Goal: Communication & Community: Answer question/provide support

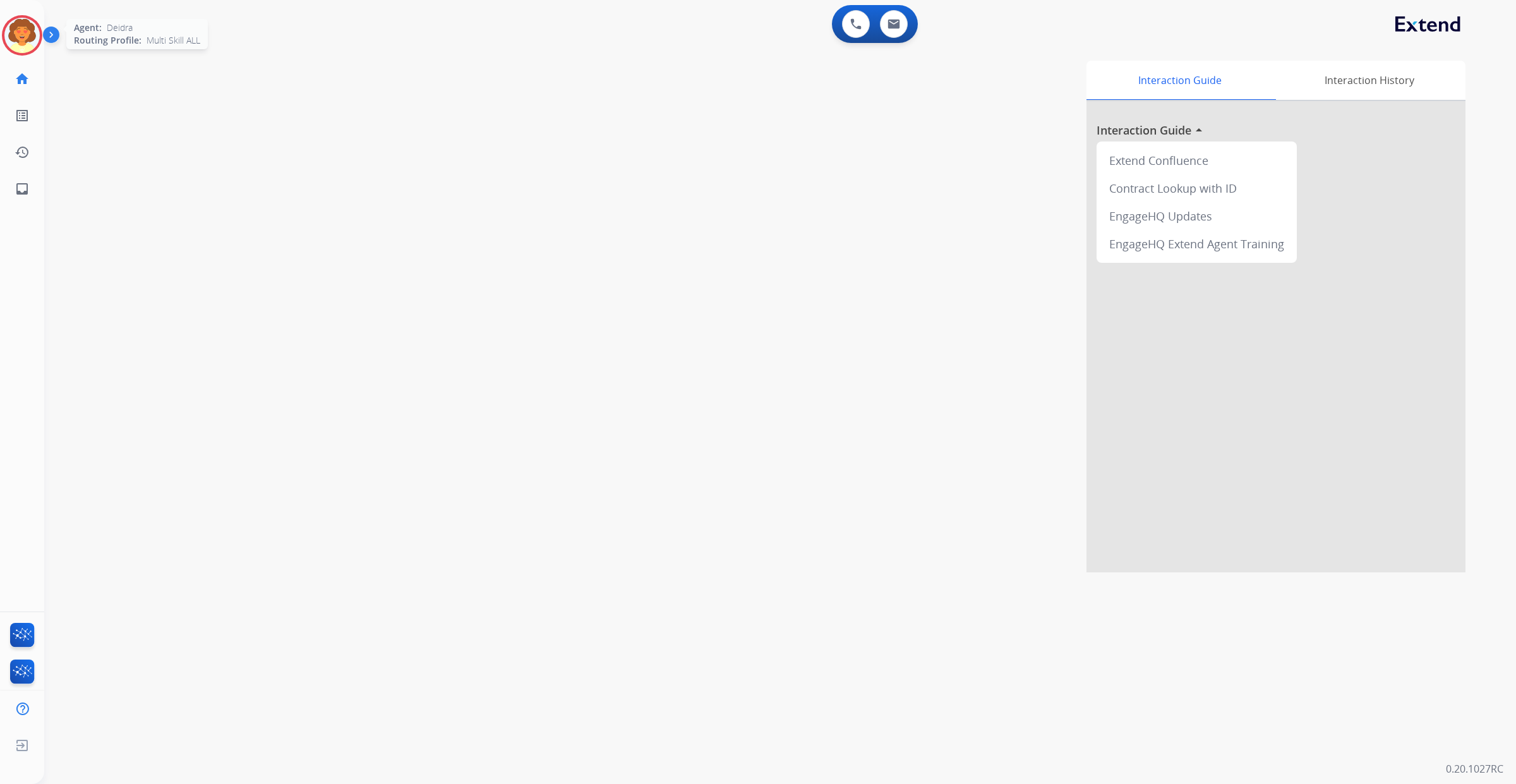
click at [21, 53] on img at bounding box center [22, 35] width 35 height 35
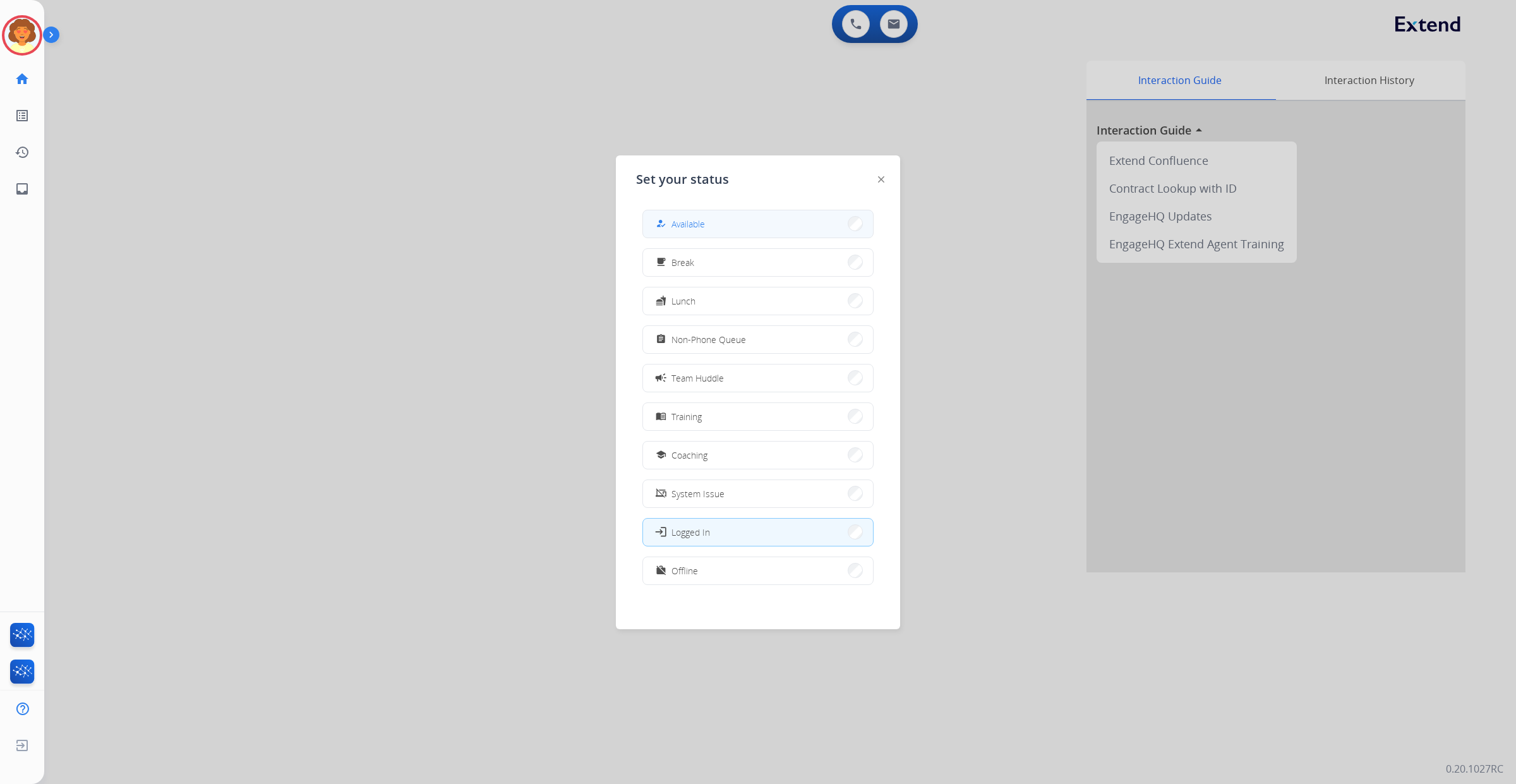
click at [695, 230] on span "Available" at bounding box center [688, 224] width 34 height 14
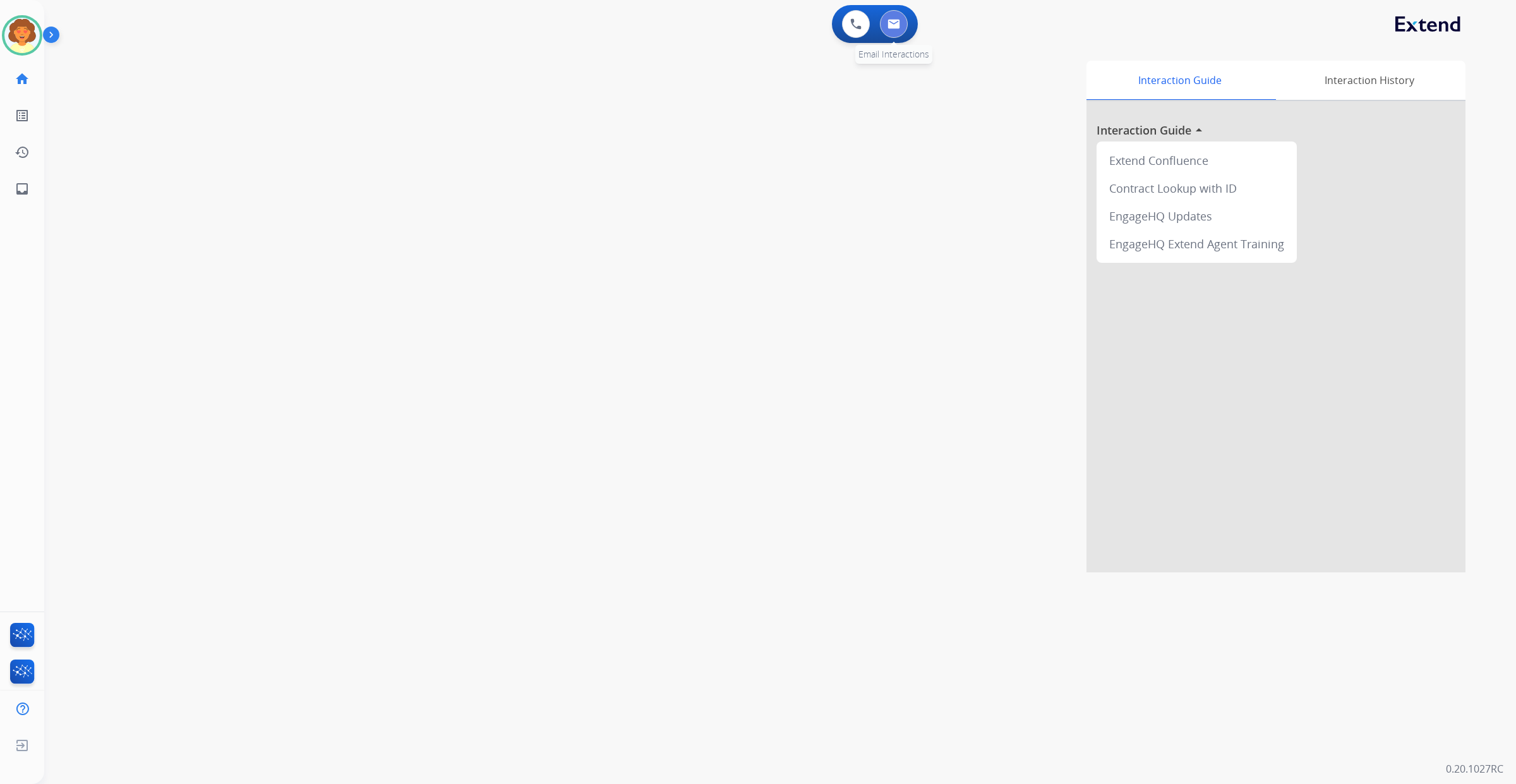
click at [887, 29] on img at bounding box center [893, 24] width 13 height 10
select select "**********"
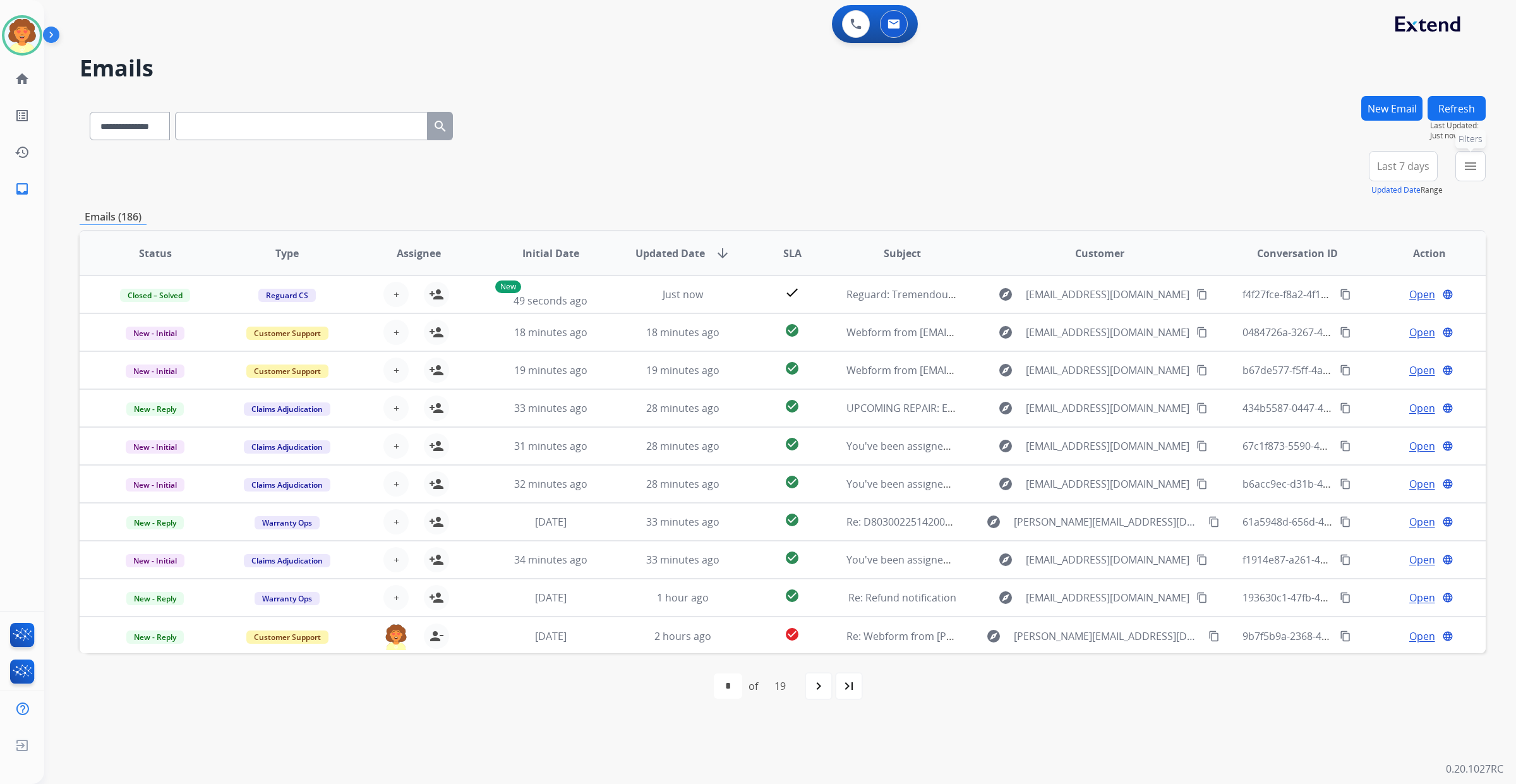
click at [1463, 174] on mat-icon "menu" at bounding box center [1470, 166] width 15 height 15
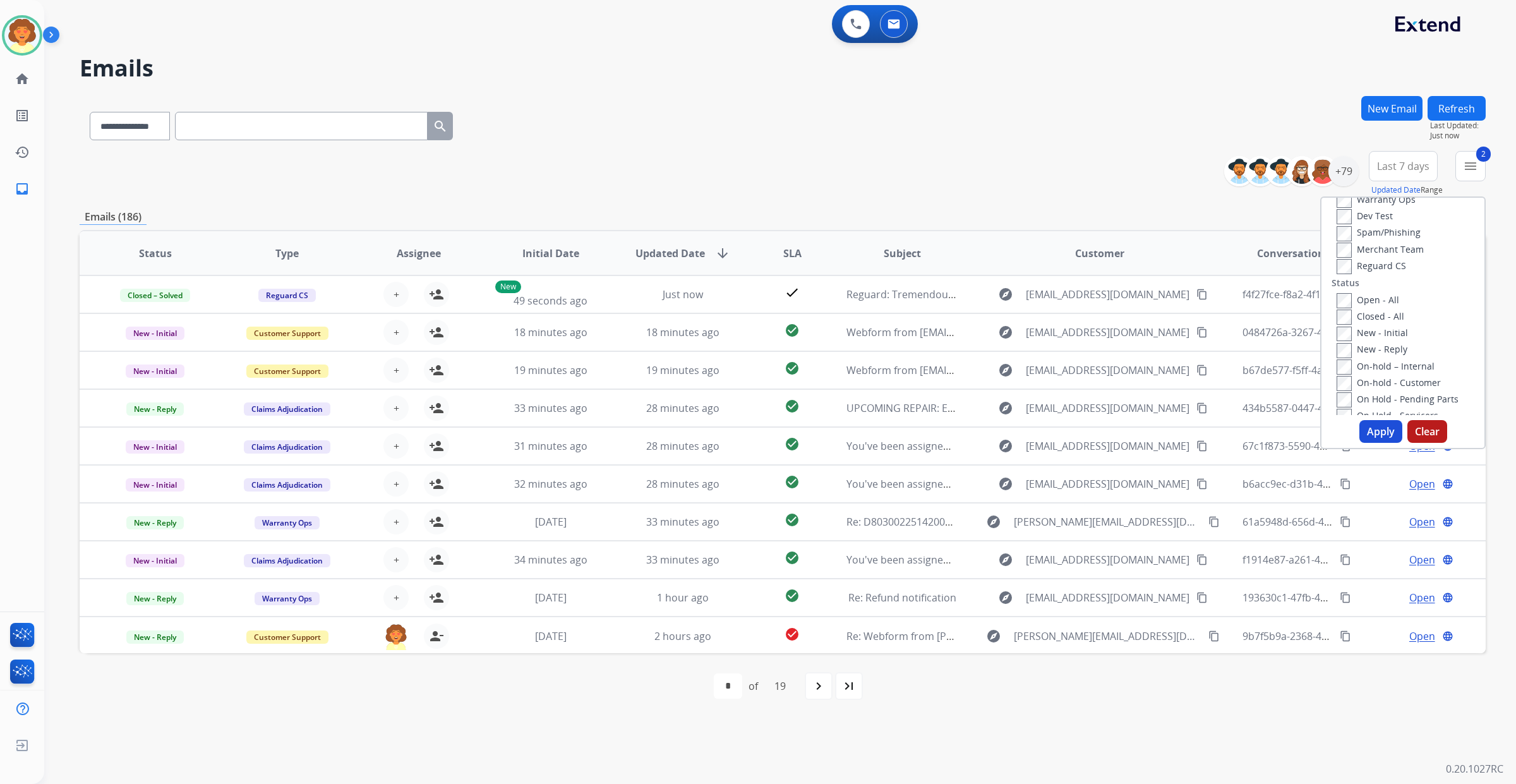
scroll to position [158, 0]
click at [1359, 443] on button "Apply" at bounding box center [1380, 431] width 43 height 23
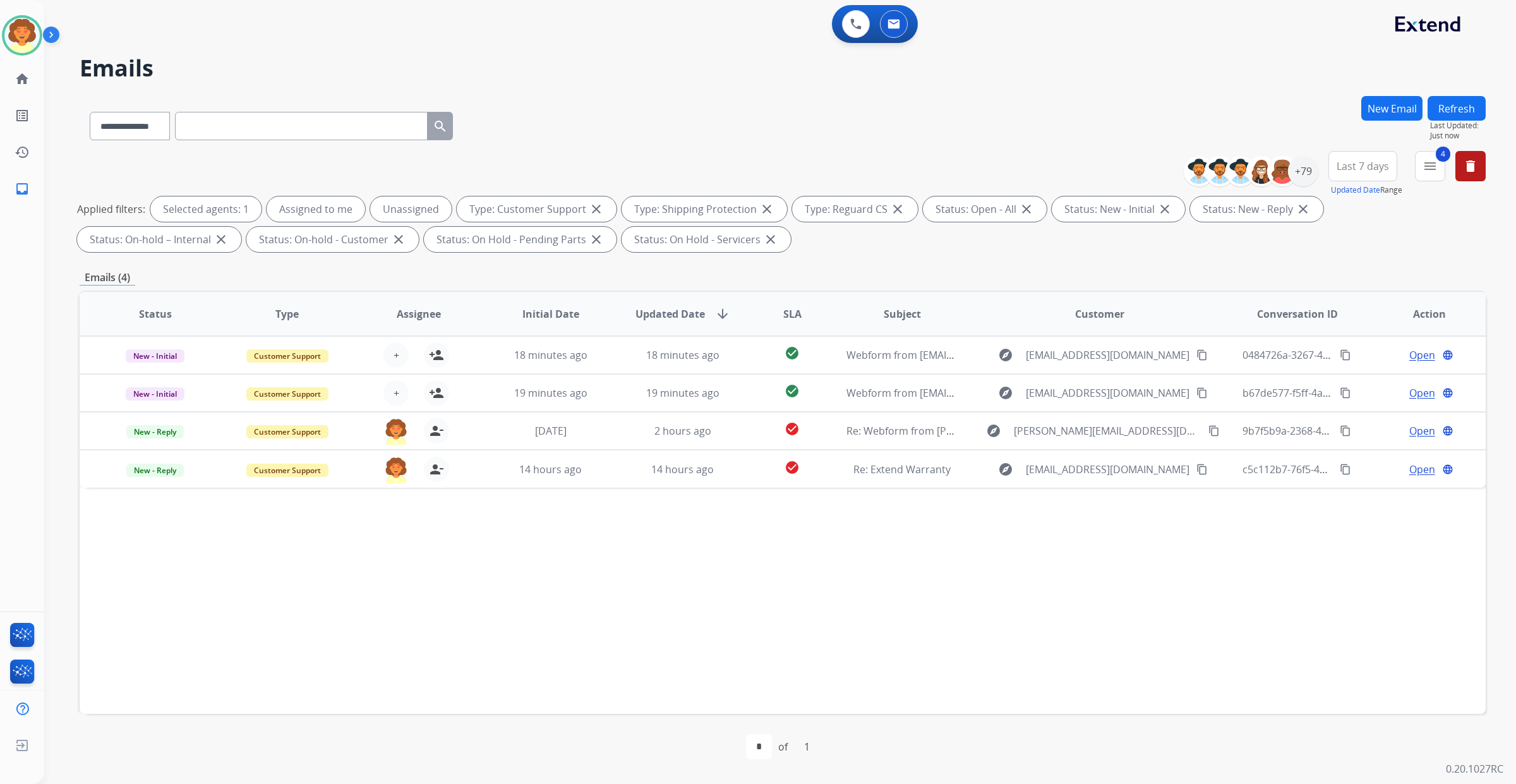
click at [1336, 169] on span "Last 7 days" at bounding box center [1362, 166] width 52 height 5
click at [1324, 329] on div "Last 90 days" at bounding box center [1358, 319] width 69 height 19
click at [1288, 187] on div "+131" at bounding box center [1303, 171] width 30 height 30
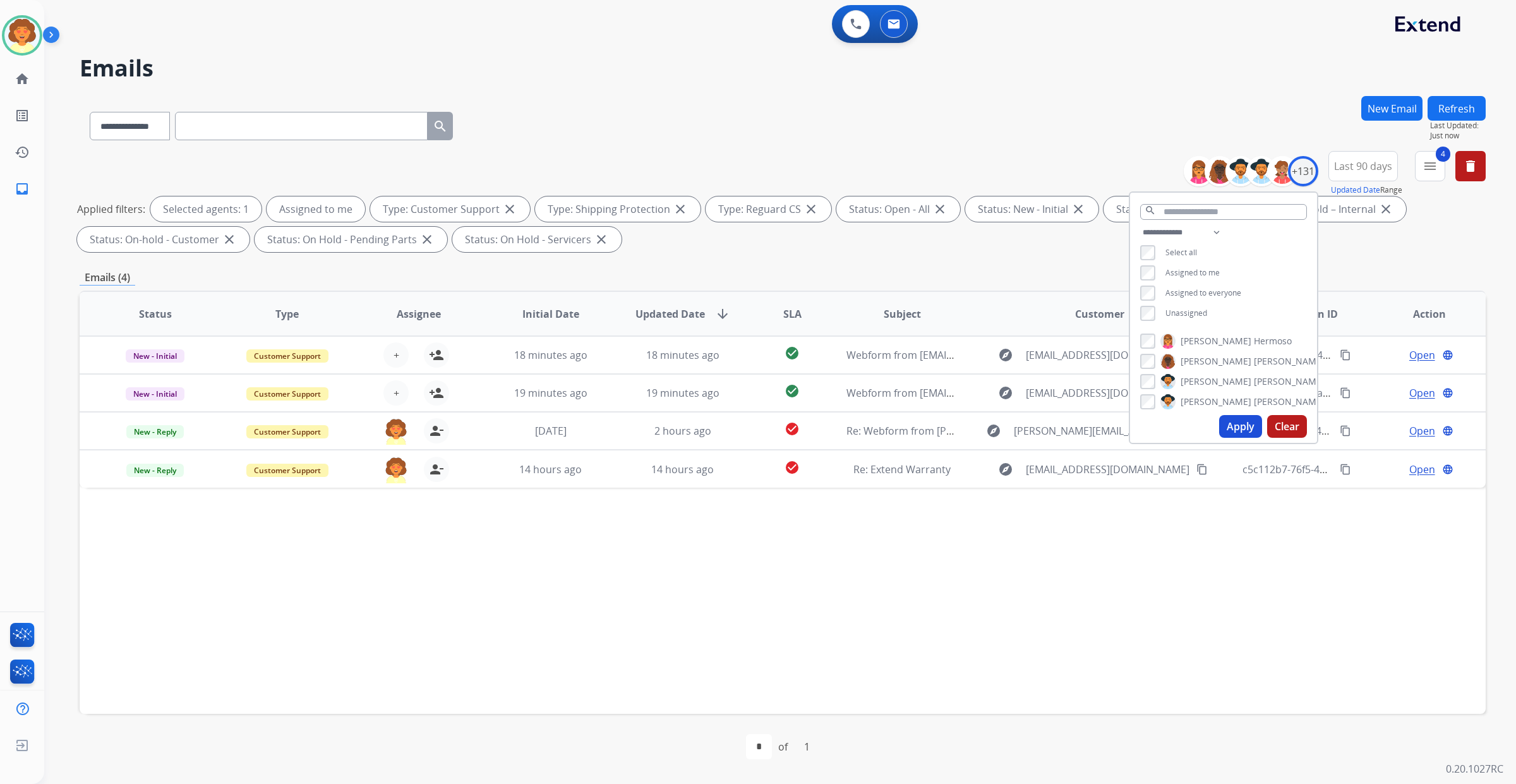
click at [1219, 438] on button "Apply" at bounding box center [1240, 426] width 43 height 23
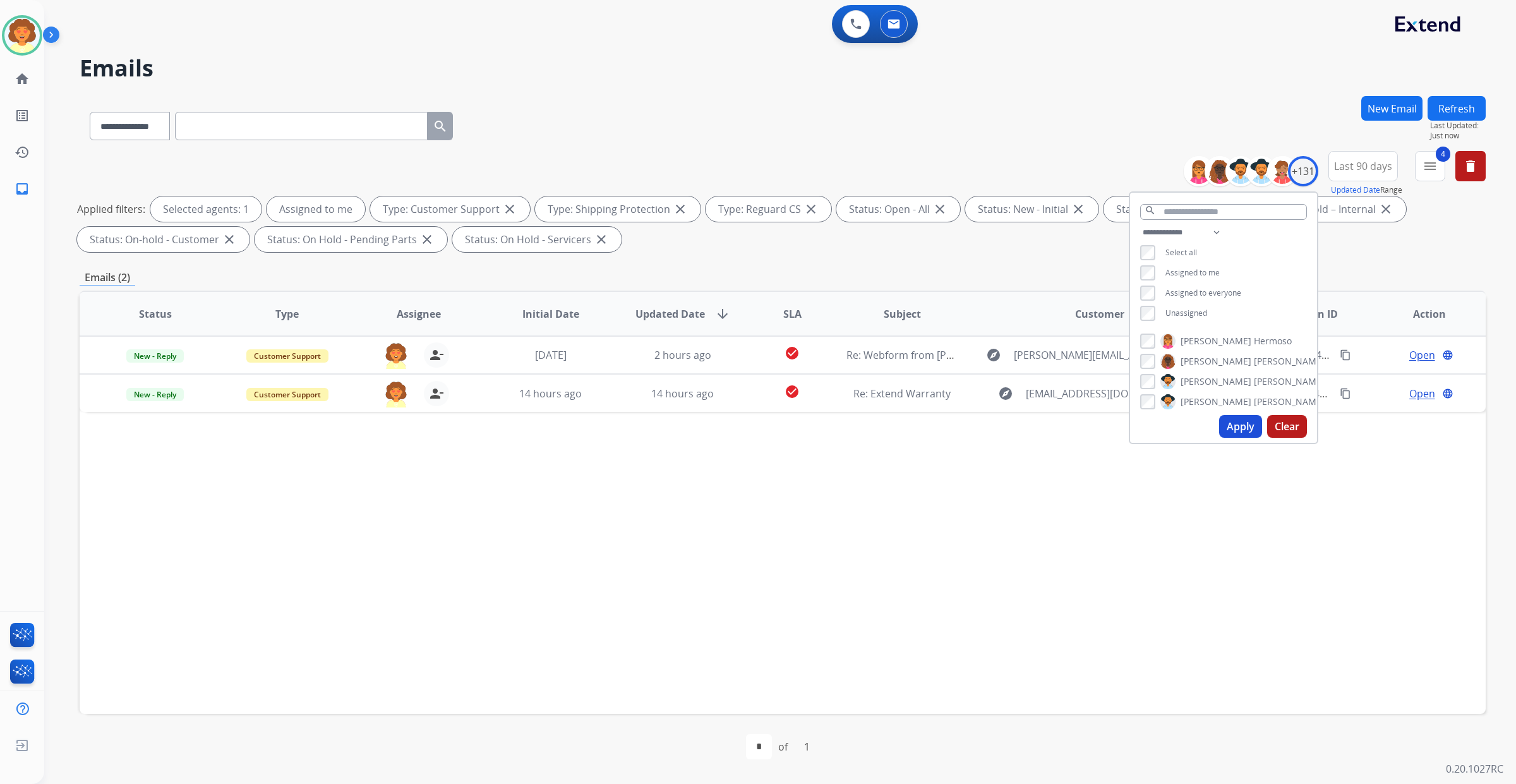
click at [1345, 252] on div "Applied filters: Selected agents: 1 Assigned to me Type: Customer Support close…" at bounding box center [780, 224] width 1406 height 56
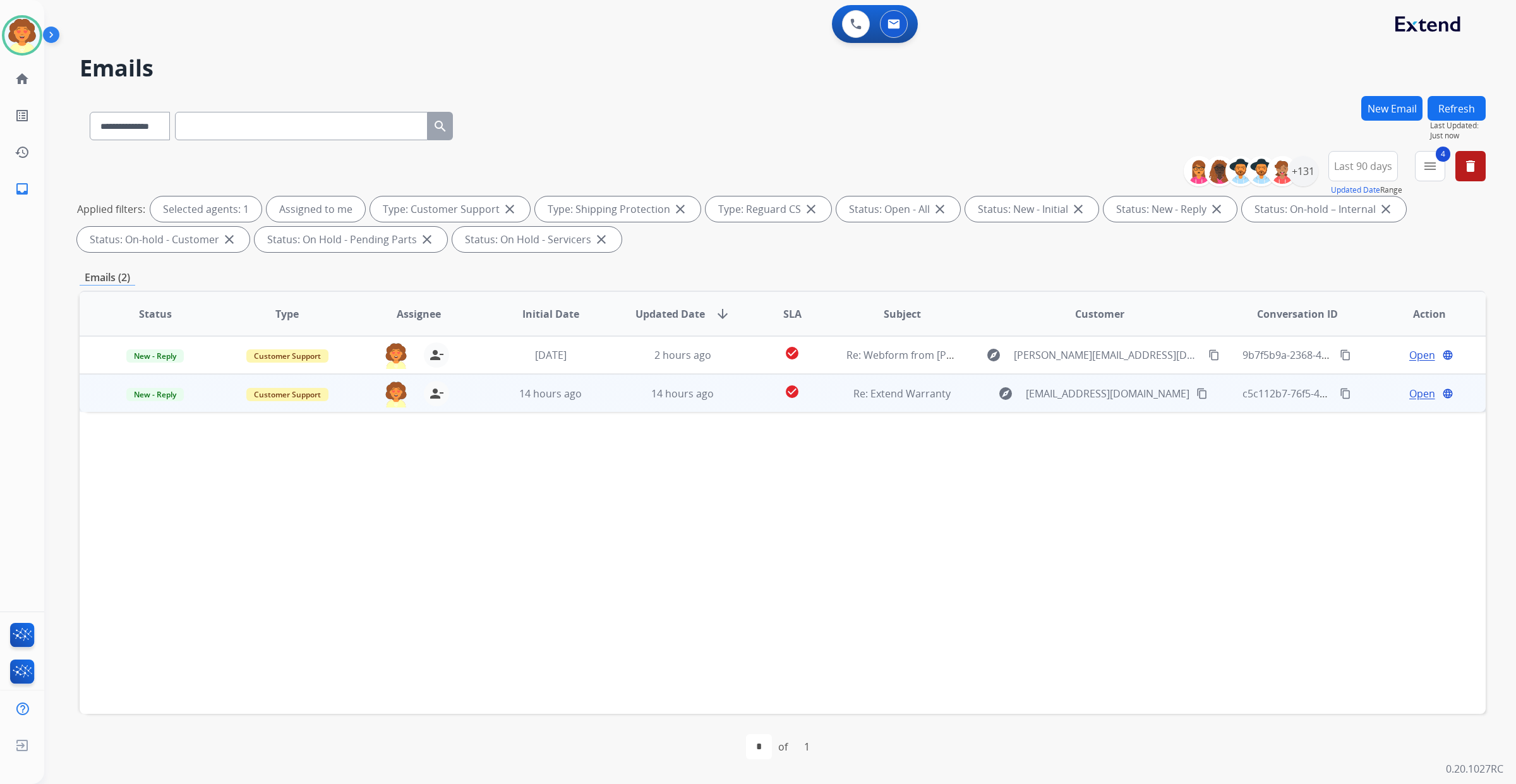
click at [1409, 401] on span "Open" at bounding box center [1421, 393] width 26 height 15
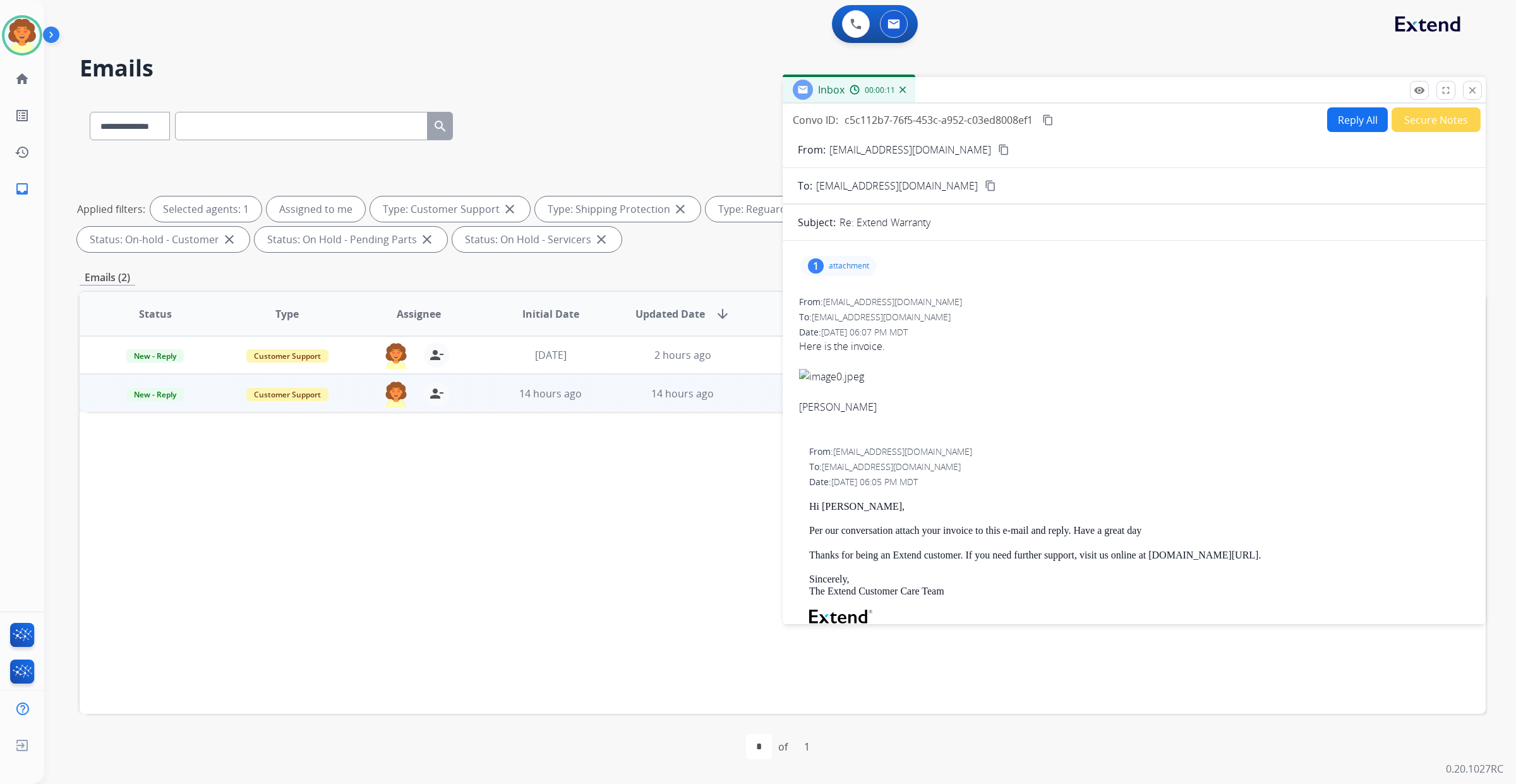
click at [824, 273] on div "1" at bounding box center [815, 266] width 16 height 15
click at [861, 322] on div at bounding box center [844, 300] width 63 height 44
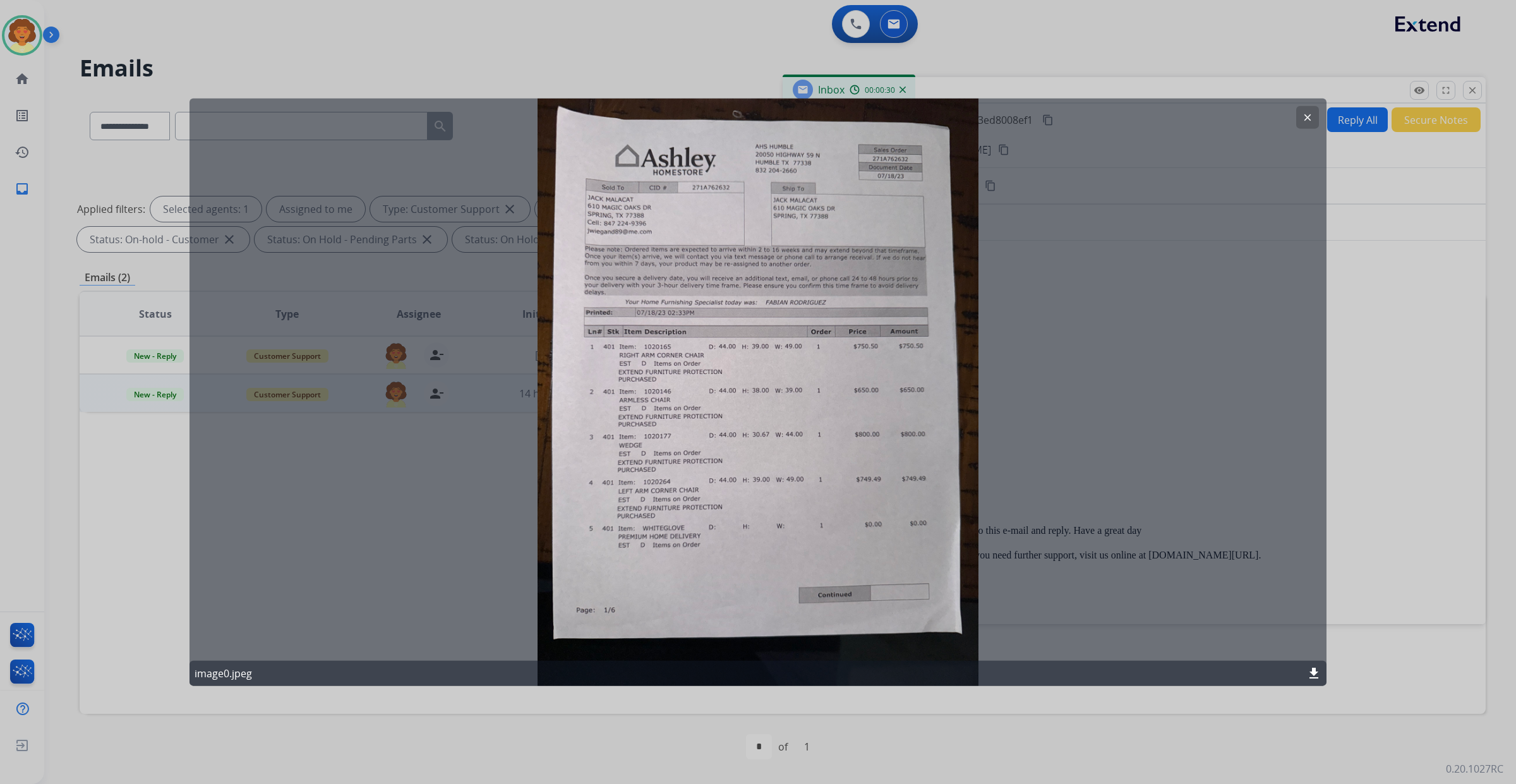
click at [1302, 122] on mat-icon "clear" at bounding box center [1307, 116] width 11 height 11
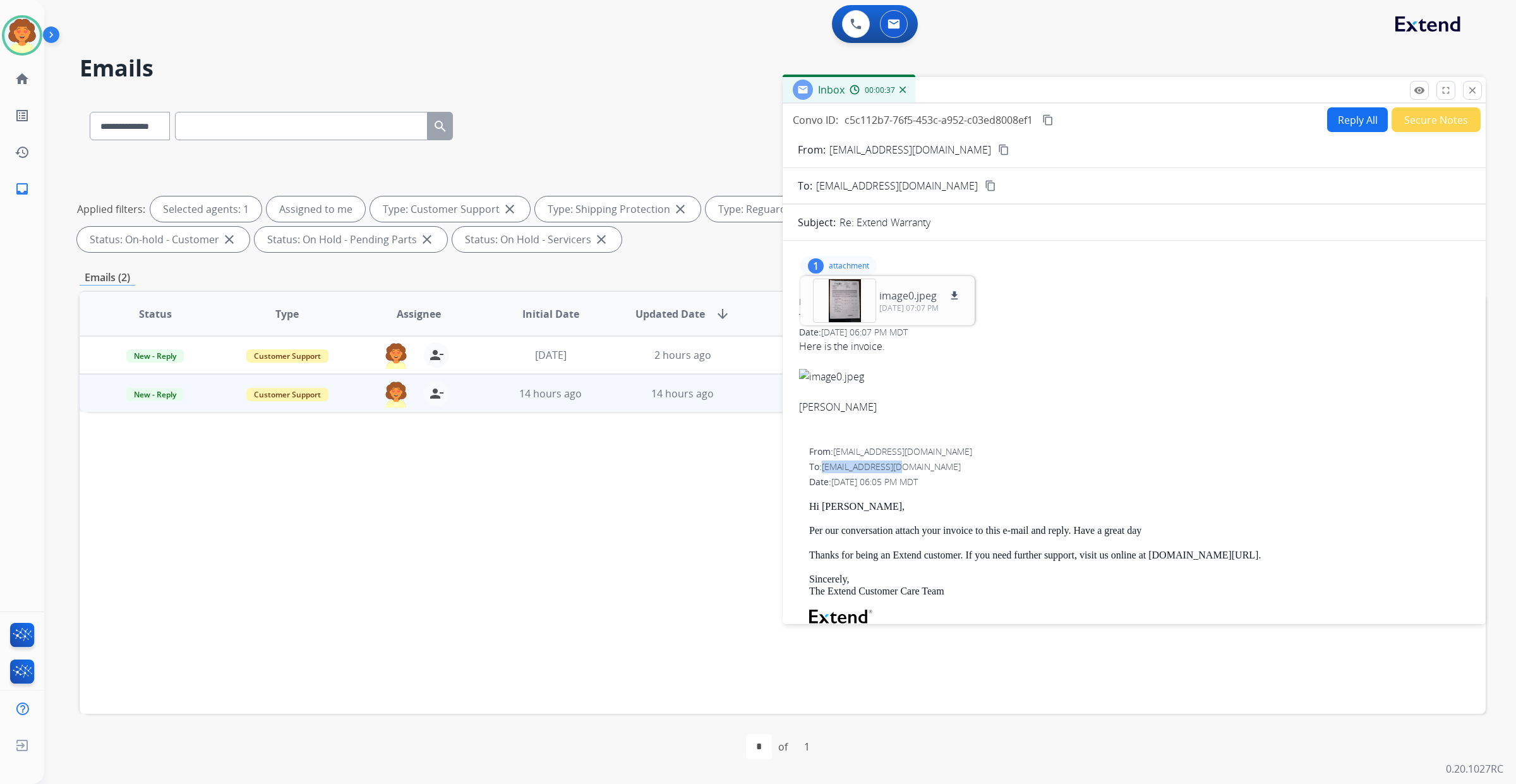
drag, startPoint x: 844, startPoint y: 660, endPoint x: 968, endPoint y: 664, distance: 124.1
click at [968, 473] on div "To: [EMAIL_ADDRESS][DOMAIN_NAME]" at bounding box center [1140, 466] width 660 height 13
copy span "[EMAIL_ADDRESS][DOMAIN_NAME]"
click at [853, 271] on p "attachment" at bounding box center [849, 266] width 41 height 10
click at [869, 271] on p "attachment" at bounding box center [849, 266] width 41 height 10
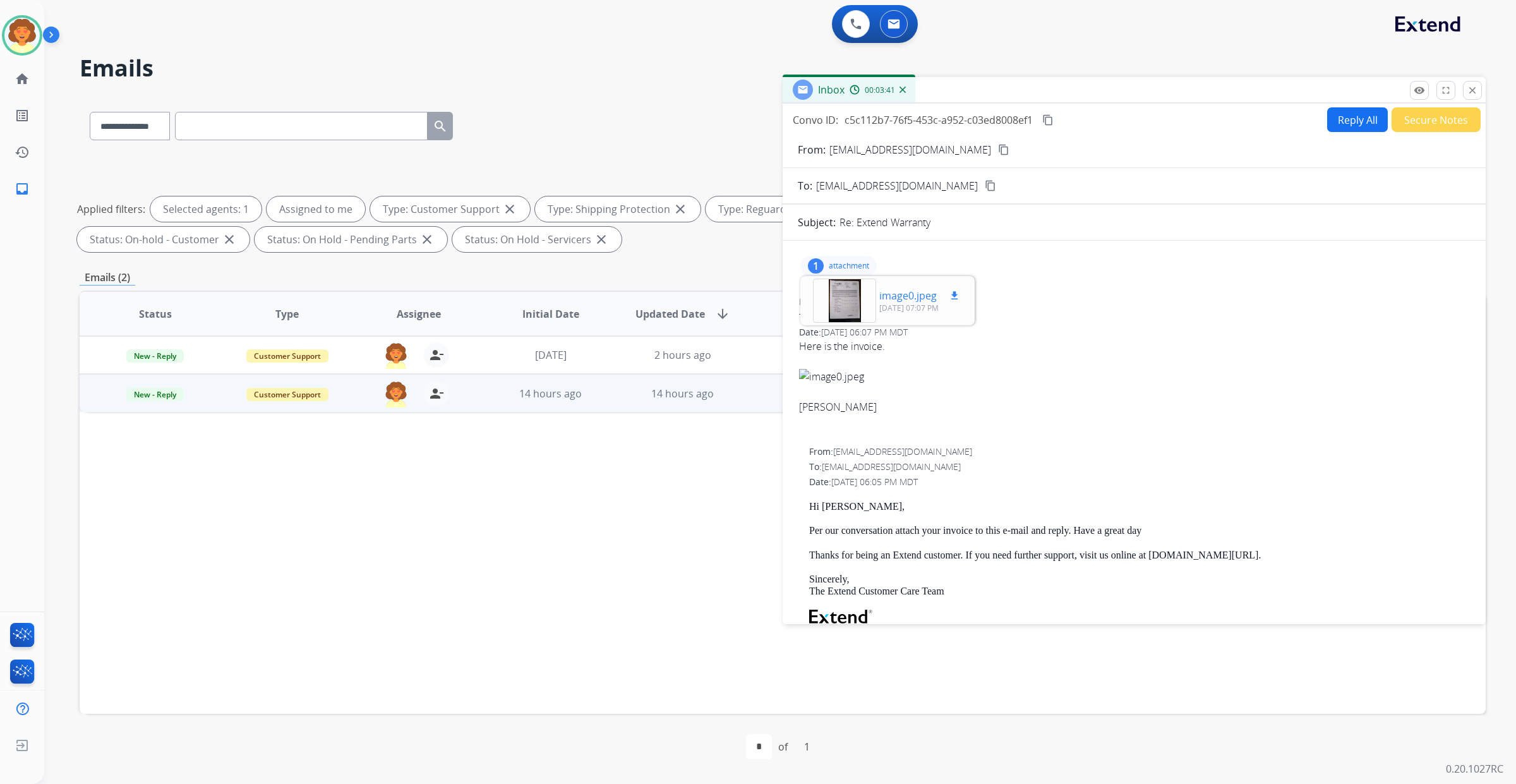
click at [960, 301] on mat-icon "download" at bounding box center [954, 295] width 11 height 11
click at [861, 322] on div at bounding box center [844, 300] width 63 height 44
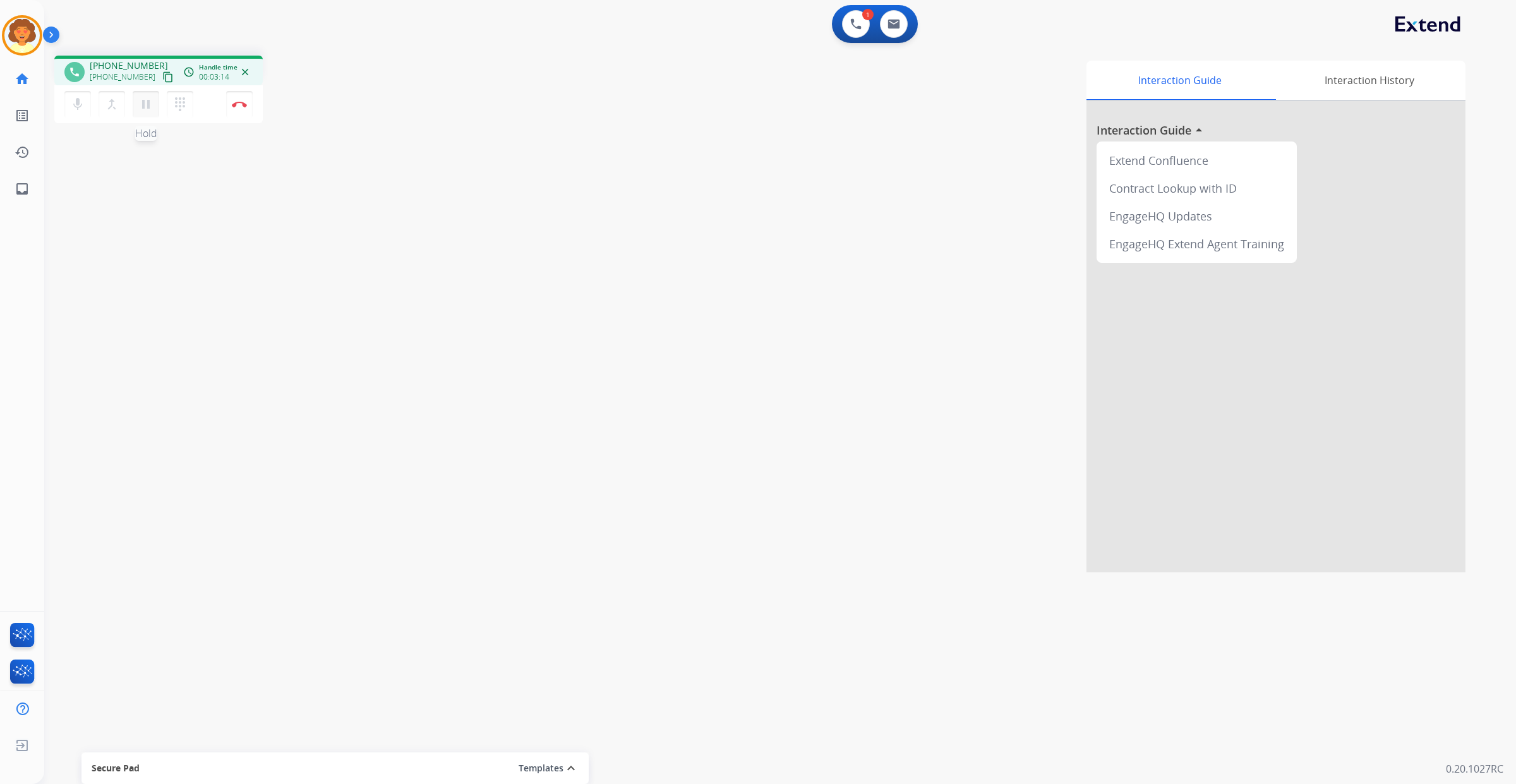
click at [154, 111] on mat-icon "pause" at bounding box center [146, 104] width 15 height 15
click at [850, 30] on img at bounding box center [855, 24] width 11 height 11
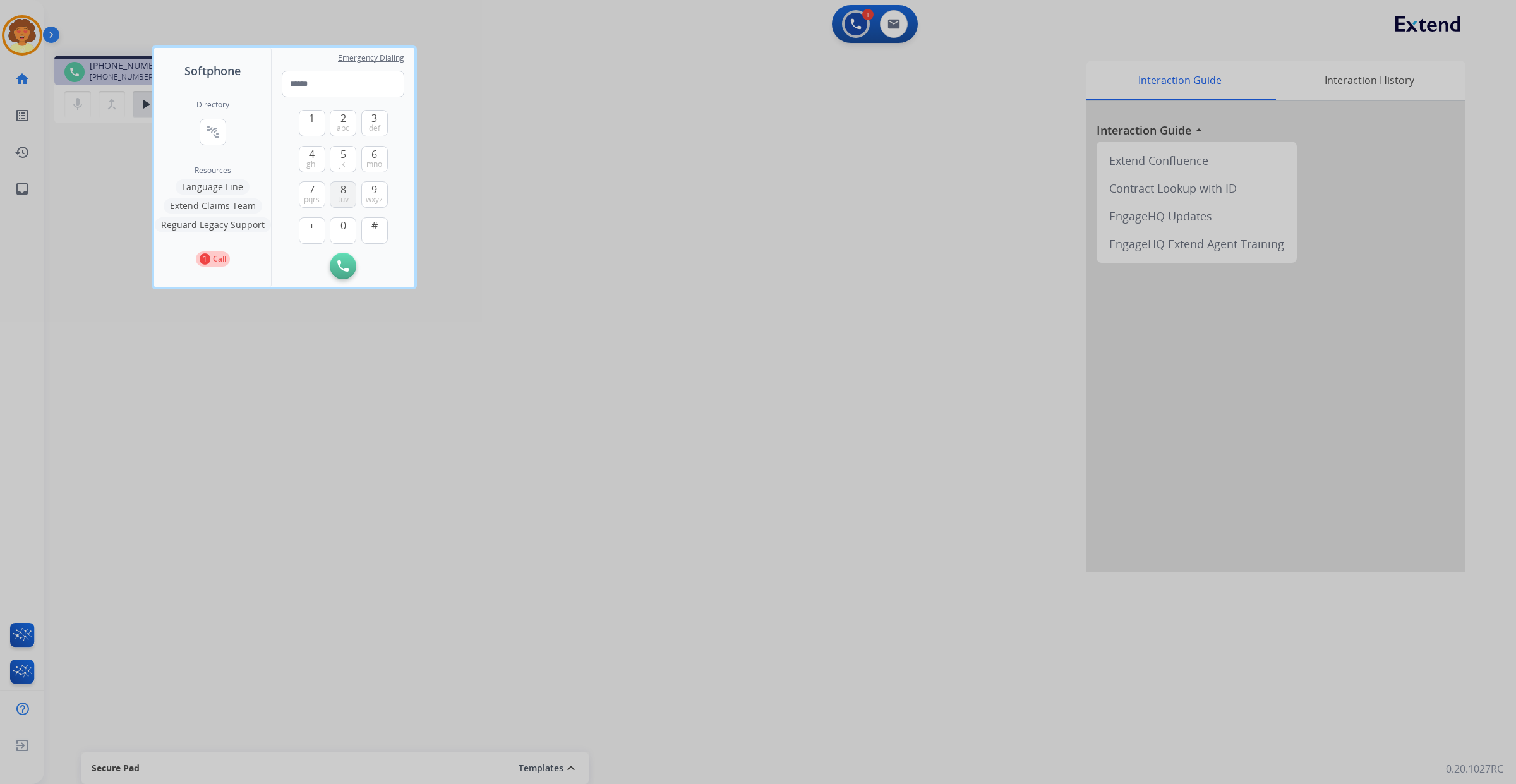
click at [349, 204] on span "tuv" at bounding box center [343, 199] width 11 height 10
click at [380, 133] on span "def" at bounding box center [374, 128] width 11 height 10
drag, startPoint x: 423, startPoint y: 136, endPoint x: 423, endPoint y: 147, distance: 11.0
click at [349, 133] on span "abc" at bounding box center [343, 128] width 13 height 10
click at [382, 204] on span "wxyz" at bounding box center [374, 199] width 17 height 10
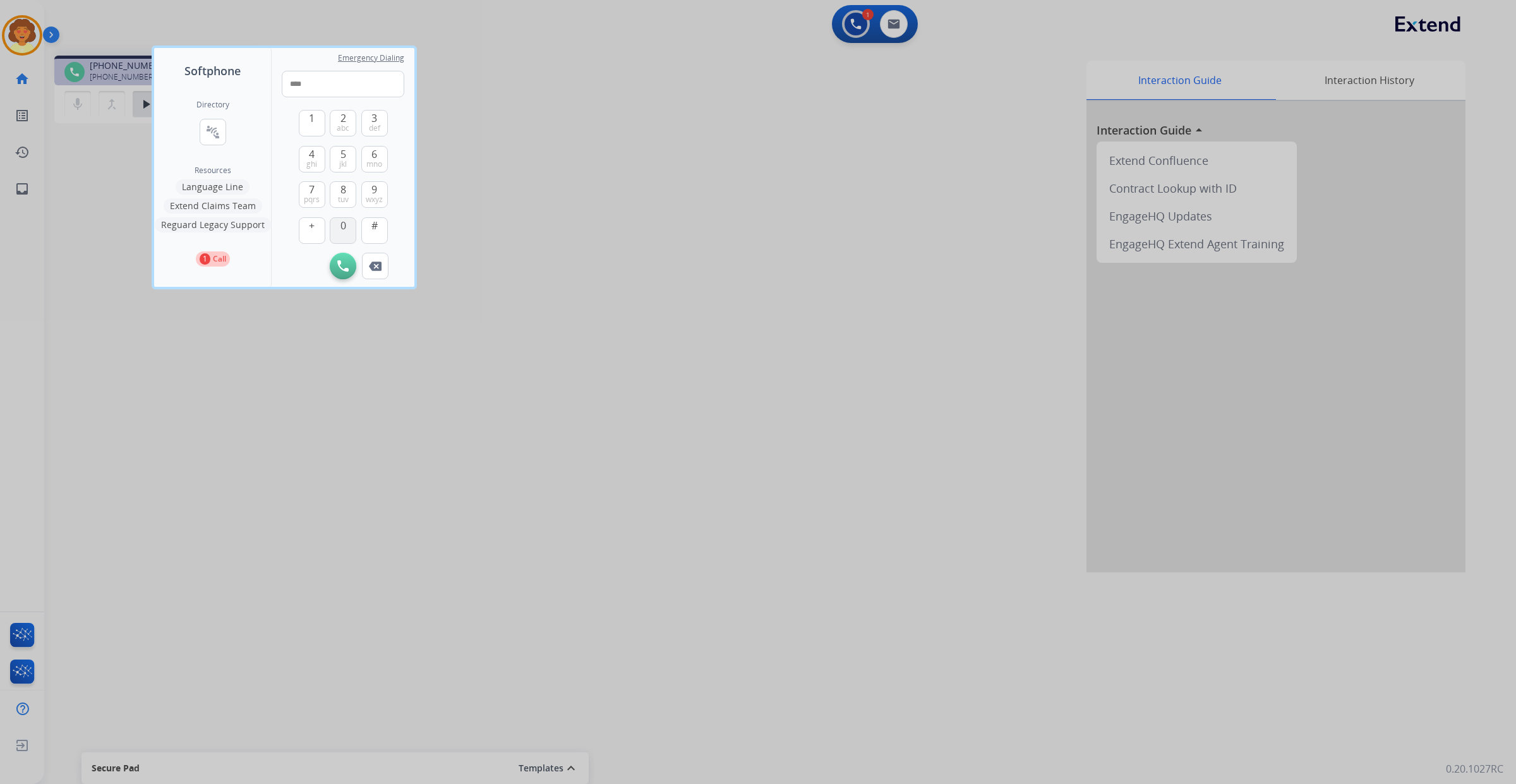
click at [346, 233] on span "0" at bounding box center [343, 225] width 6 height 15
click at [317, 170] on span "ghi" at bounding box center [311, 165] width 11 height 10
click at [382, 204] on span "wxyz" at bounding box center [374, 199] width 17 height 10
click at [382, 170] on span "mno" at bounding box center [374, 165] width 16 height 10
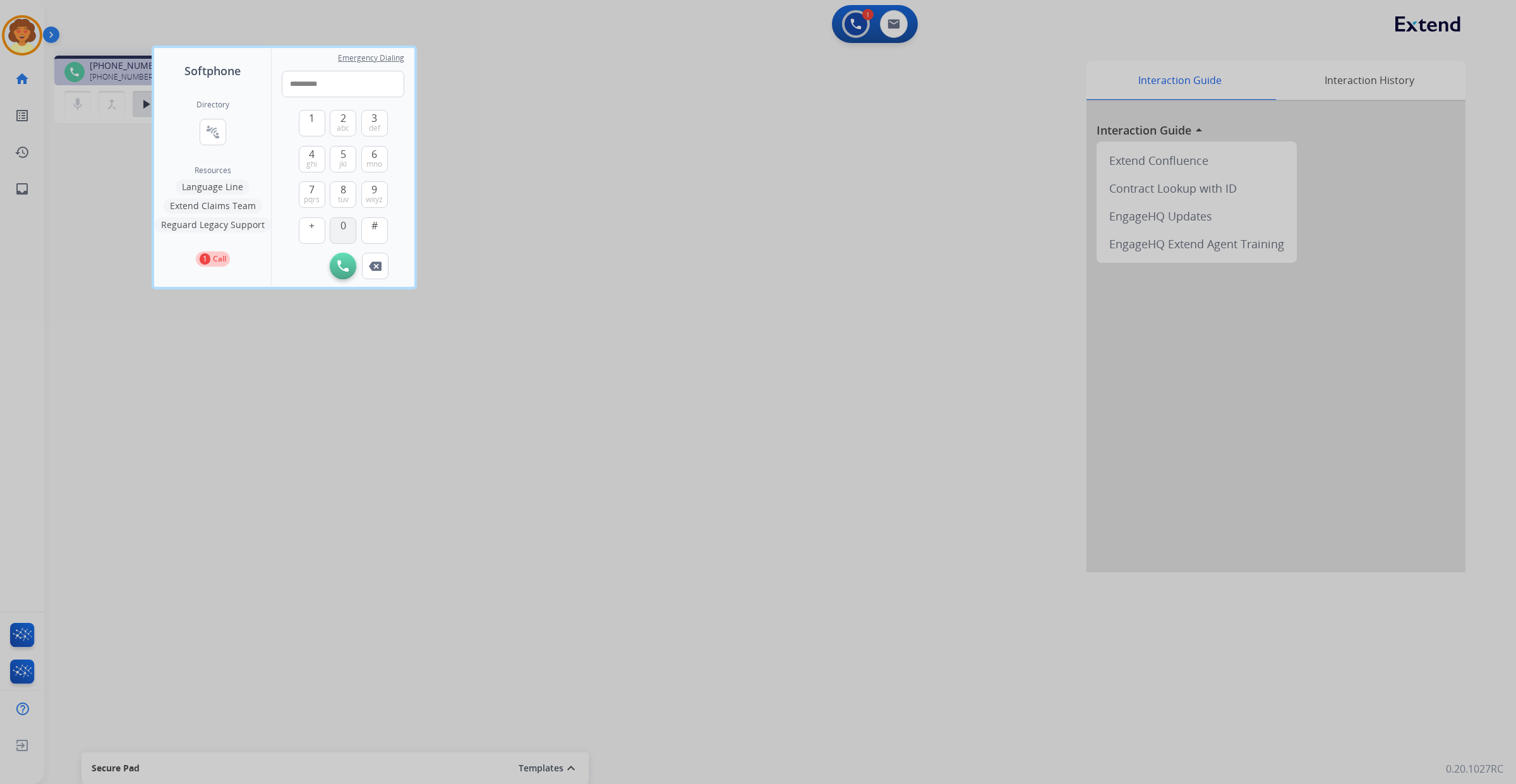
click at [346, 233] on span "0" at bounding box center [343, 225] width 6 height 15
type input "**********"
click at [356, 279] on button "Initiate Call" at bounding box center [343, 265] width 26 height 26
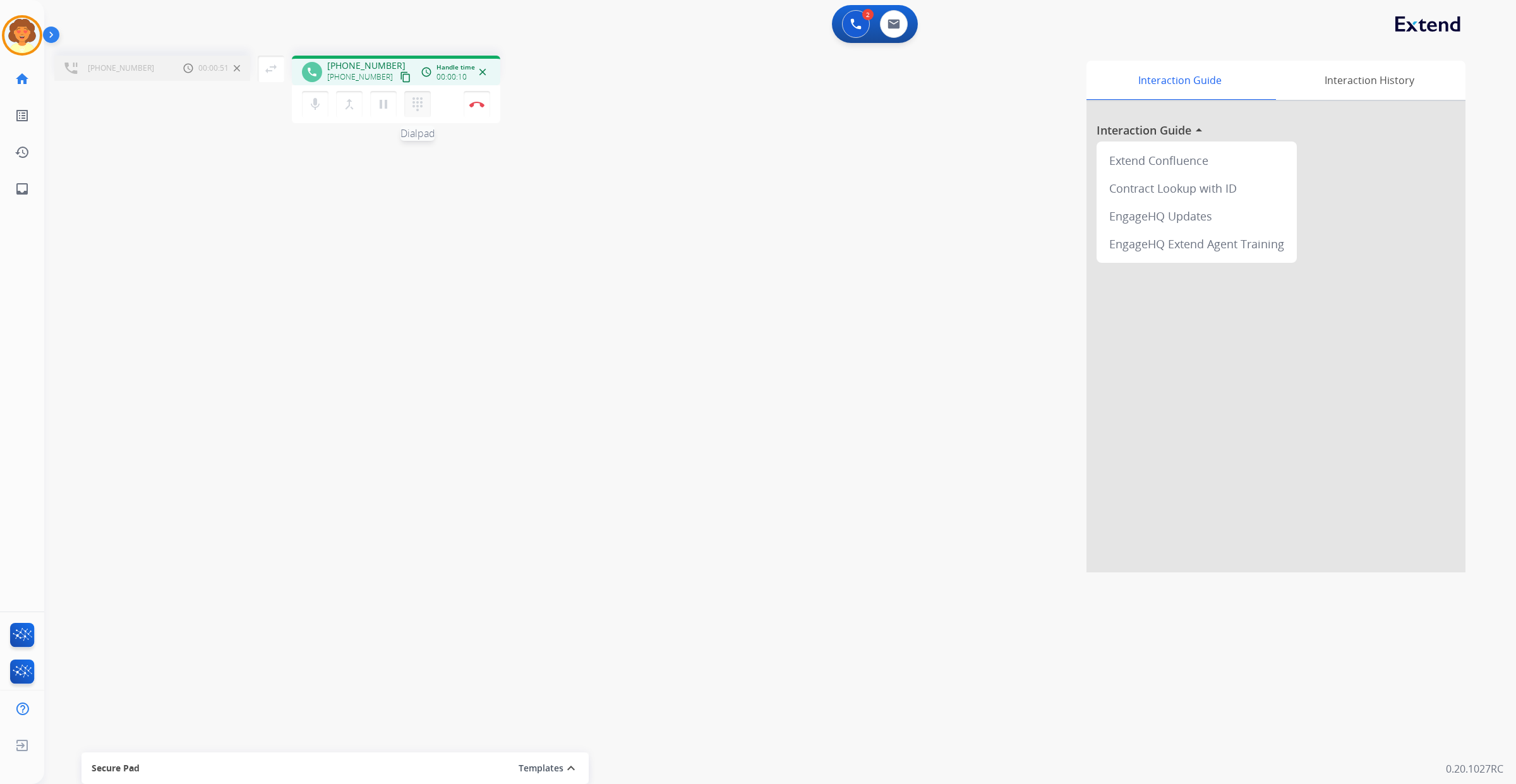
click at [425, 111] on mat-icon "dialpad" at bounding box center [418, 104] width 15 height 15
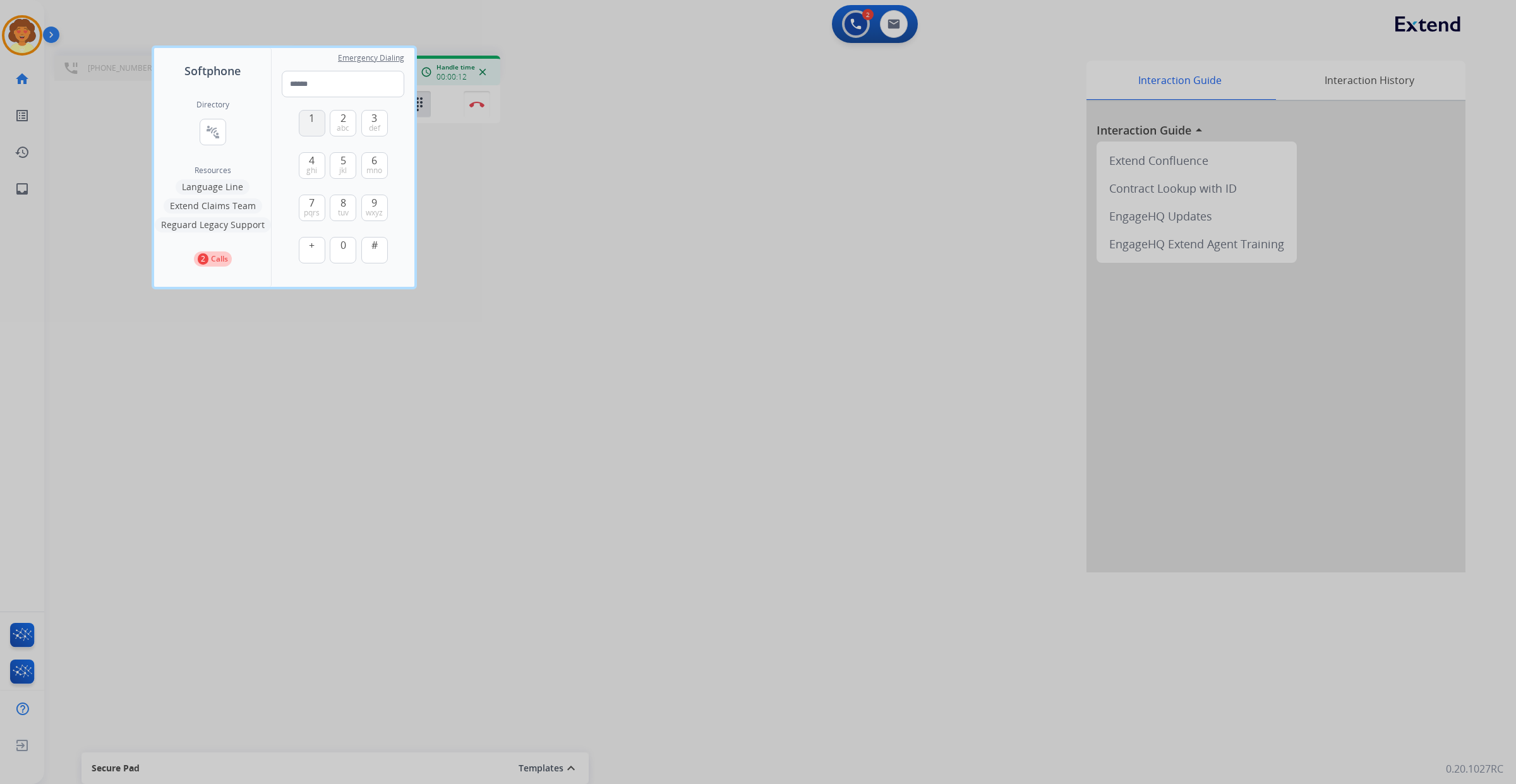
click at [315, 126] on span "1" at bounding box center [311, 118] width 6 height 15
type input "*"
click at [382, 297] on img at bounding box center [375, 292] width 13 height 9
click at [349, 218] on span "tuv" at bounding box center [343, 213] width 11 height 10
click at [387, 131] on button "3 def" at bounding box center [374, 122] width 26 height 26
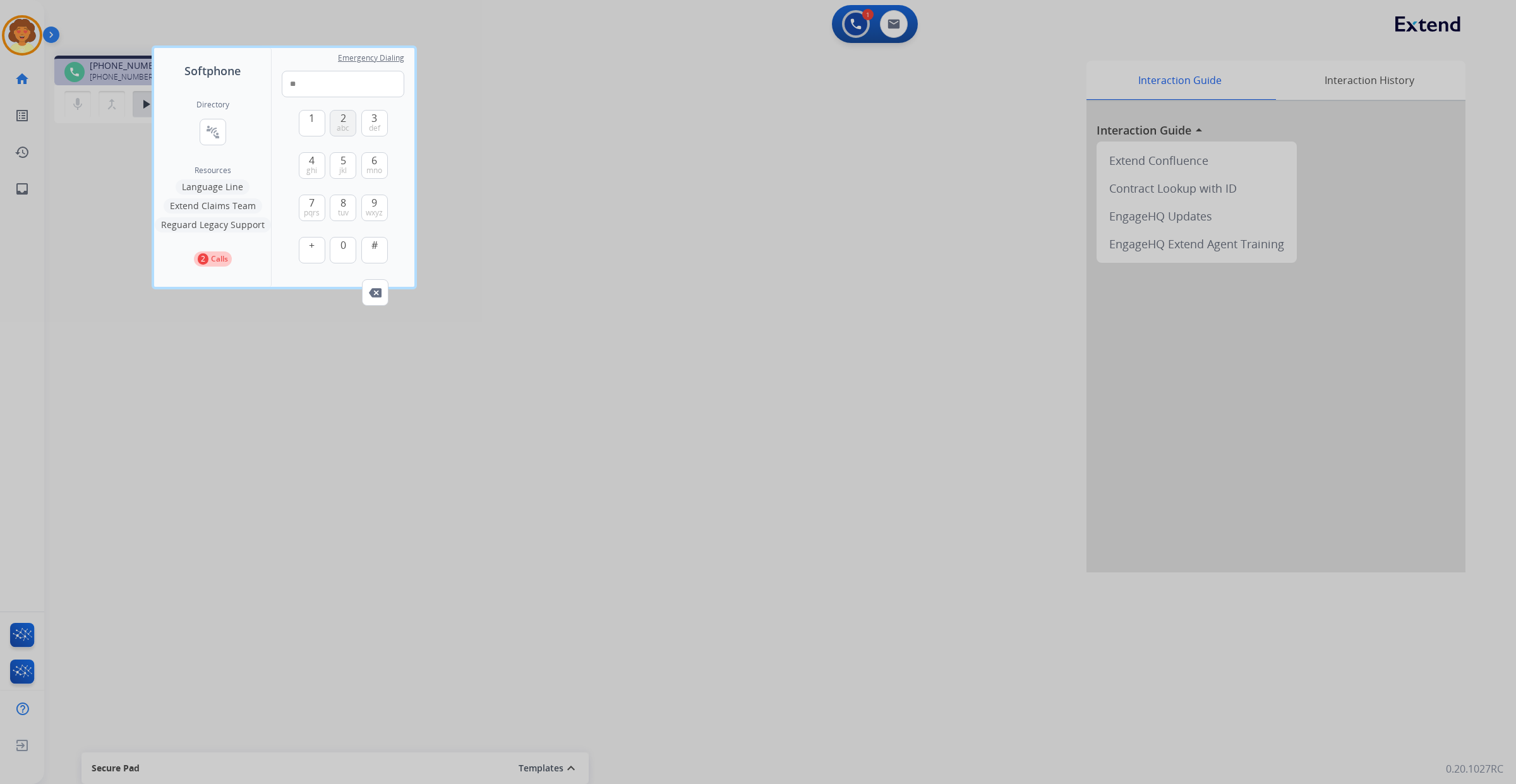
click at [356, 133] on button "2 abc" at bounding box center [343, 122] width 26 height 26
click at [382, 218] on span "wxyz" at bounding box center [374, 213] width 17 height 10
click at [356, 263] on button "0" at bounding box center [343, 250] width 26 height 26
click at [317, 176] on span "ghi" at bounding box center [311, 170] width 11 height 10
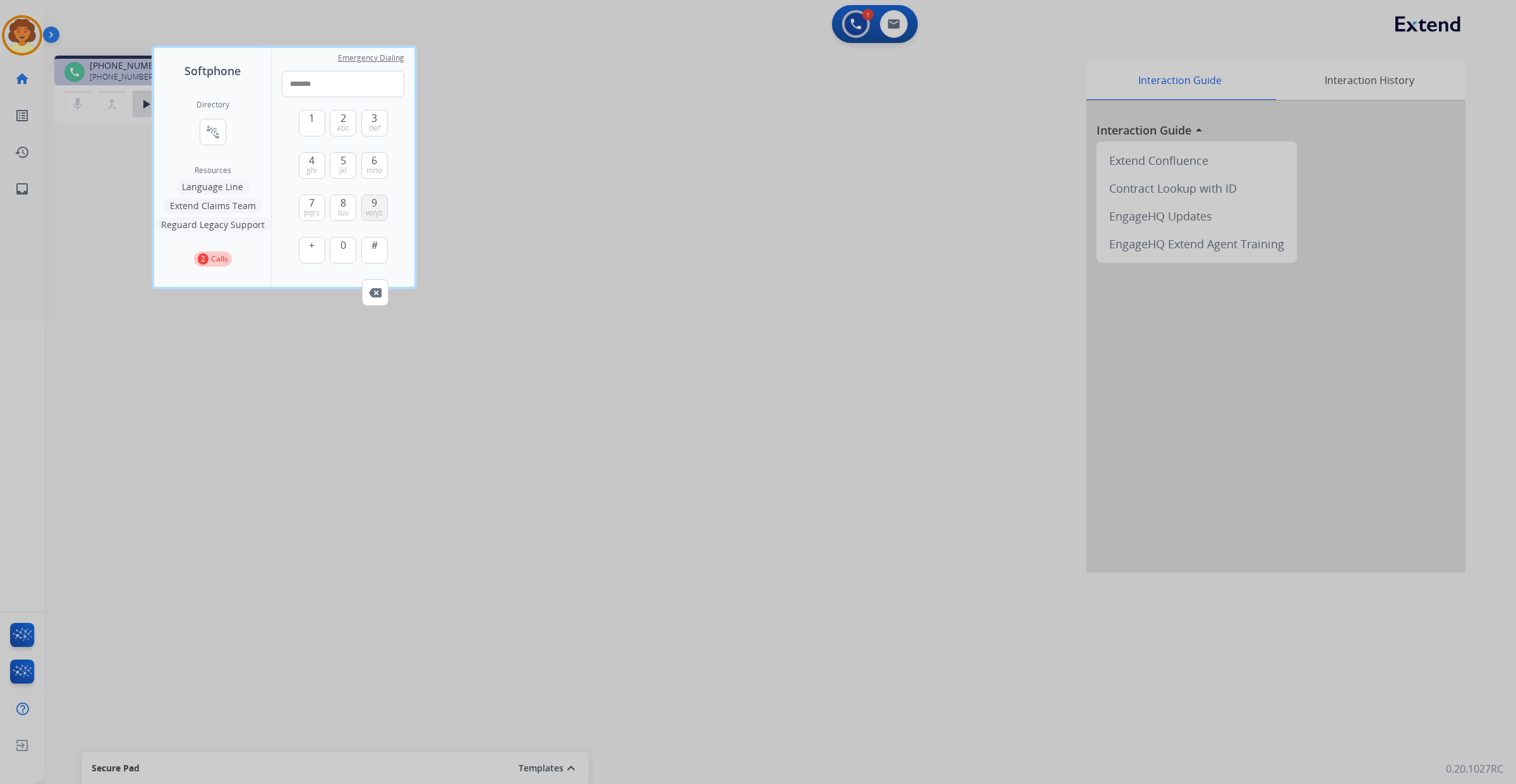
click at [382, 218] on span "wxyz" at bounding box center [374, 213] width 17 height 10
click at [377, 168] on span "6" at bounding box center [374, 160] width 6 height 15
click at [346, 252] on span "0" at bounding box center [343, 245] width 6 height 15
type input "**********"
click at [330, 237] on button "0" at bounding box center [343, 250] width 26 height 26
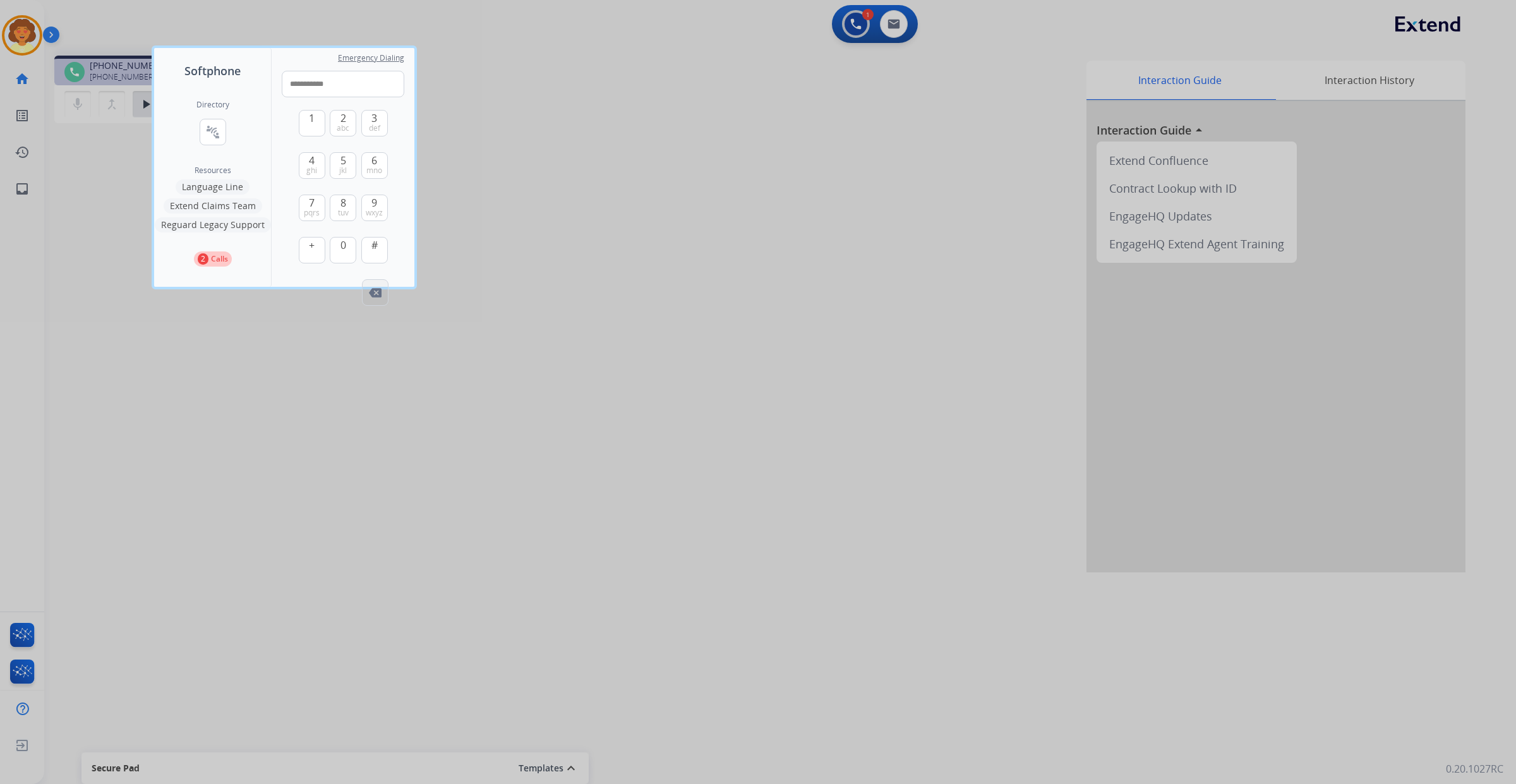
click at [382, 297] on img at bounding box center [375, 292] width 13 height 9
click at [388, 305] on button "Remove Number" at bounding box center [375, 292] width 26 height 26
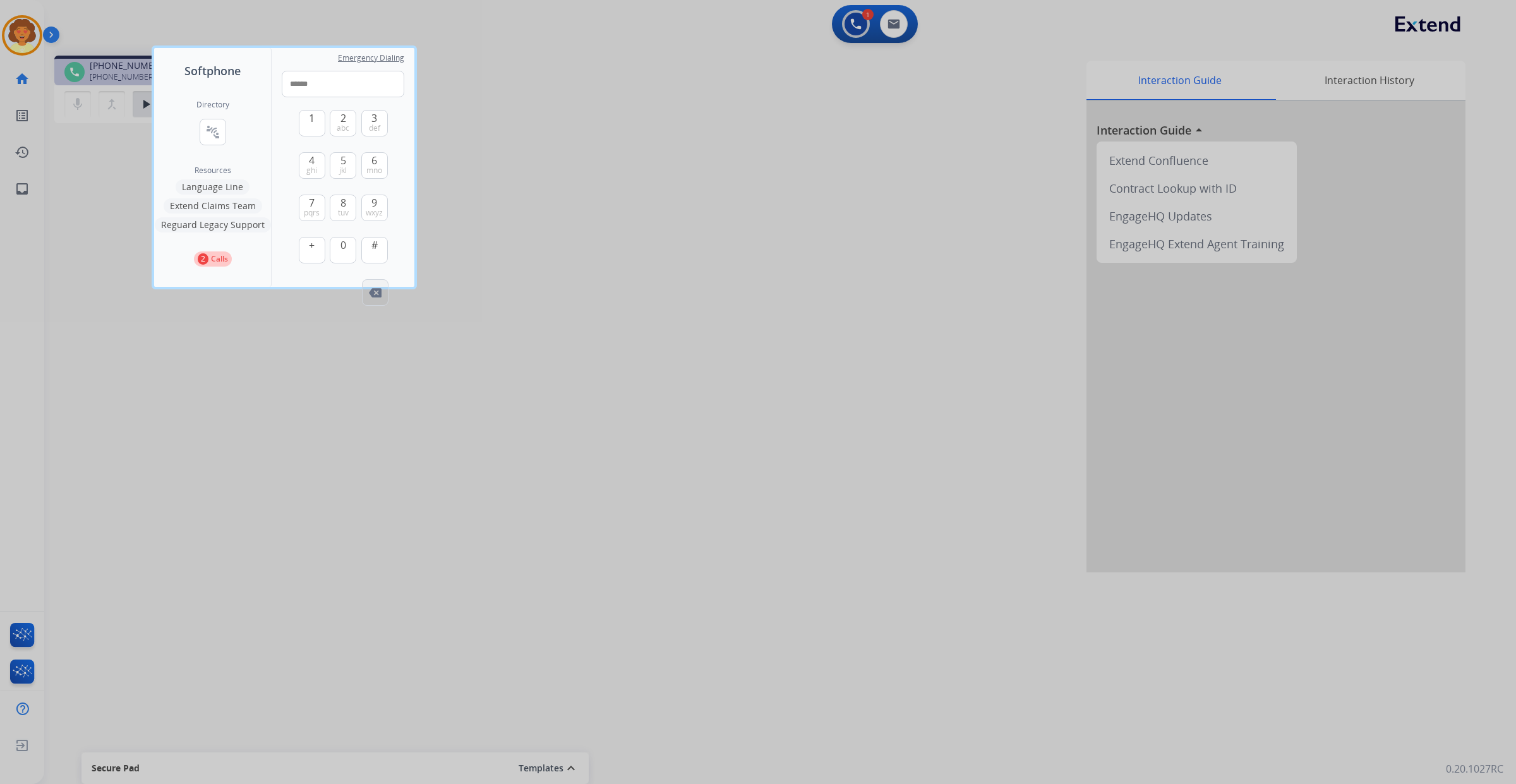
click at [388, 305] on button "Remove Number" at bounding box center [375, 292] width 26 height 26
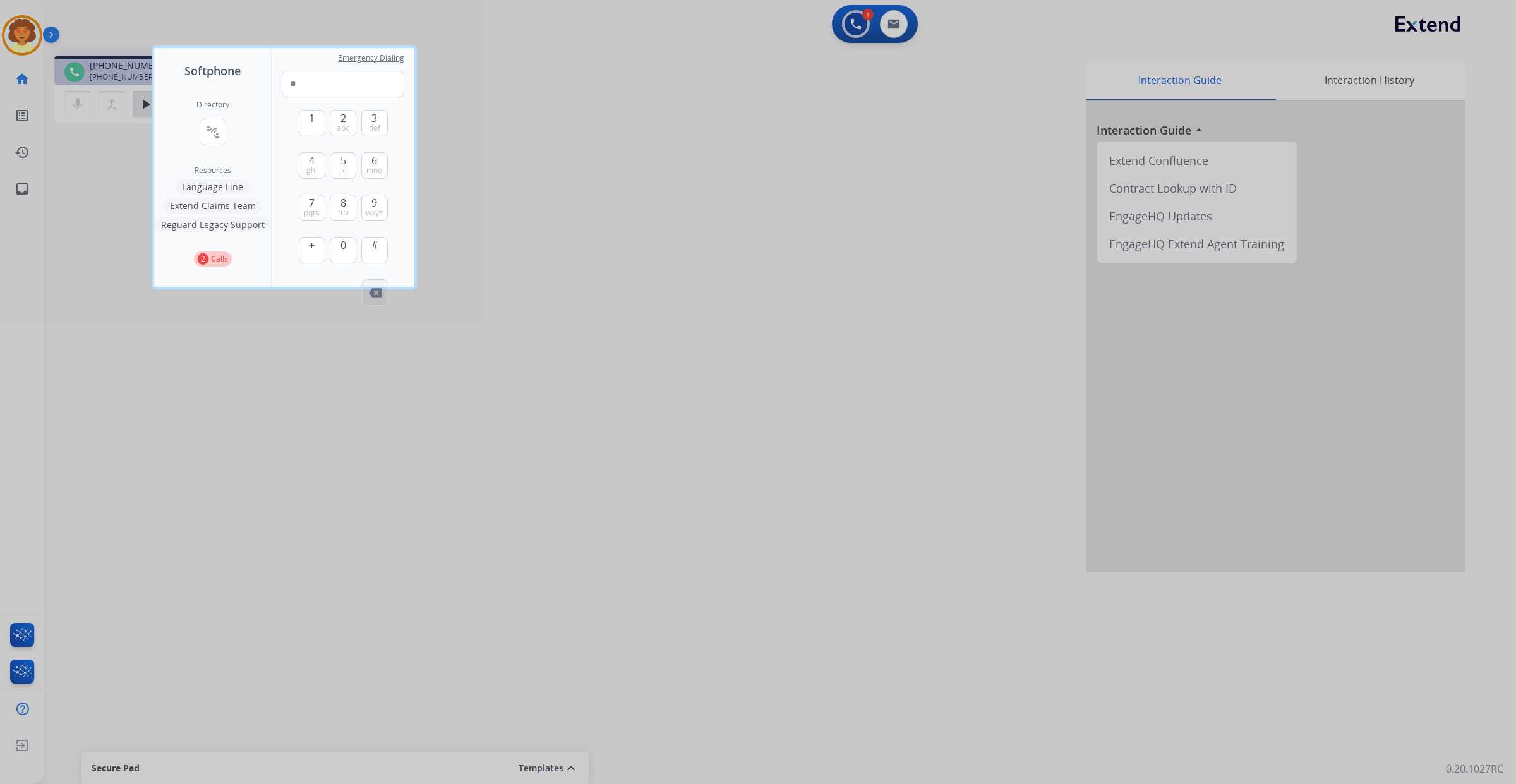
type input "*"
click at [382, 297] on img at bounding box center [375, 292] width 13 height 9
click at [404, 279] on div "1 2 abc 3 def 4 ghi 5 jkl 6 mno 7 pqrs 8 tuv 9 wxyz + 0 #" at bounding box center [343, 187] width 122 height 181
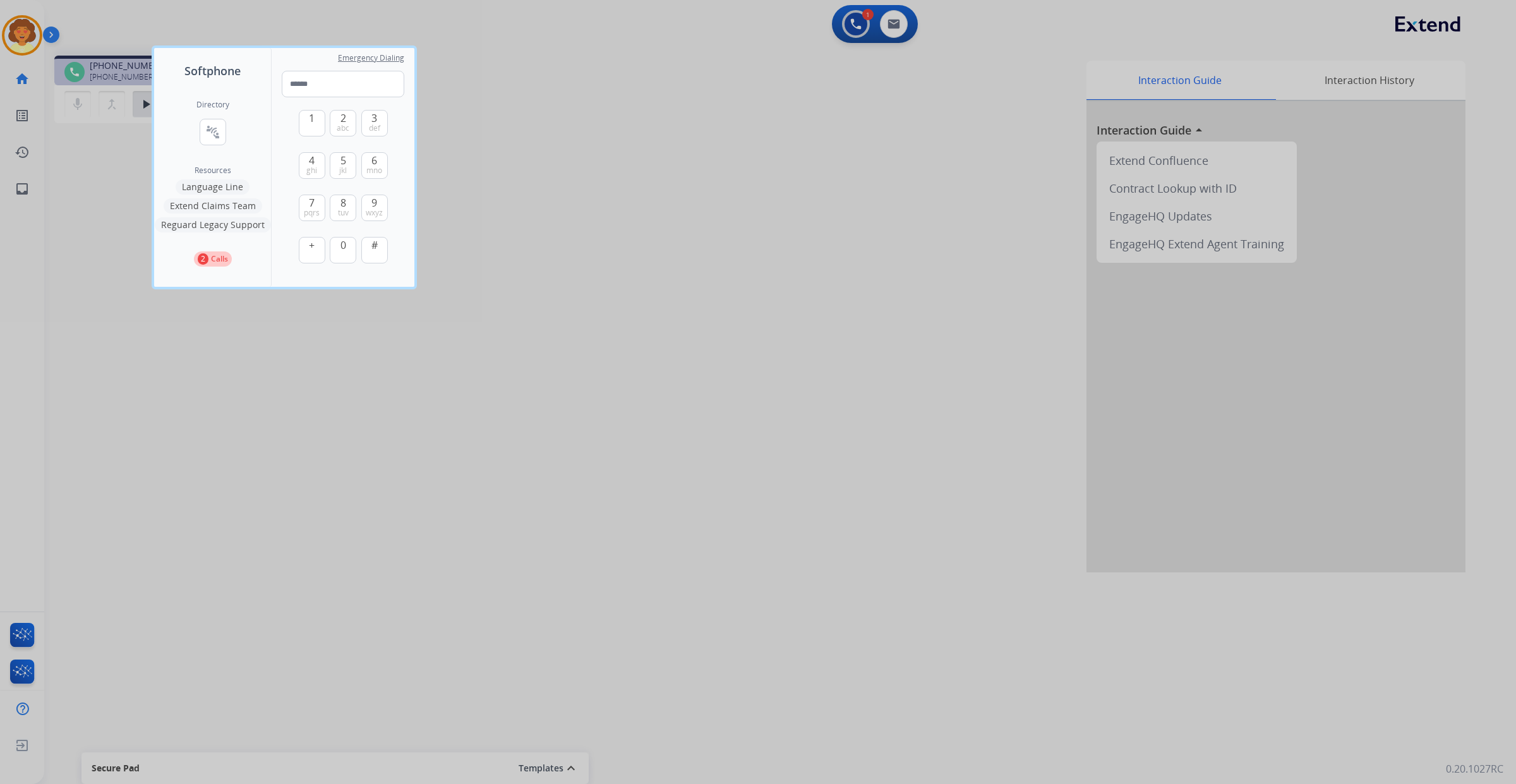
click at [838, 35] on div at bounding box center [758, 392] width 1516 height 784
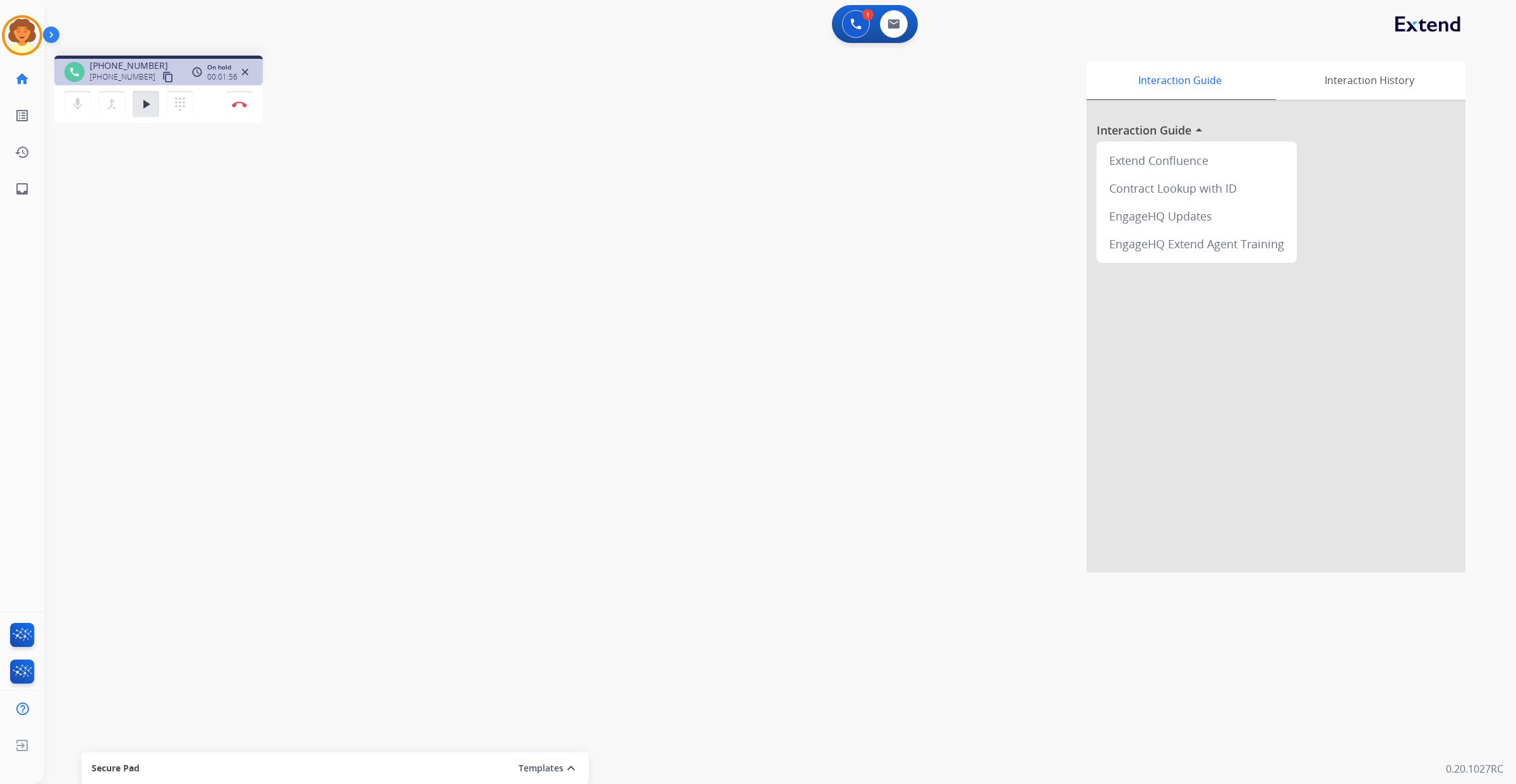
click at [850, 30] on img at bounding box center [855, 24] width 11 height 11
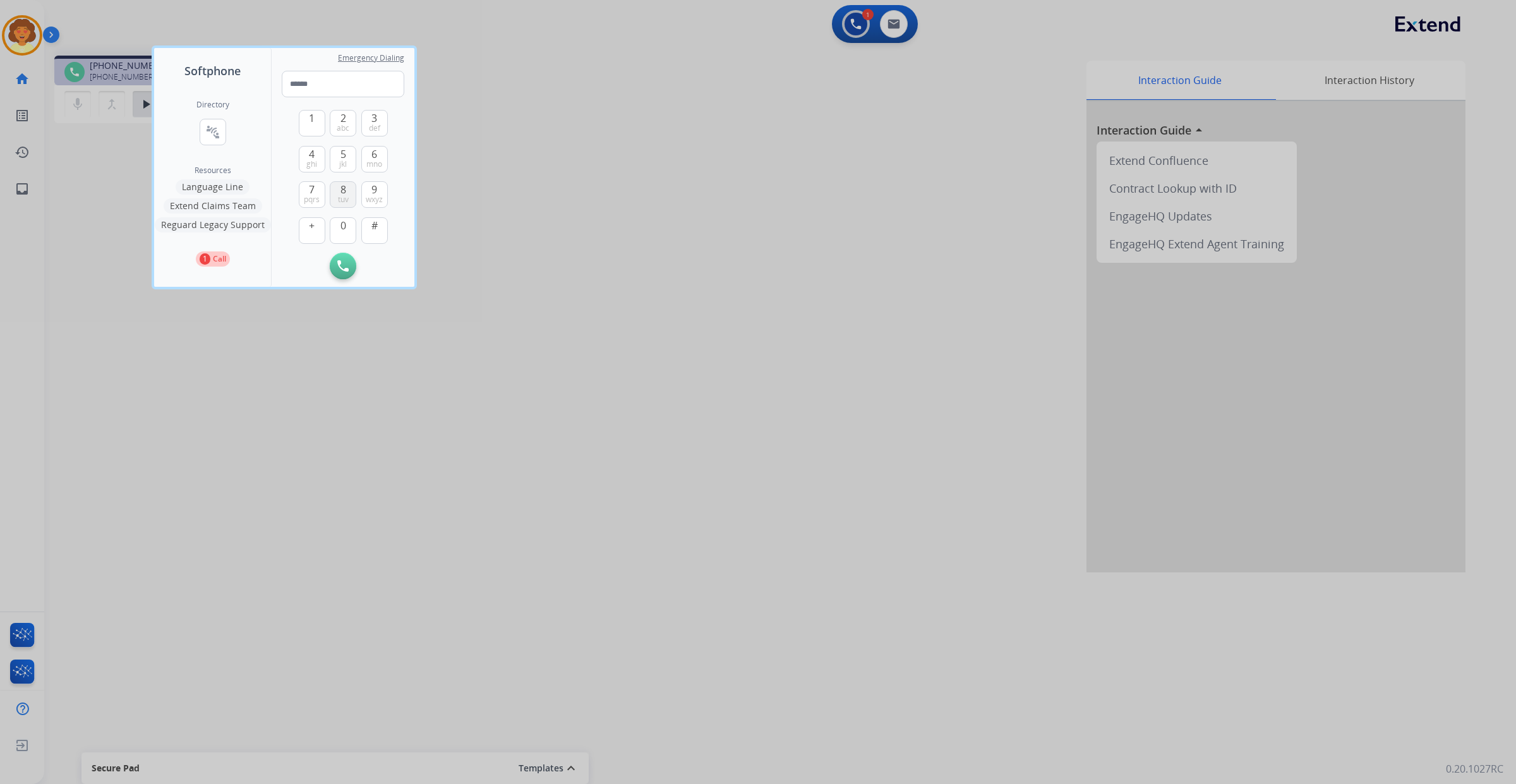
click at [349, 204] on span "tuv" at bounding box center [343, 199] width 11 height 10
click at [380, 133] on span "def" at bounding box center [374, 128] width 11 height 10
click at [349, 133] on span "abc" at bounding box center [343, 128] width 13 height 10
click at [382, 204] on span "wxyz" at bounding box center [374, 199] width 17 height 10
click at [346, 233] on span "0" at bounding box center [343, 225] width 6 height 15
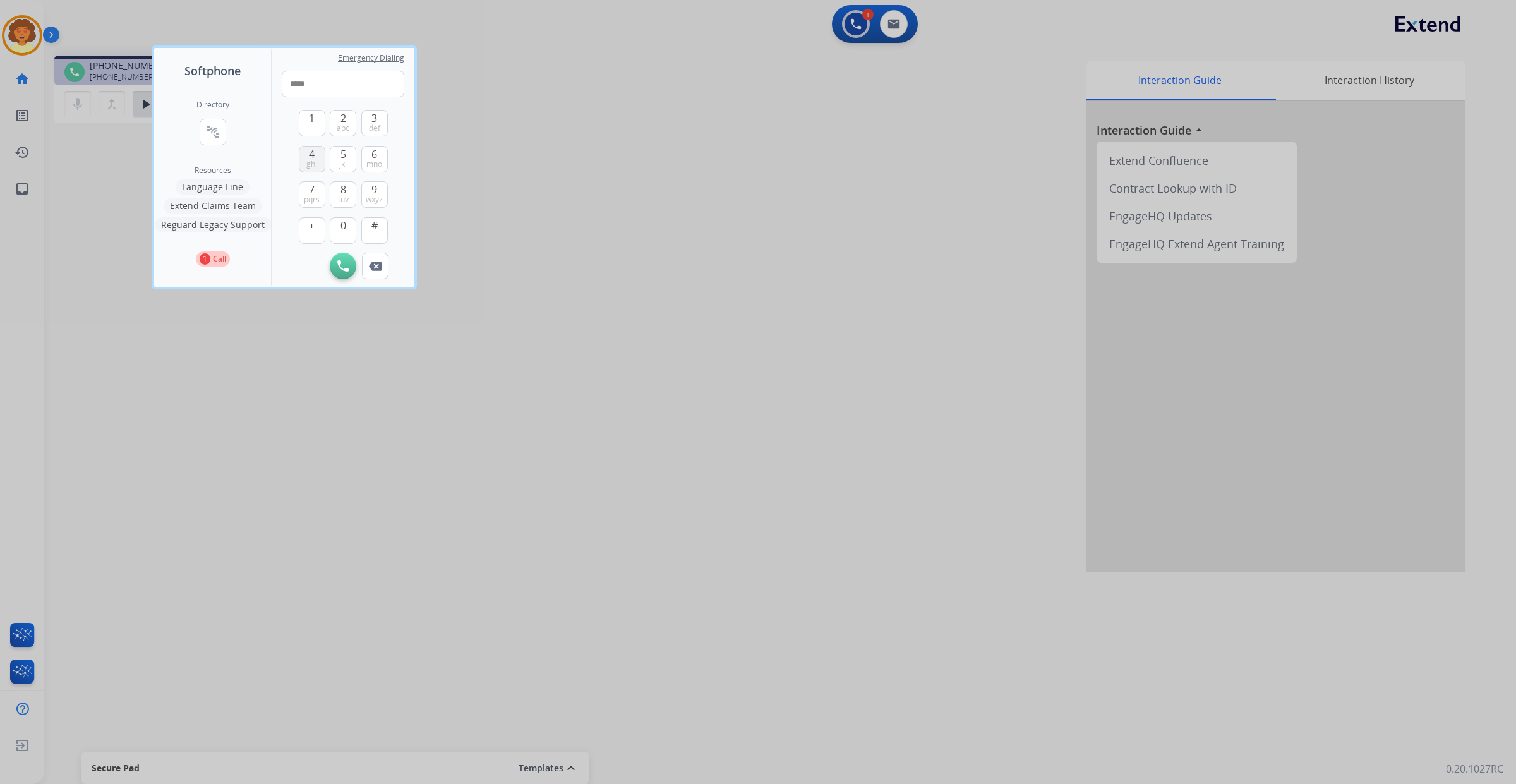
click at [317, 170] on span "ghi" at bounding box center [311, 165] width 11 height 10
click at [382, 204] on span "wxyz" at bounding box center [374, 199] width 17 height 10
click at [382, 170] on span "mno" at bounding box center [374, 165] width 16 height 10
click at [346, 233] on span "0" at bounding box center [343, 225] width 6 height 15
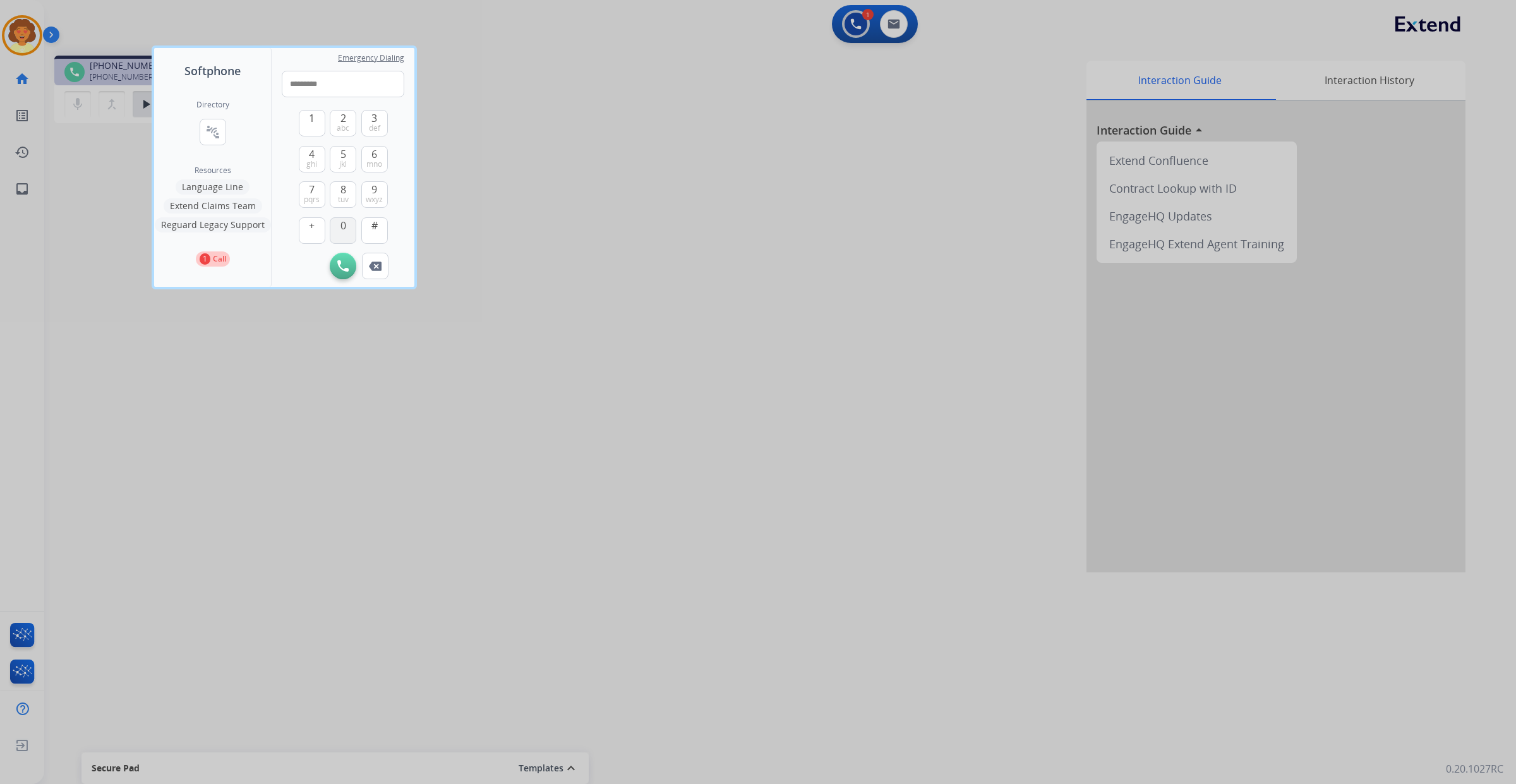
type input "**********"
click at [349, 272] on img at bounding box center [343, 265] width 11 height 11
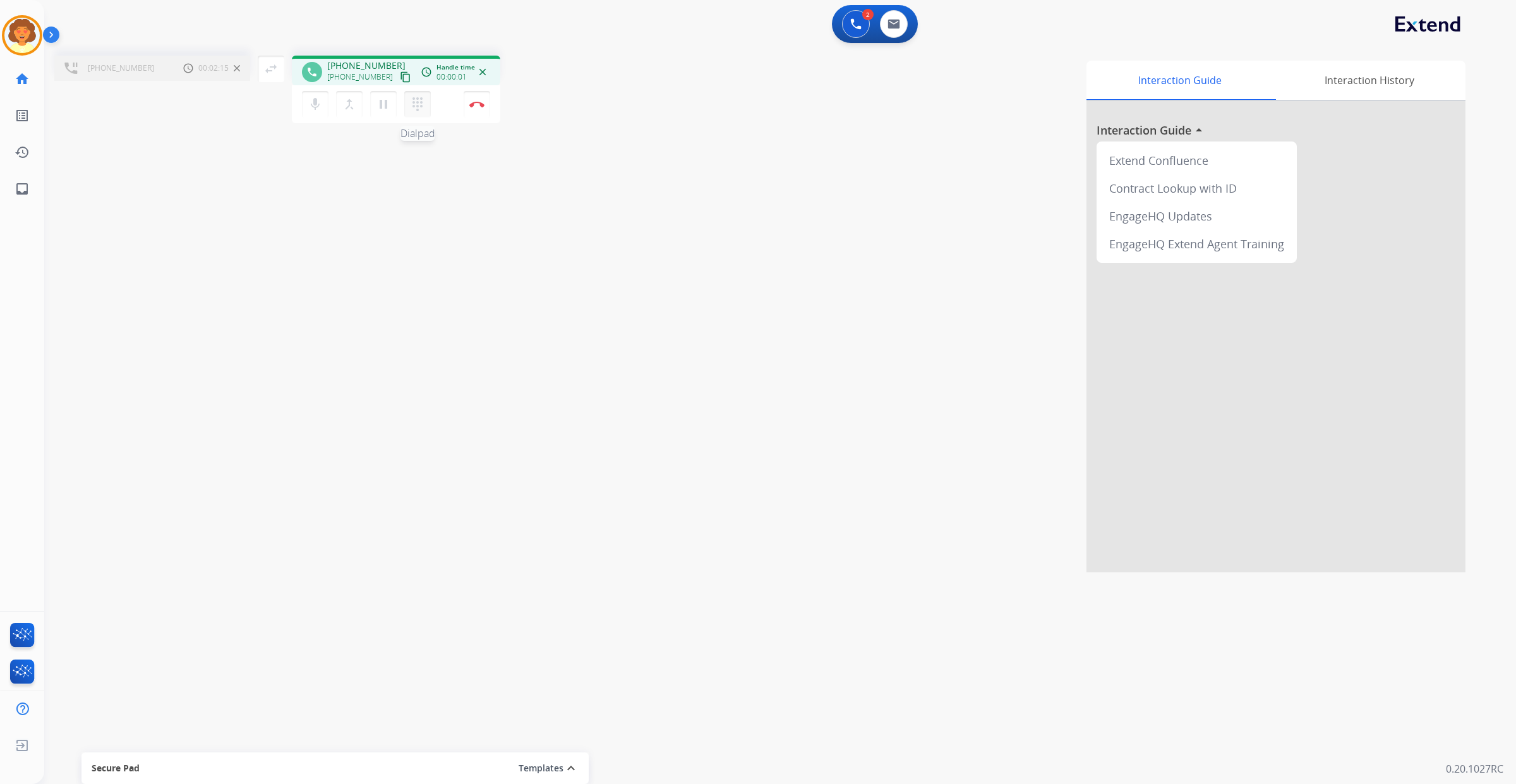
click at [425, 111] on mat-icon "dialpad" at bounding box center [418, 104] width 15 height 15
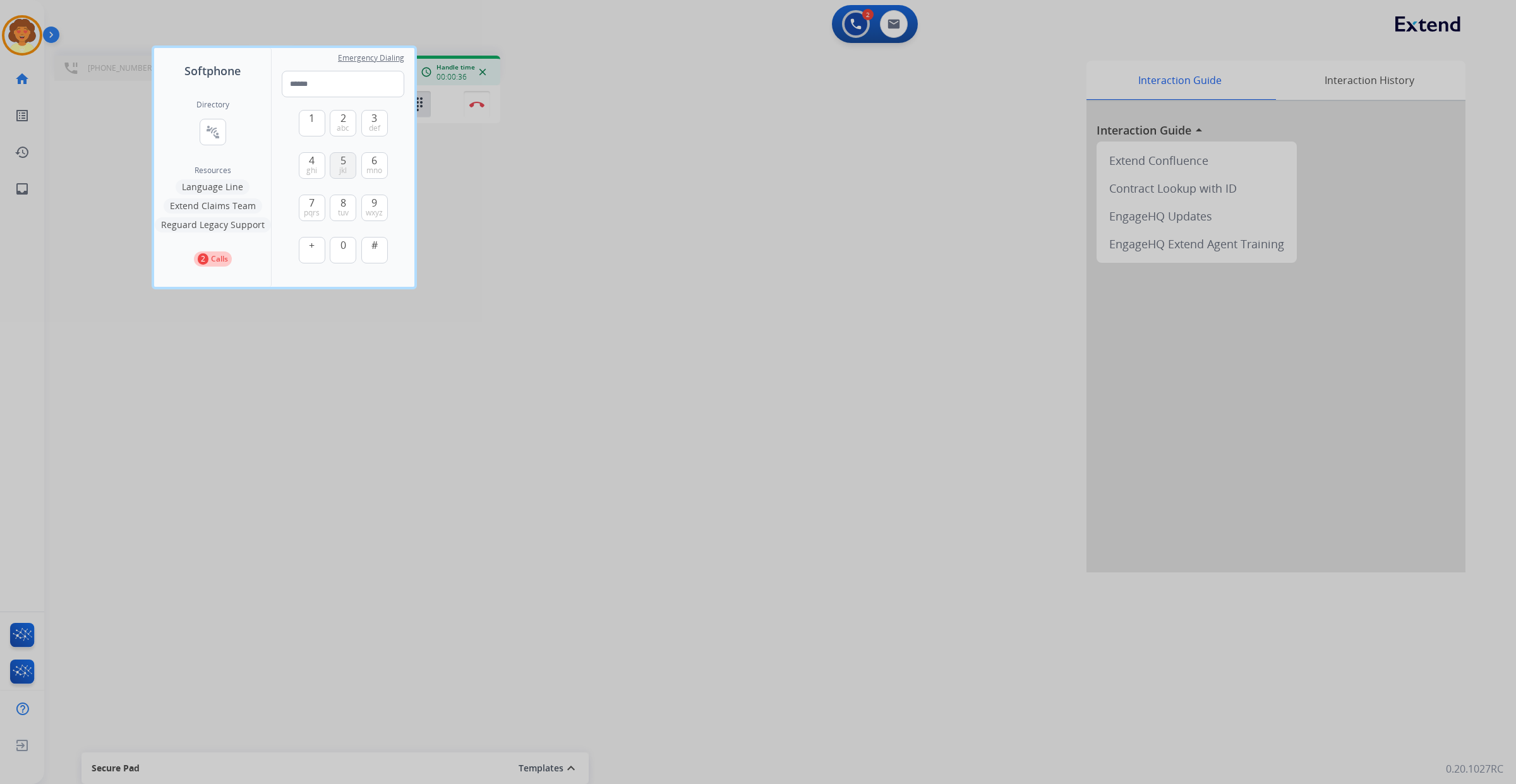
click at [347, 176] on span "jkl" at bounding box center [343, 170] width 8 height 10
click at [315, 126] on span "1" at bounding box center [311, 118] width 6 height 15
click at [320, 218] on span "pqrs" at bounding box center [311, 213] width 16 height 10
click at [347, 176] on span "jkl" at bounding box center [343, 170] width 8 height 10
click at [315, 126] on span "1" at bounding box center [311, 118] width 6 height 15
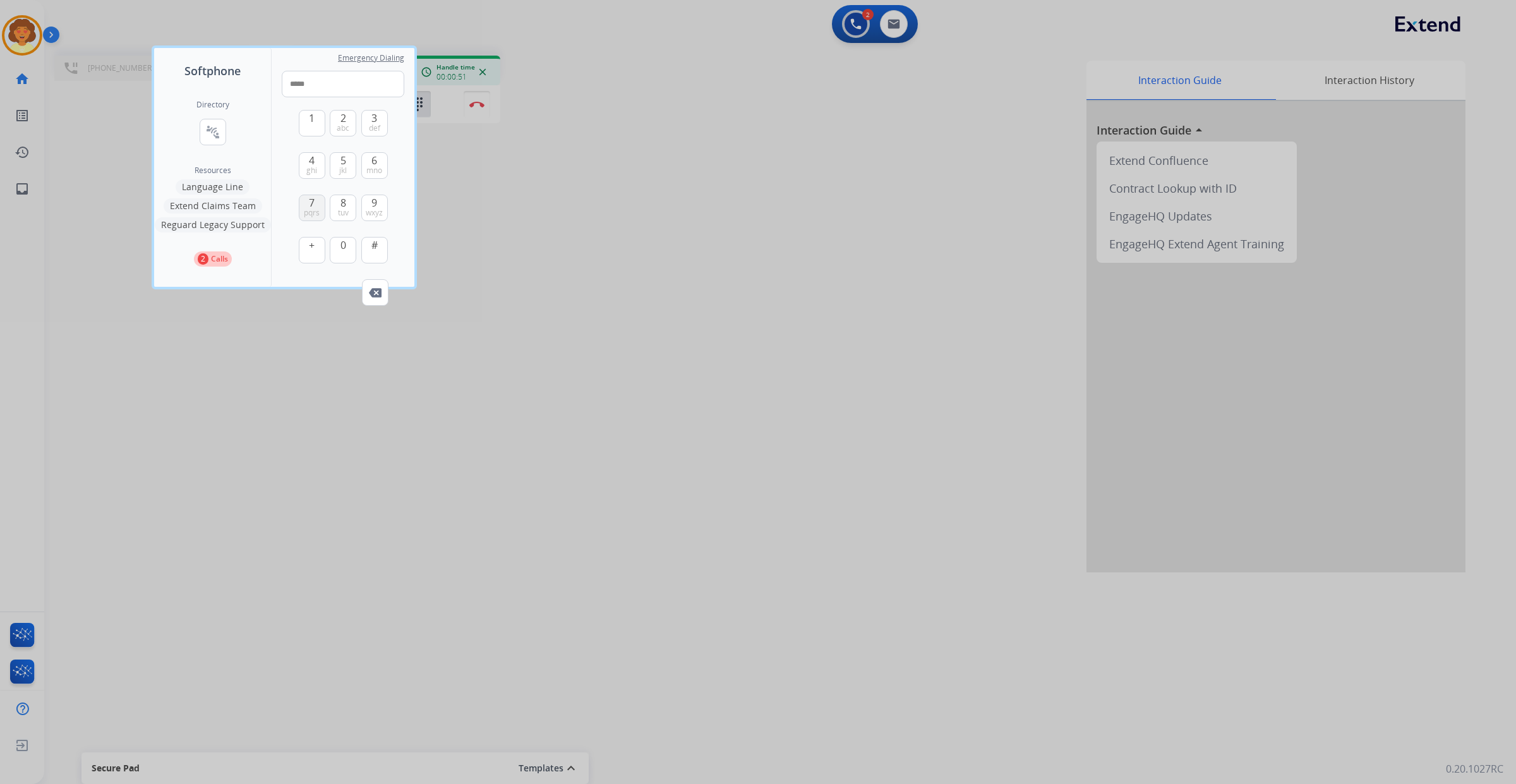
click at [320, 218] on span "pqrs" at bounding box center [311, 213] width 16 height 10
type input "******"
click at [531, 377] on div at bounding box center [758, 392] width 1516 height 784
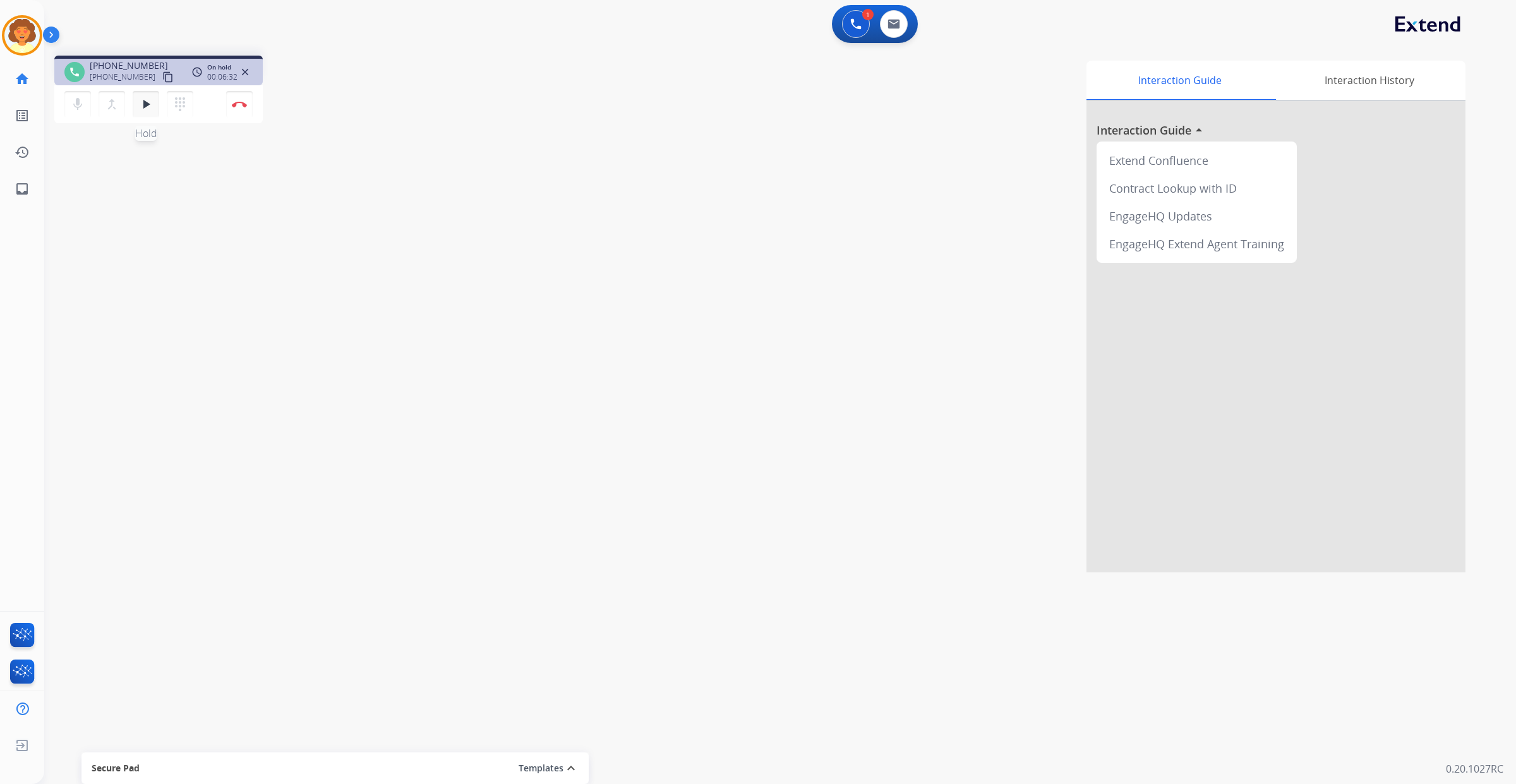
click at [154, 111] on mat-icon "play_arrow" at bounding box center [146, 104] width 15 height 15
click at [242, 117] on button "Disconnect" at bounding box center [239, 104] width 26 height 26
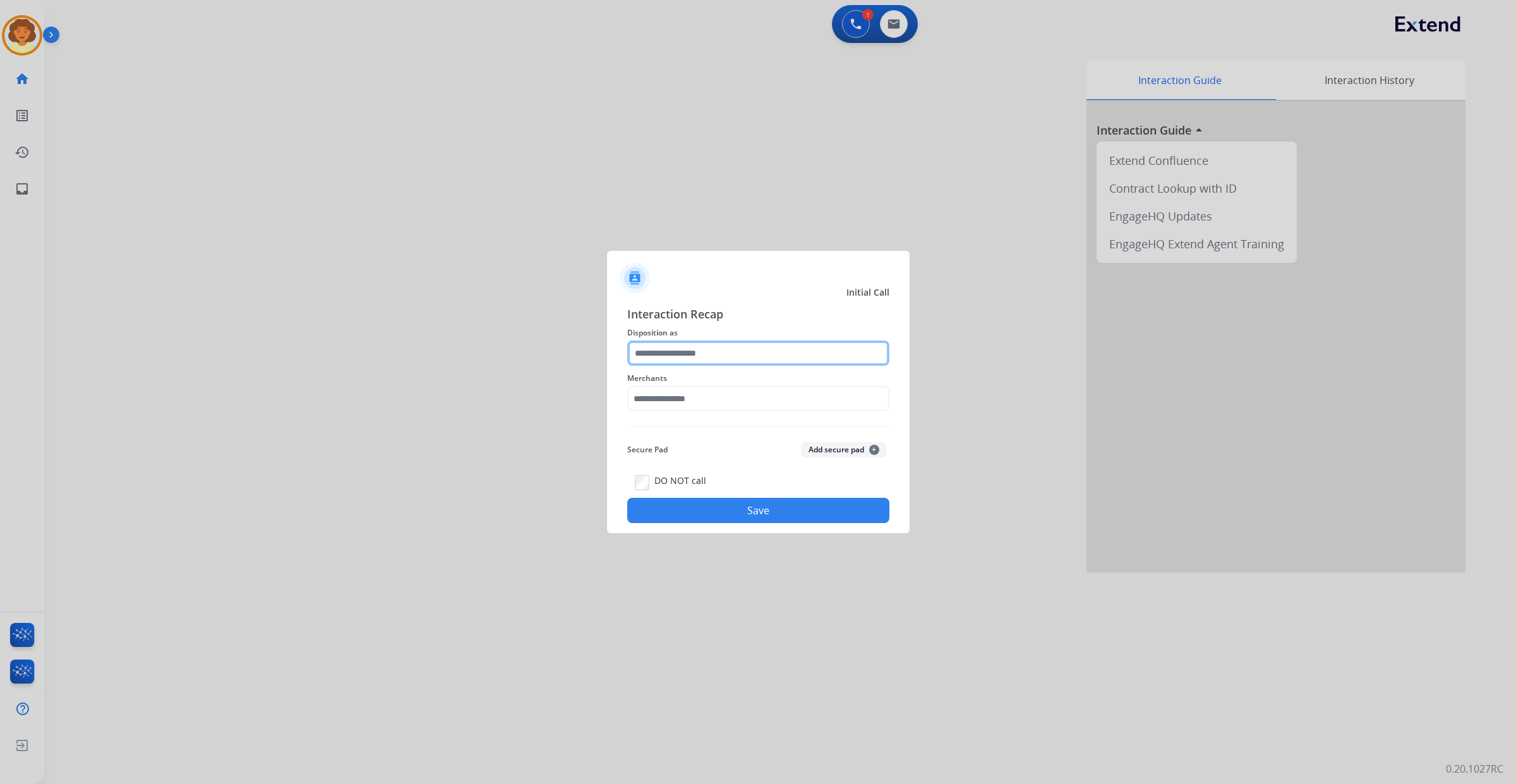
click at [686, 340] on input "text" at bounding box center [758, 353] width 263 height 25
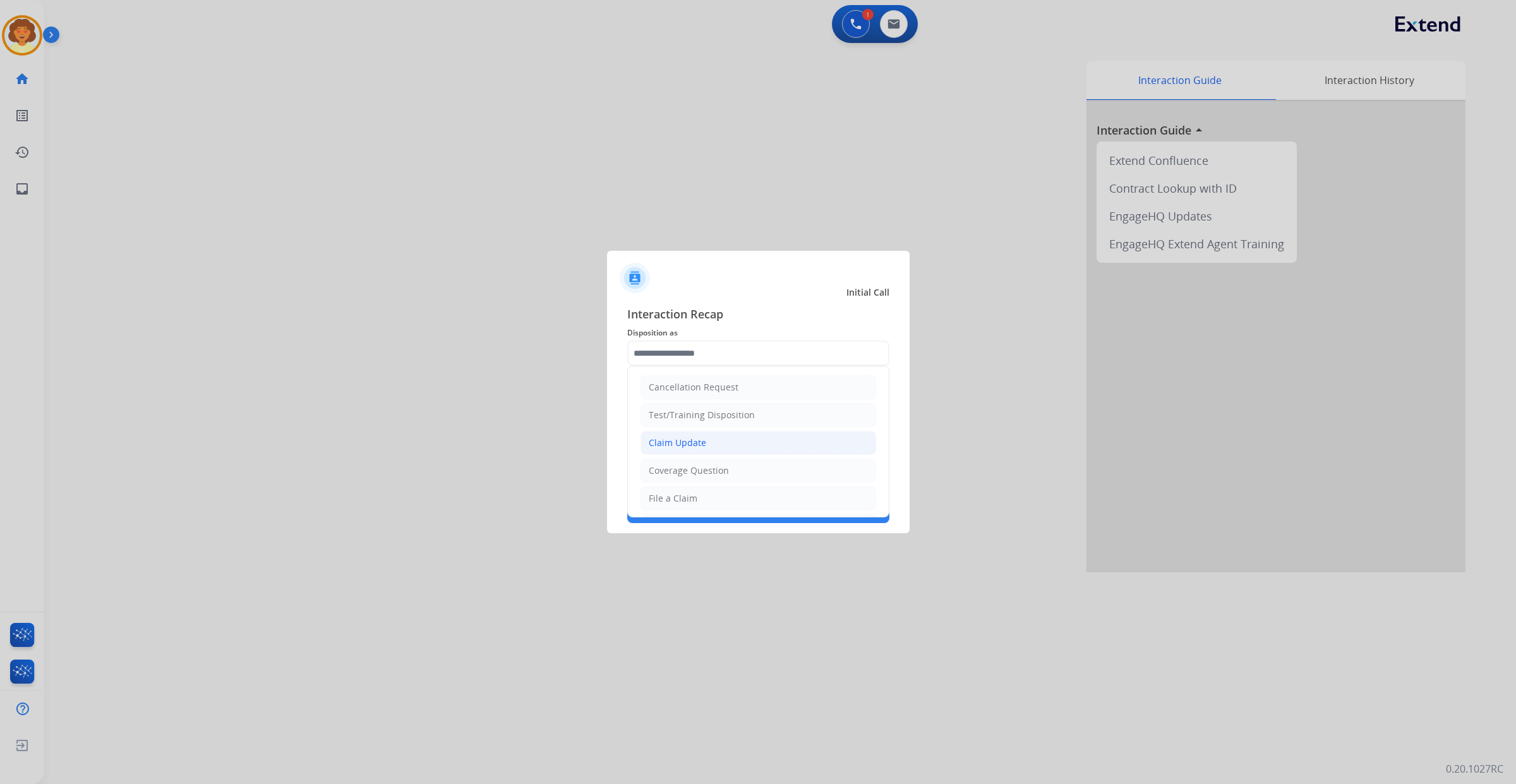
click at [707, 449] on div "Claim Update" at bounding box center [677, 442] width 57 height 13
type input "**********"
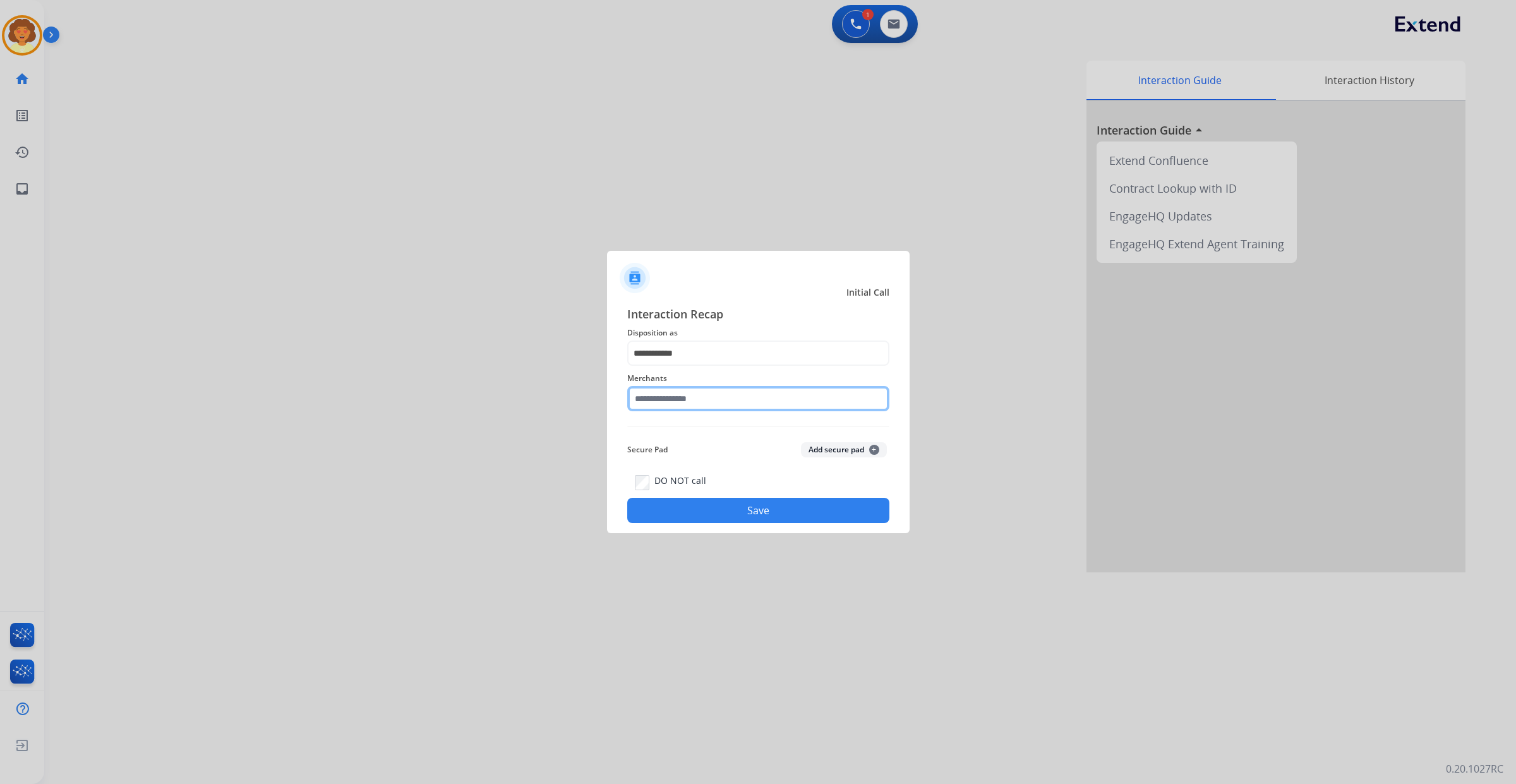
click at [674, 390] on input "text" at bounding box center [758, 398] width 263 height 25
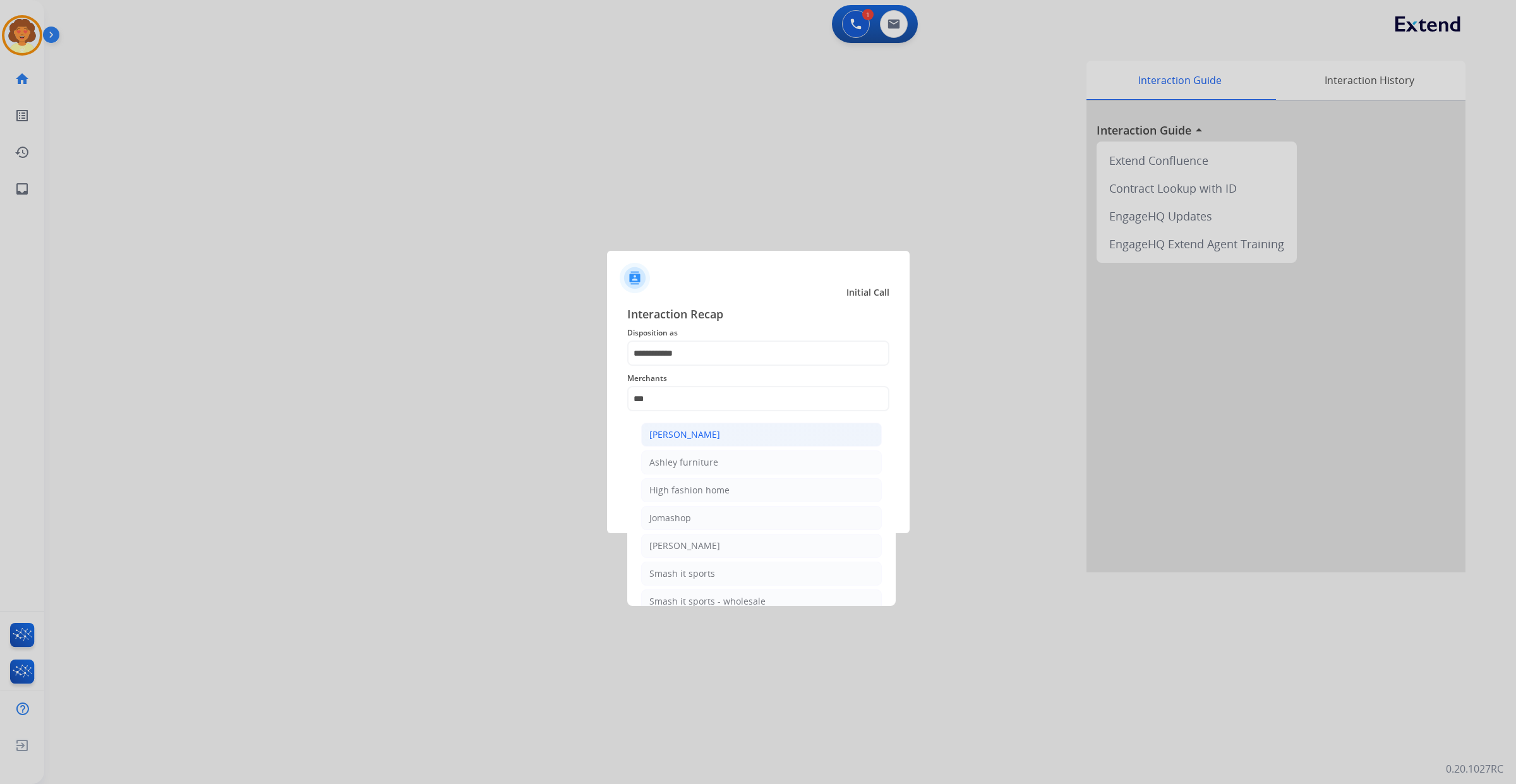
click at [720, 441] on div "[PERSON_NAME]" at bounding box center [685, 434] width 71 height 13
type input "**********"
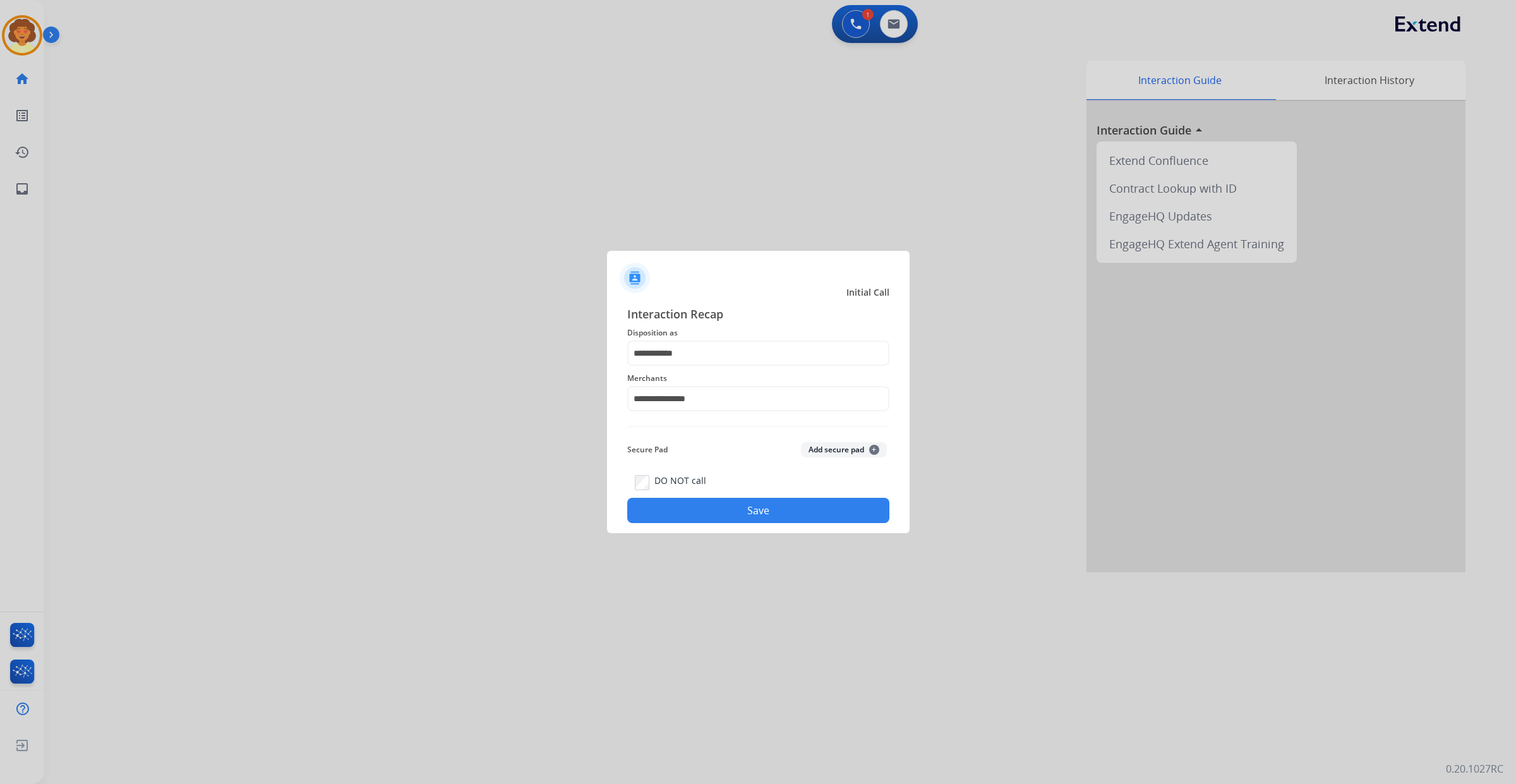
click at [752, 523] on button "Save" at bounding box center [758, 511] width 263 height 25
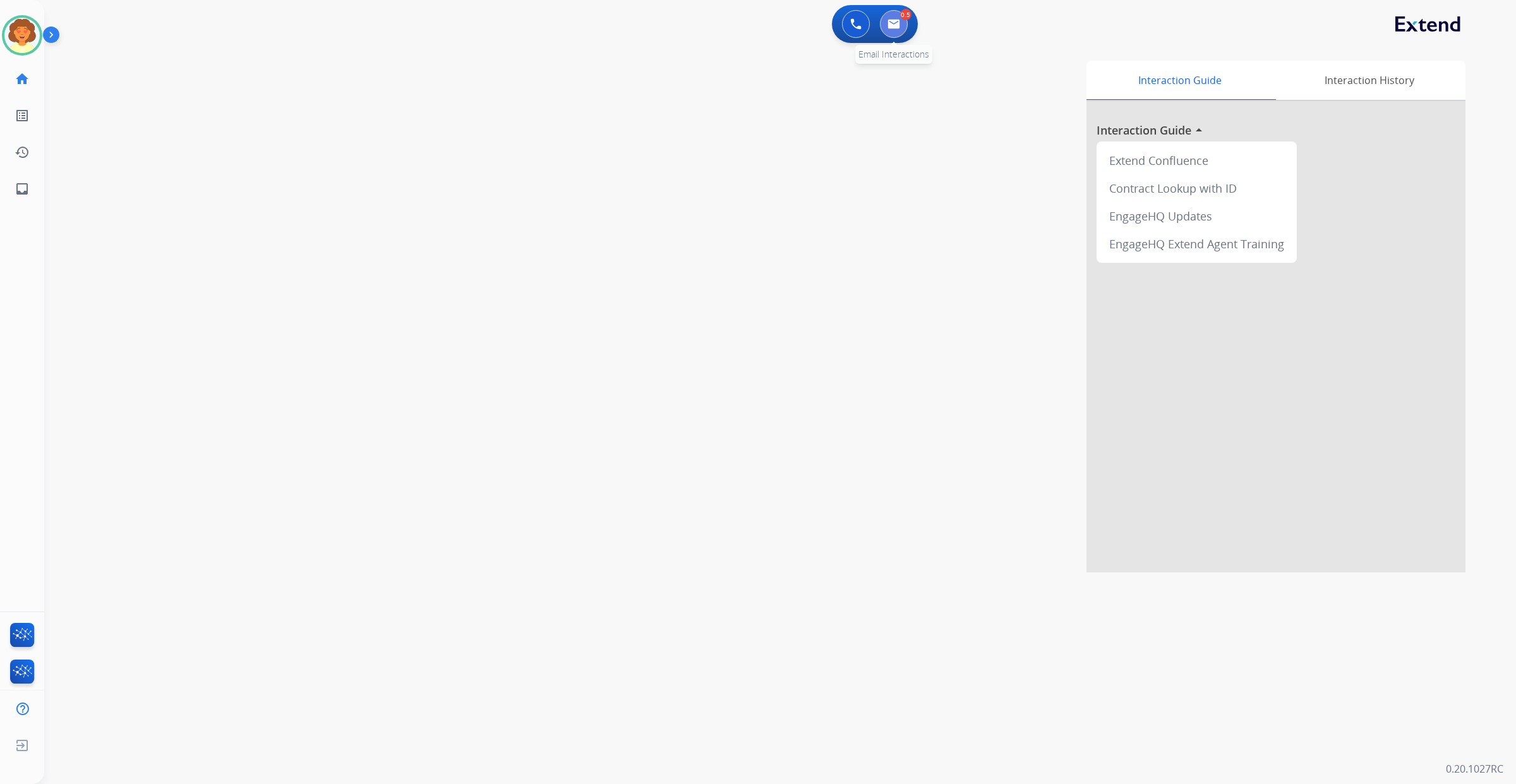
click at [887, 29] on img at bounding box center [893, 24] width 13 height 10
select select "**********"
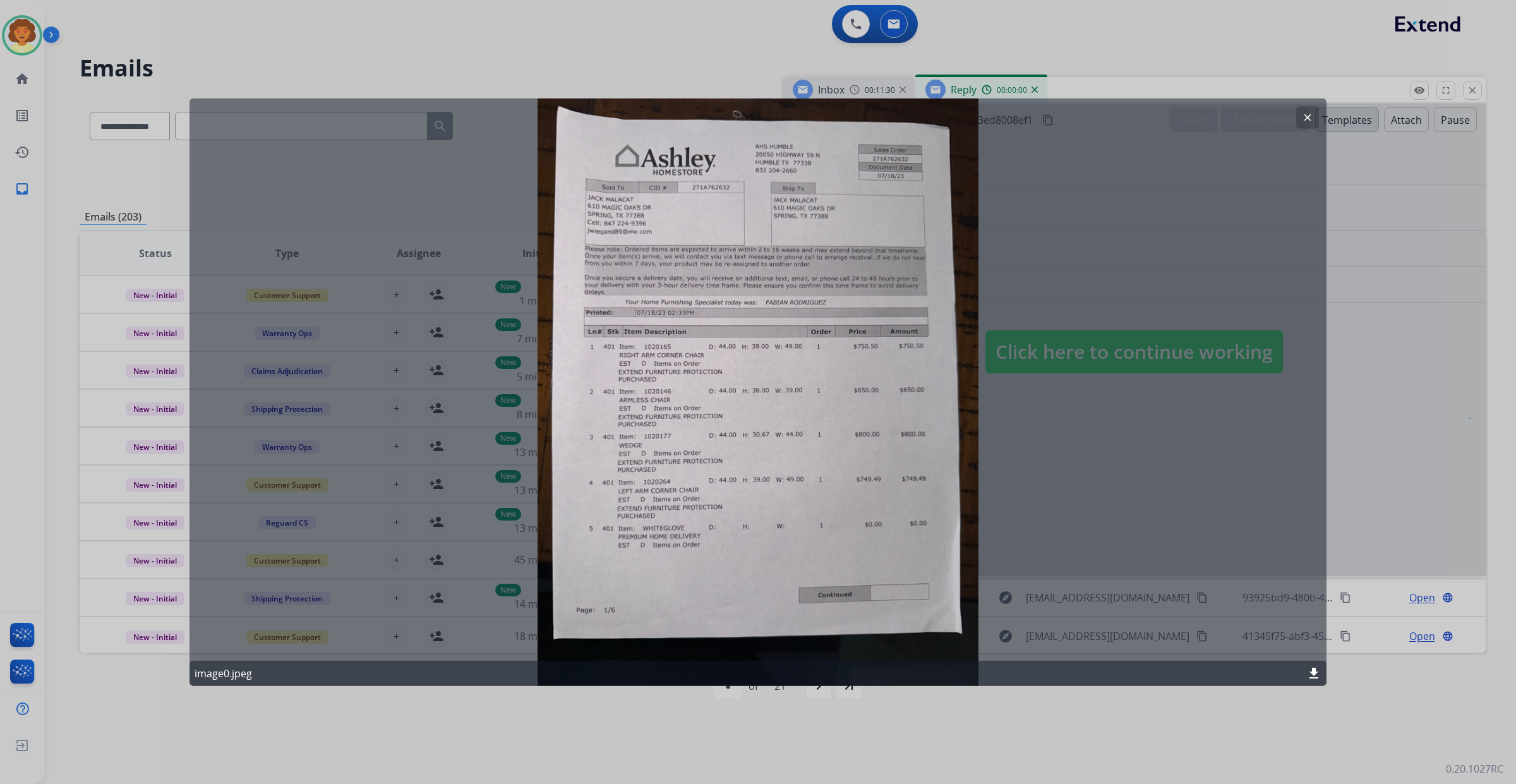
select select "**********"
click at [1302, 122] on mat-icon "clear" at bounding box center [1307, 116] width 11 height 11
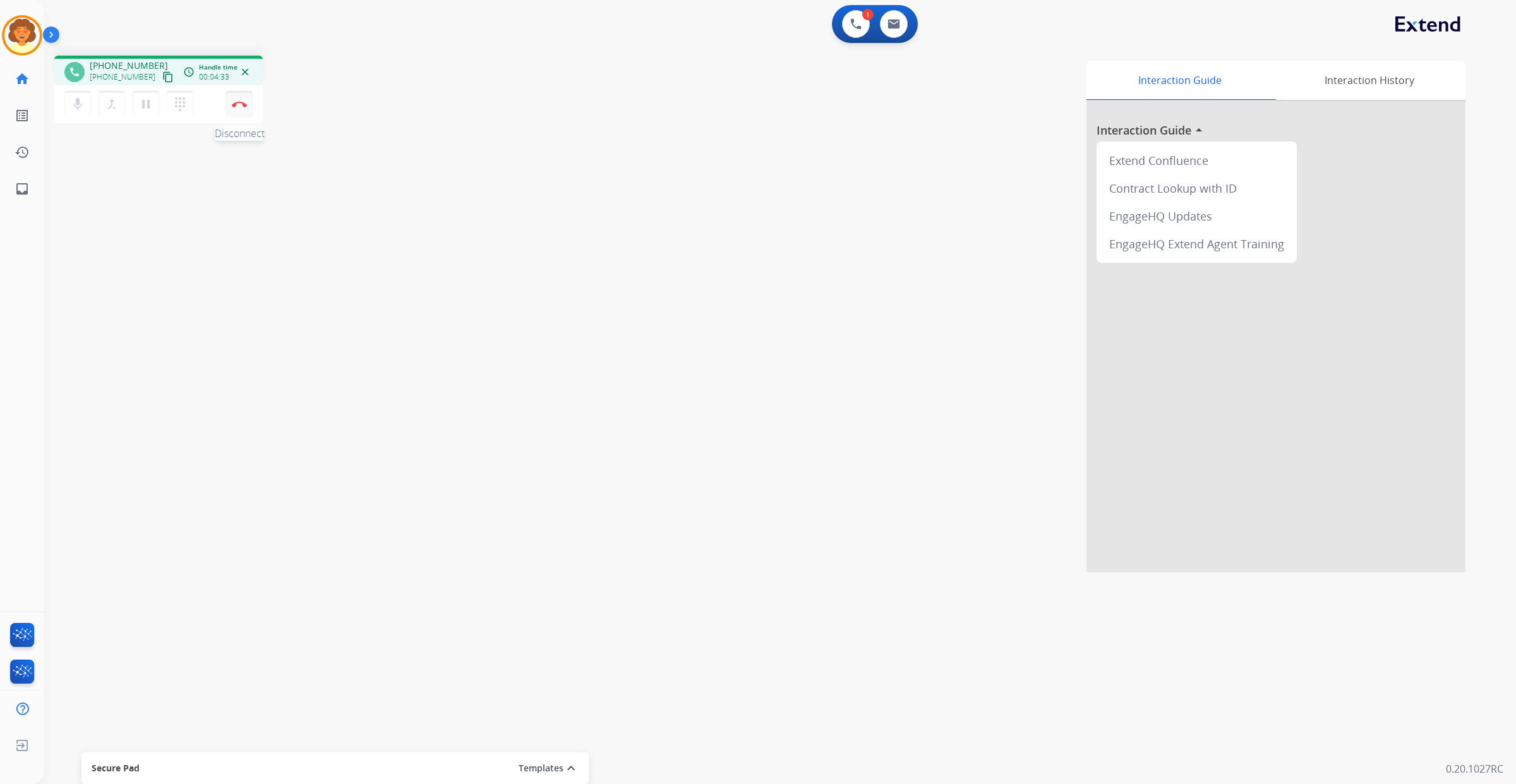
drag, startPoint x: 234, startPoint y: 139, endPoint x: 241, endPoint y: 149, distance: 12.2
click at [234, 107] on img at bounding box center [240, 104] width 15 height 6
click at [14, 45] on img at bounding box center [22, 35] width 35 height 35
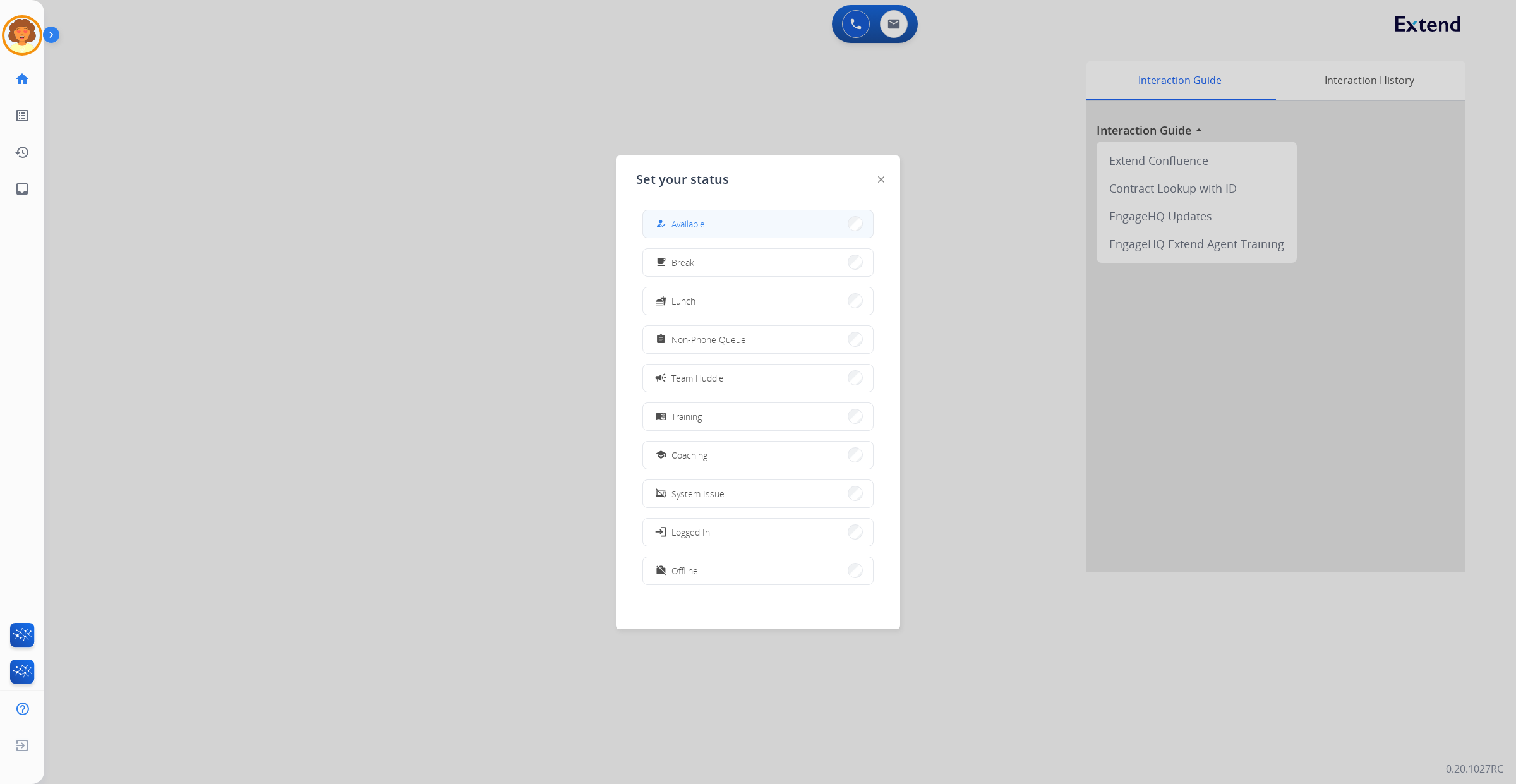
click at [762, 232] on button "how_to_reg Available" at bounding box center [758, 224] width 230 height 27
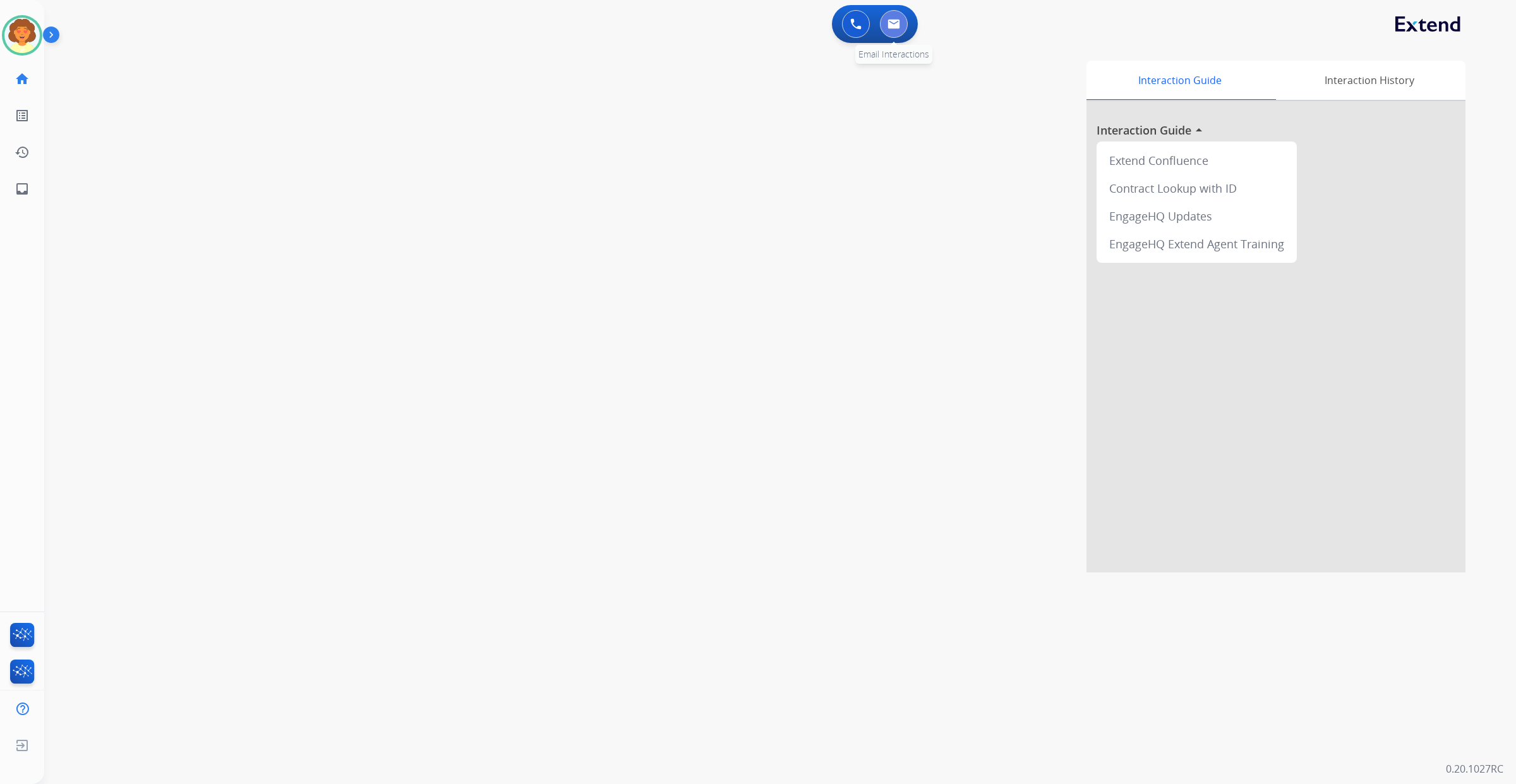
click at [880, 38] on button at bounding box center [893, 24] width 28 height 28
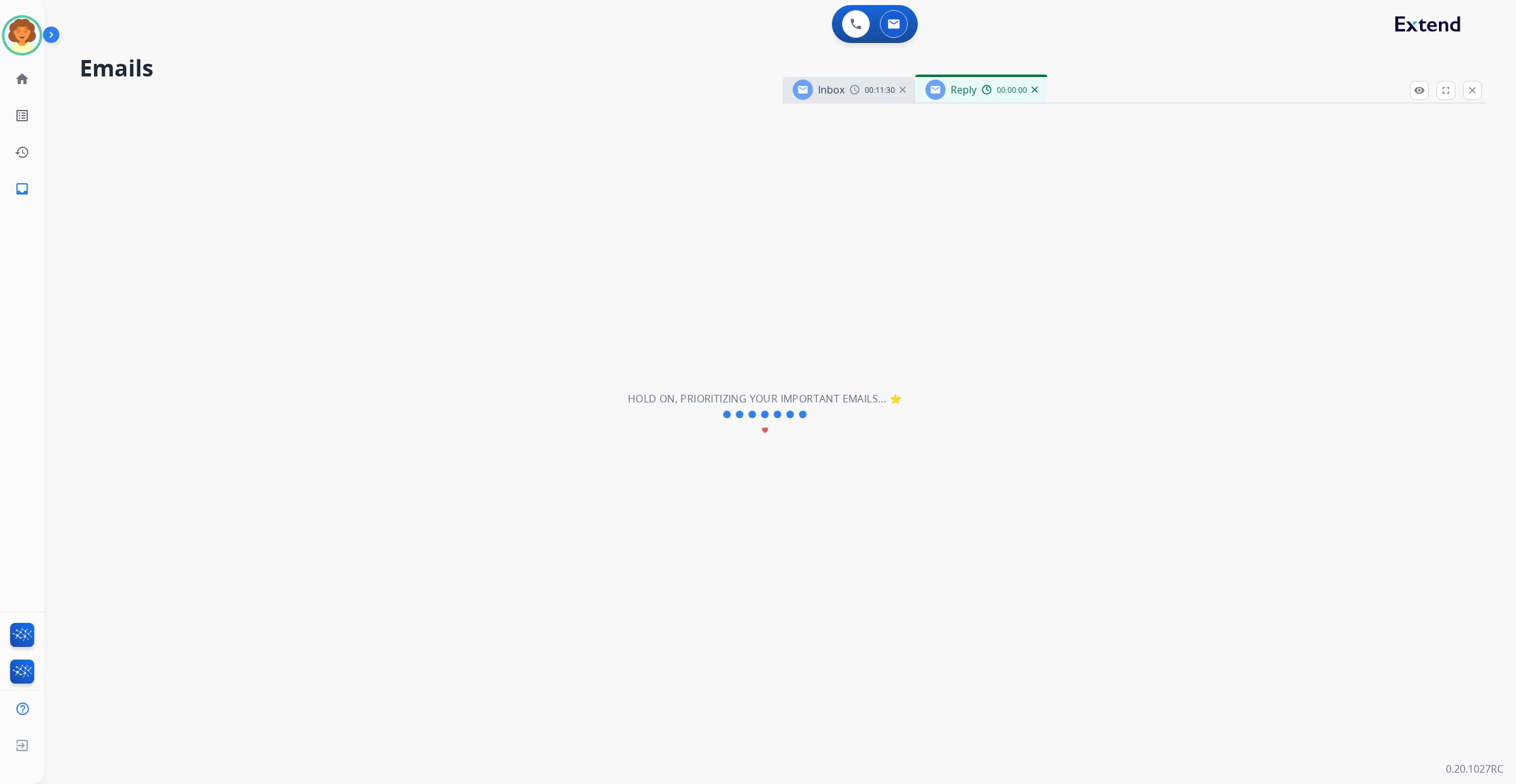
select select "**********"
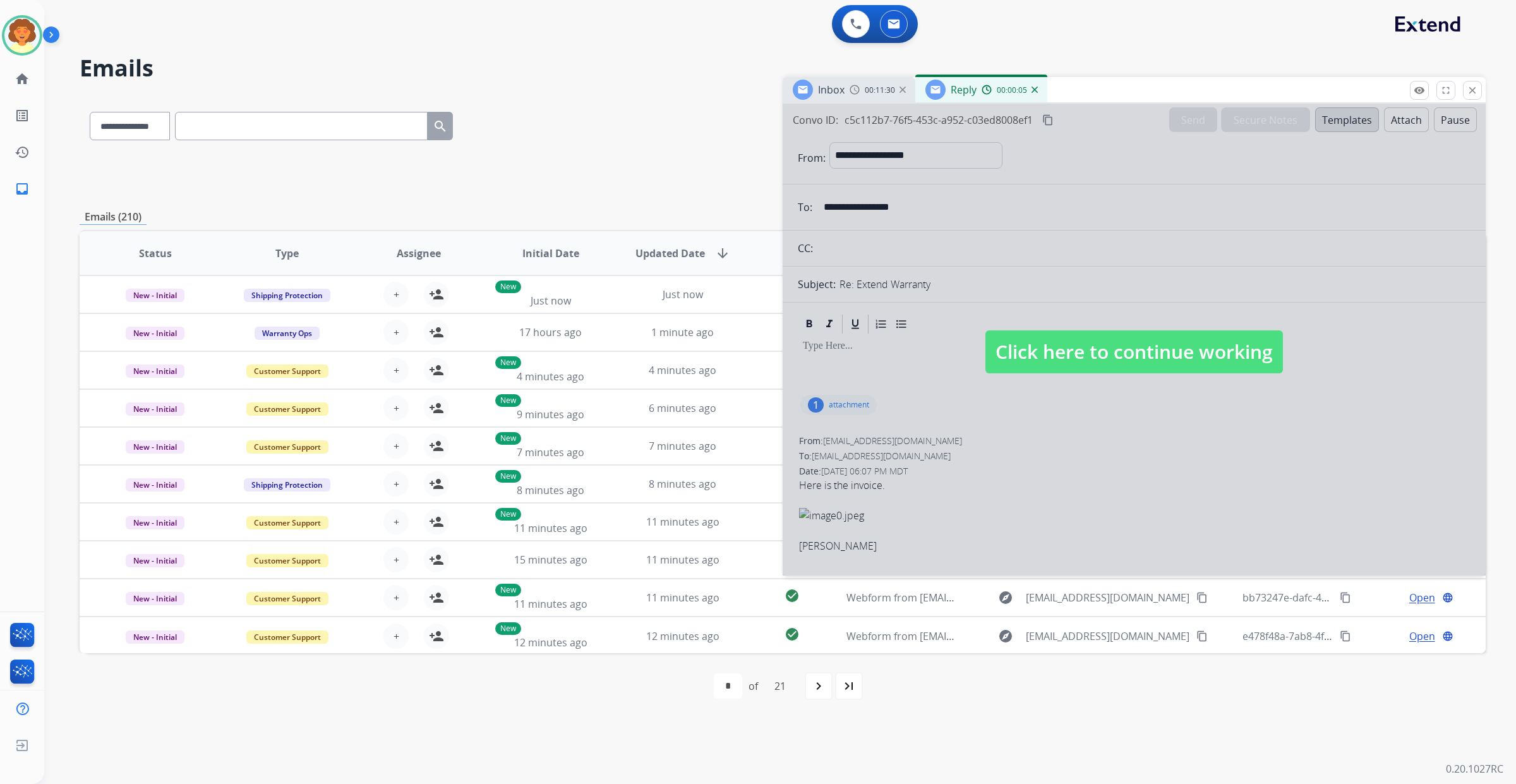
drag, startPoint x: 843, startPoint y: 306, endPoint x: 943, endPoint y: 316, distance: 100.5
click at [943, 316] on div at bounding box center [1134, 339] width 703 height 472
select select
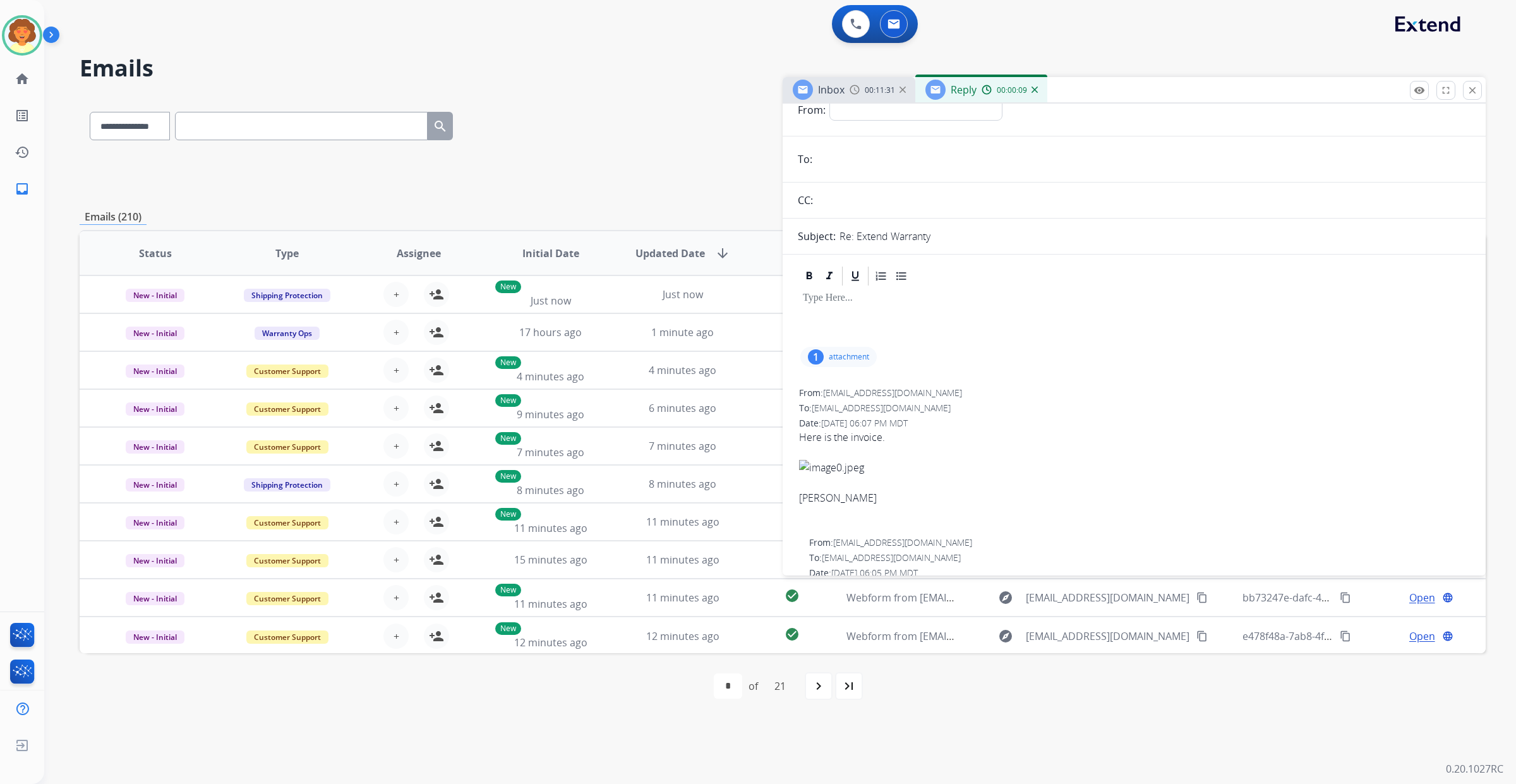
scroll to position [158, 0]
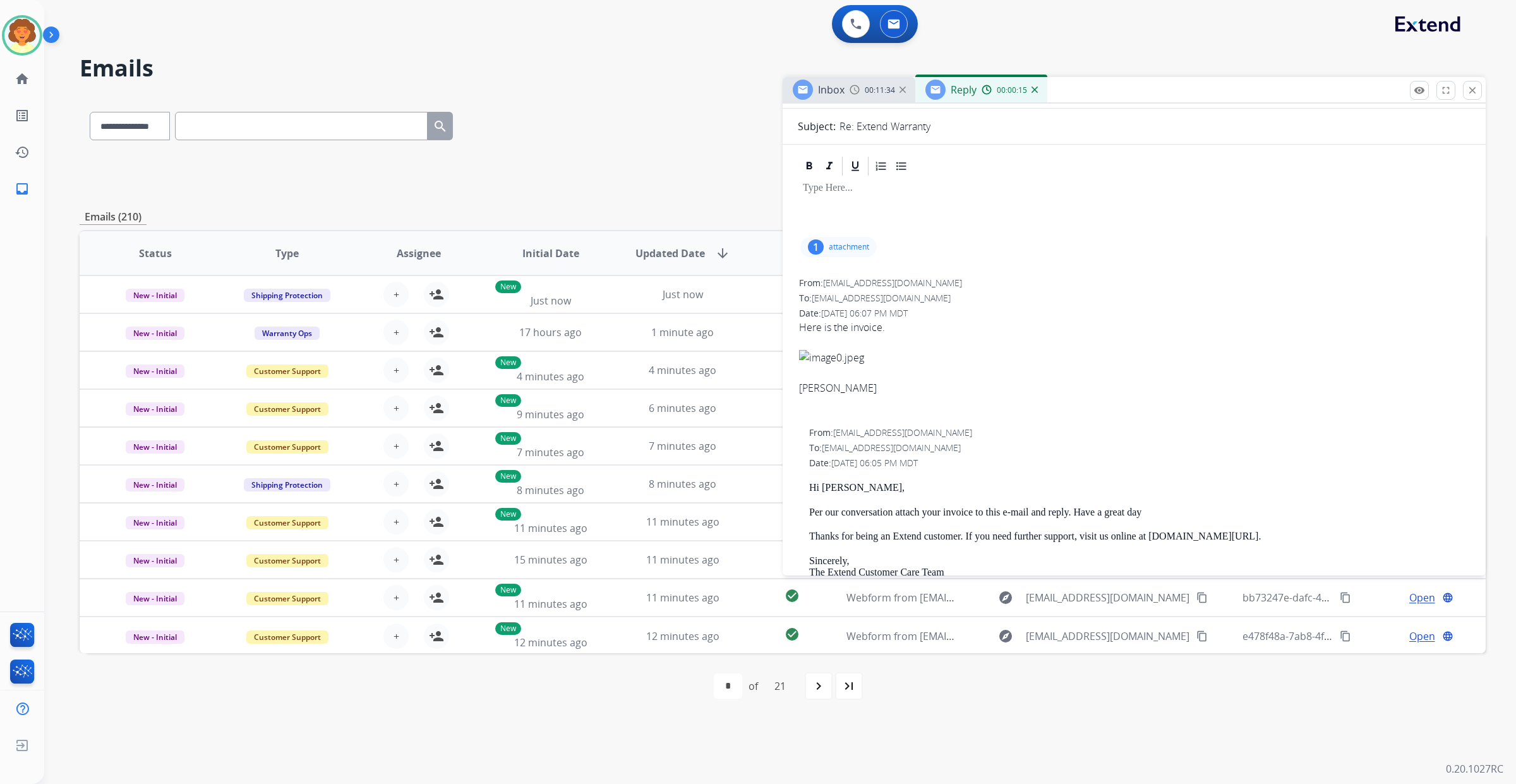
drag, startPoint x: 843, startPoint y: 462, endPoint x: 972, endPoint y: 461, distance: 129.0
click at [972, 289] on div "From: [EMAIL_ADDRESS][DOMAIN_NAME]" at bounding box center [1134, 283] width 670 height 13
copy div "[EMAIL_ADDRESS][DOMAIN_NAME]"
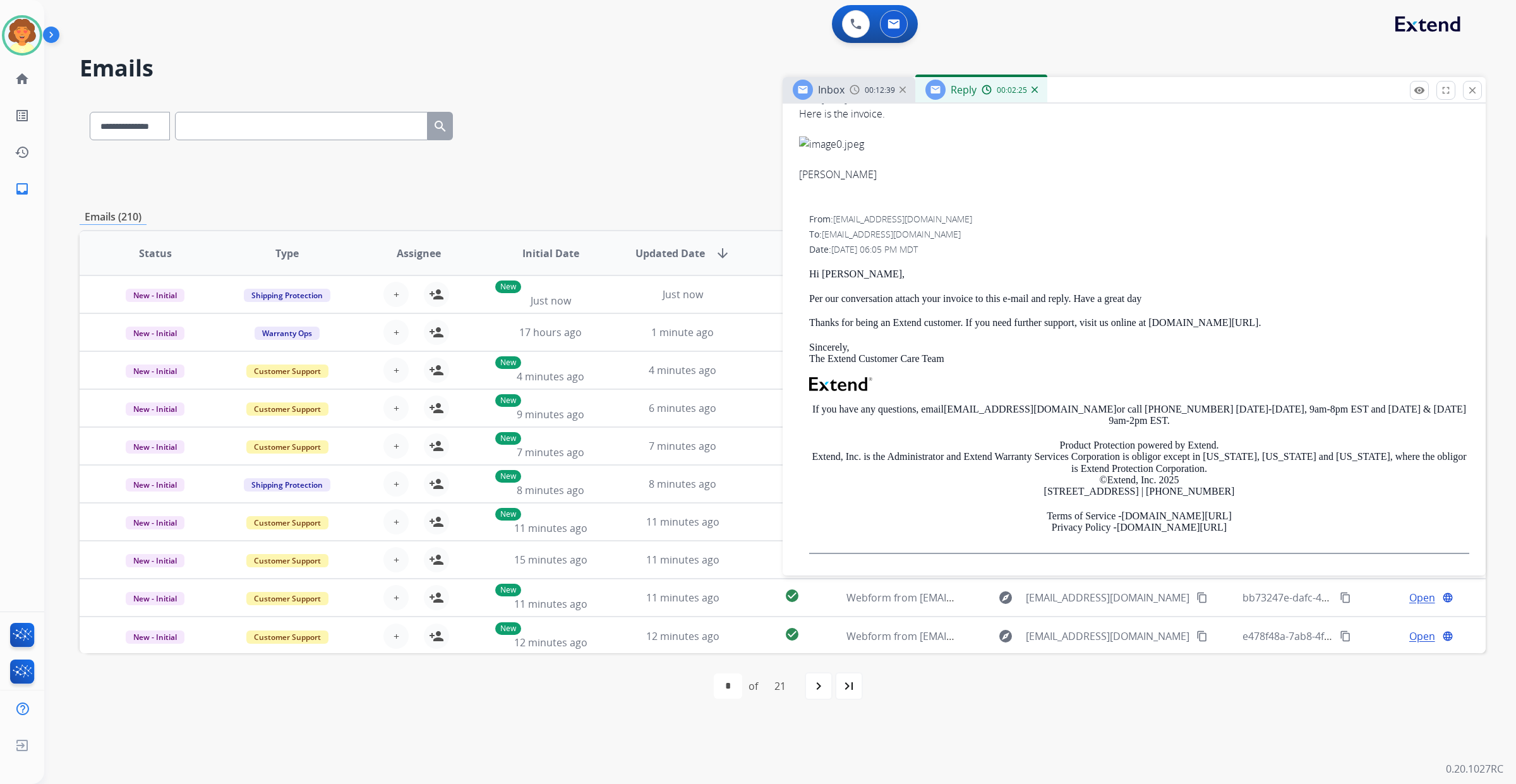
scroll to position [553, 0]
drag, startPoint x: 844, startPoint y: 310, endPoint x: 972, endPoint y: 316, distance: 128.1
click at [972, 241] on div "To: [EMAIL_ADDRESS][DOMAIN_NAME]" at bounding box center [1140, 234] width 660 height 13
copy span "[EMAIL_ADDRESS][DOMAIN_NAME]"
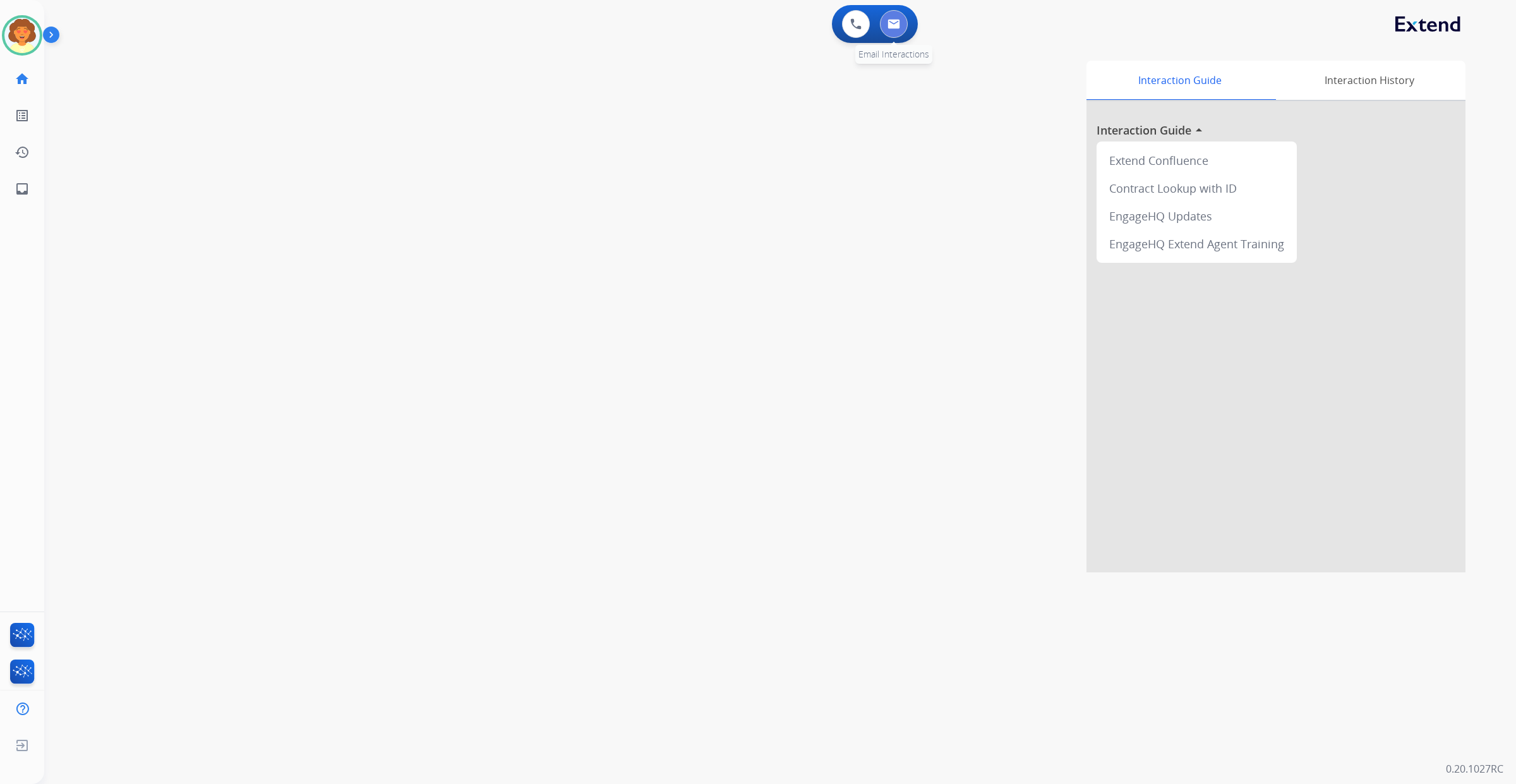
click at [887, 29] on img at bounding box center [893, 24] width 13 height 10
select select "**********"
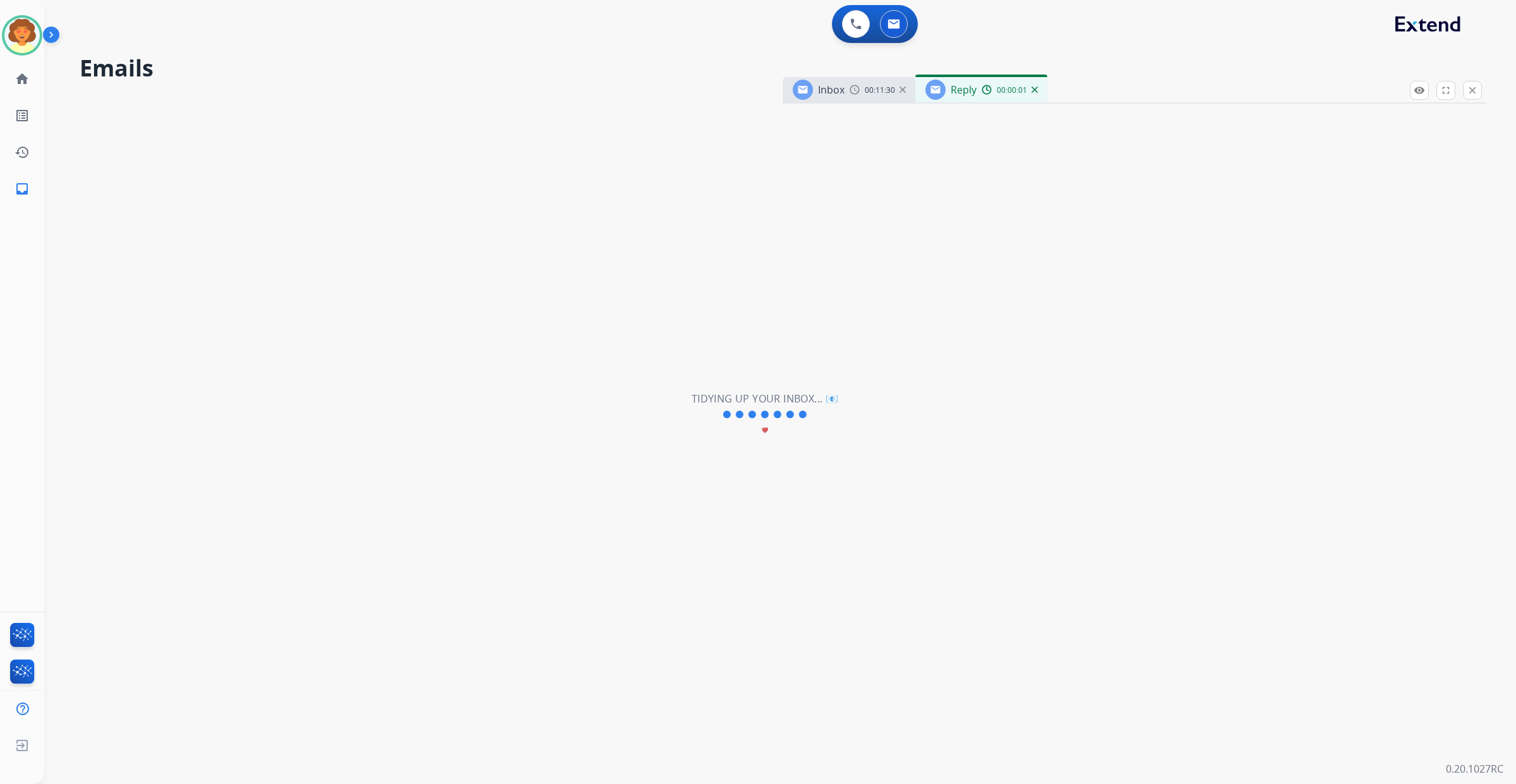
select select "**********"
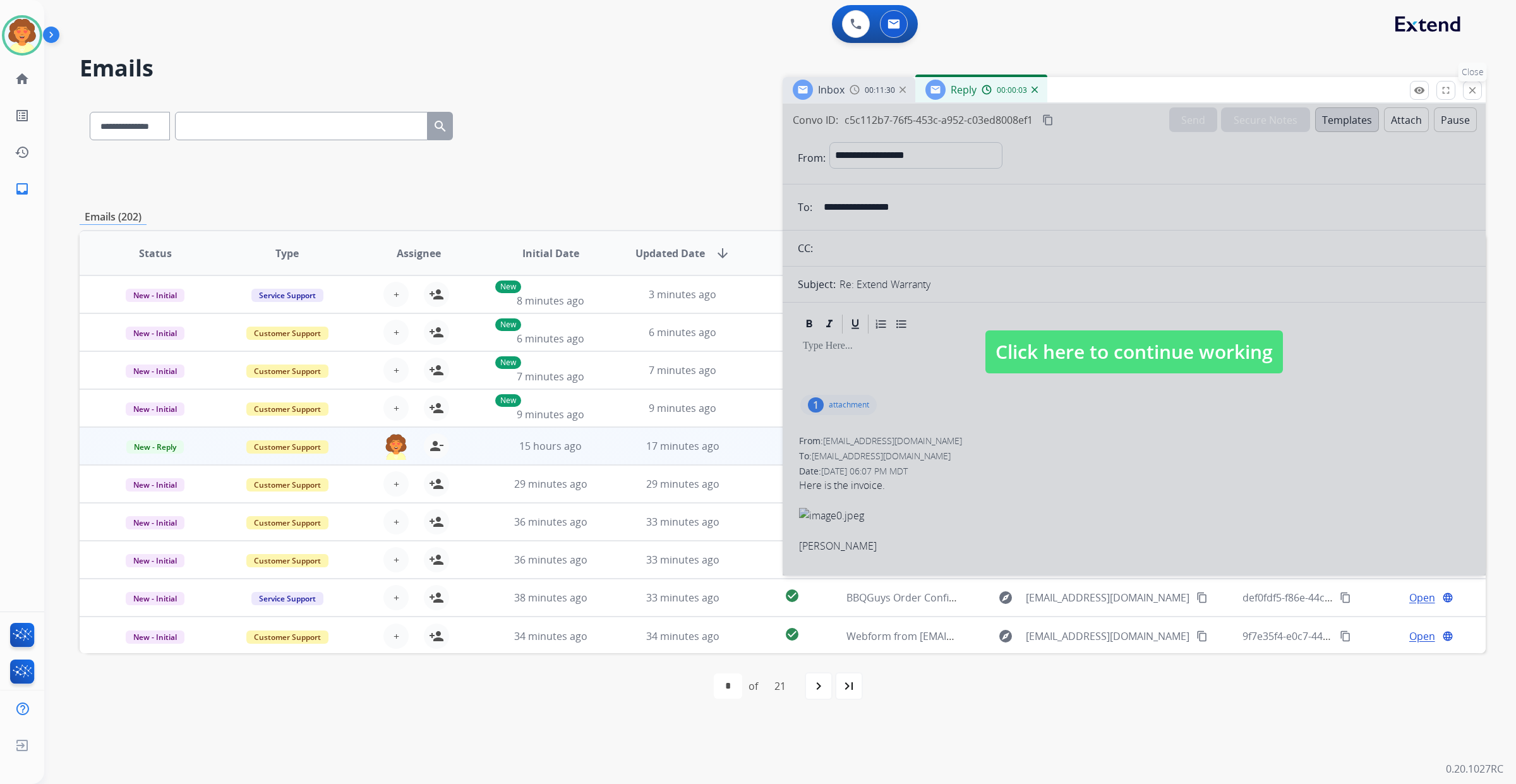
click at [1466, 96] on mat-icon "close" at bounding box center [1471, 89] width 11 height 11
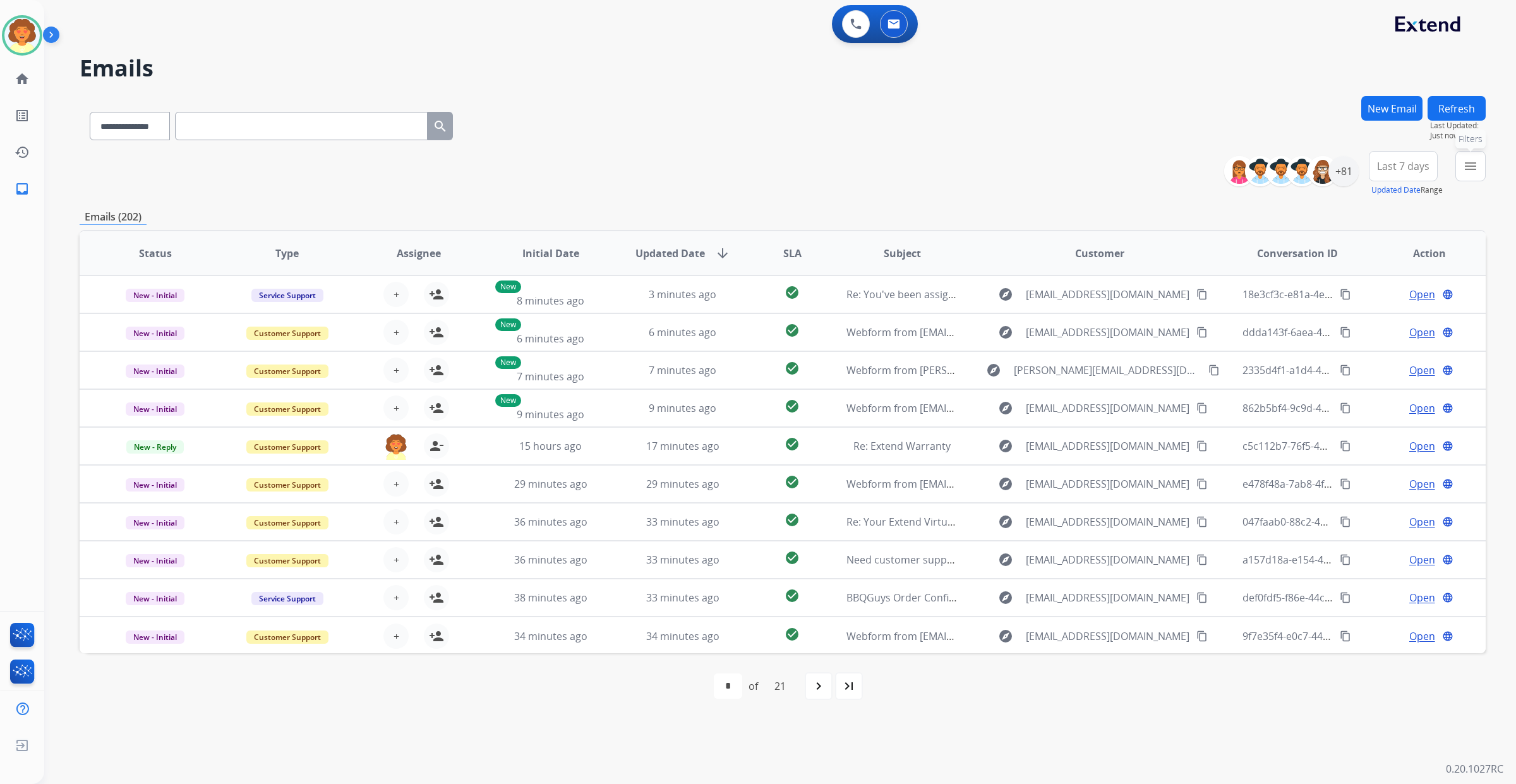
click at [1463, 174] on mat-icon "menu" at bounding box center [1470, 166] width 15 height 15
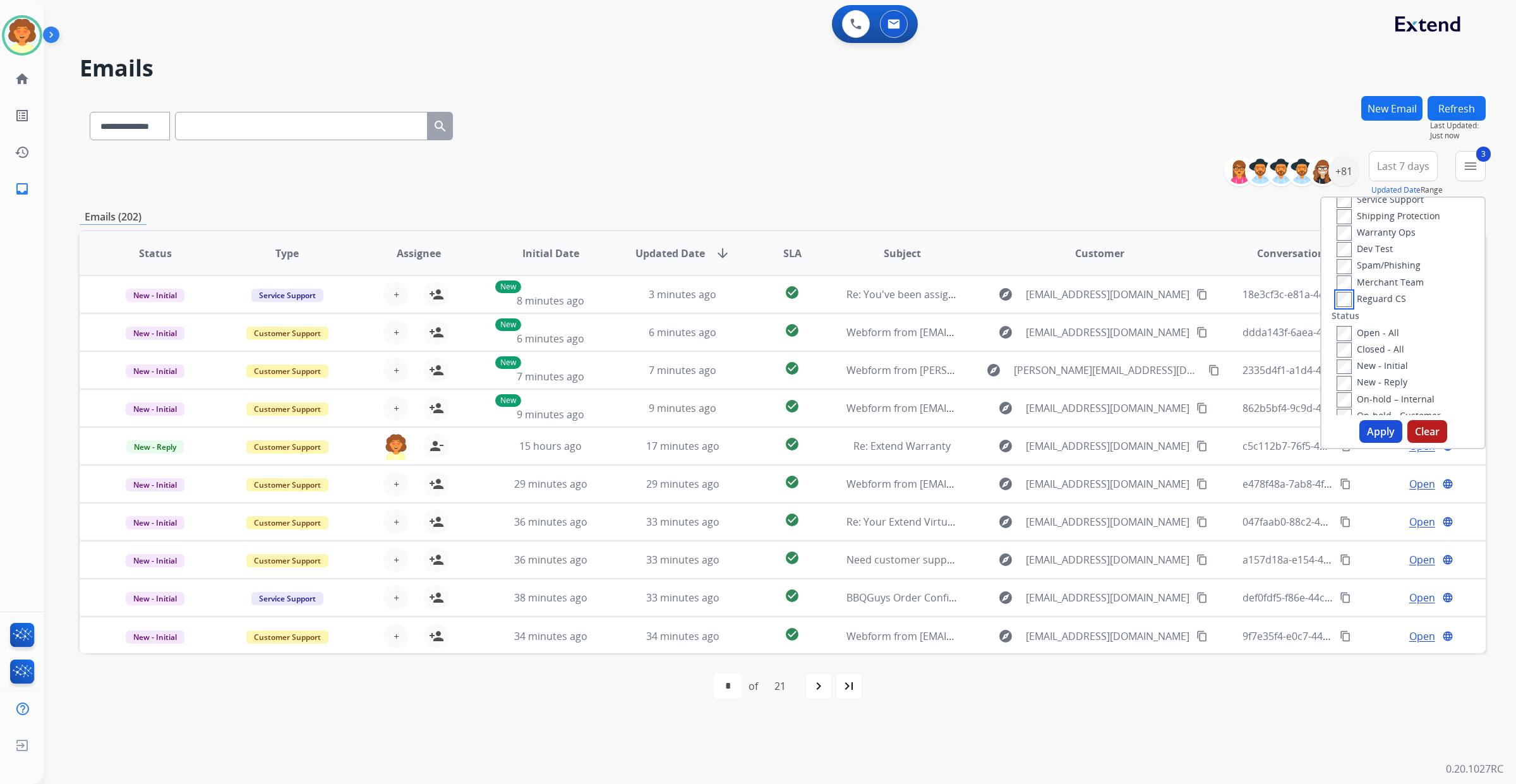
scroll to position [237, 0]
click at [1359, 443] on button "Apply" at bounding box center [1380, 431] width 43 height 23
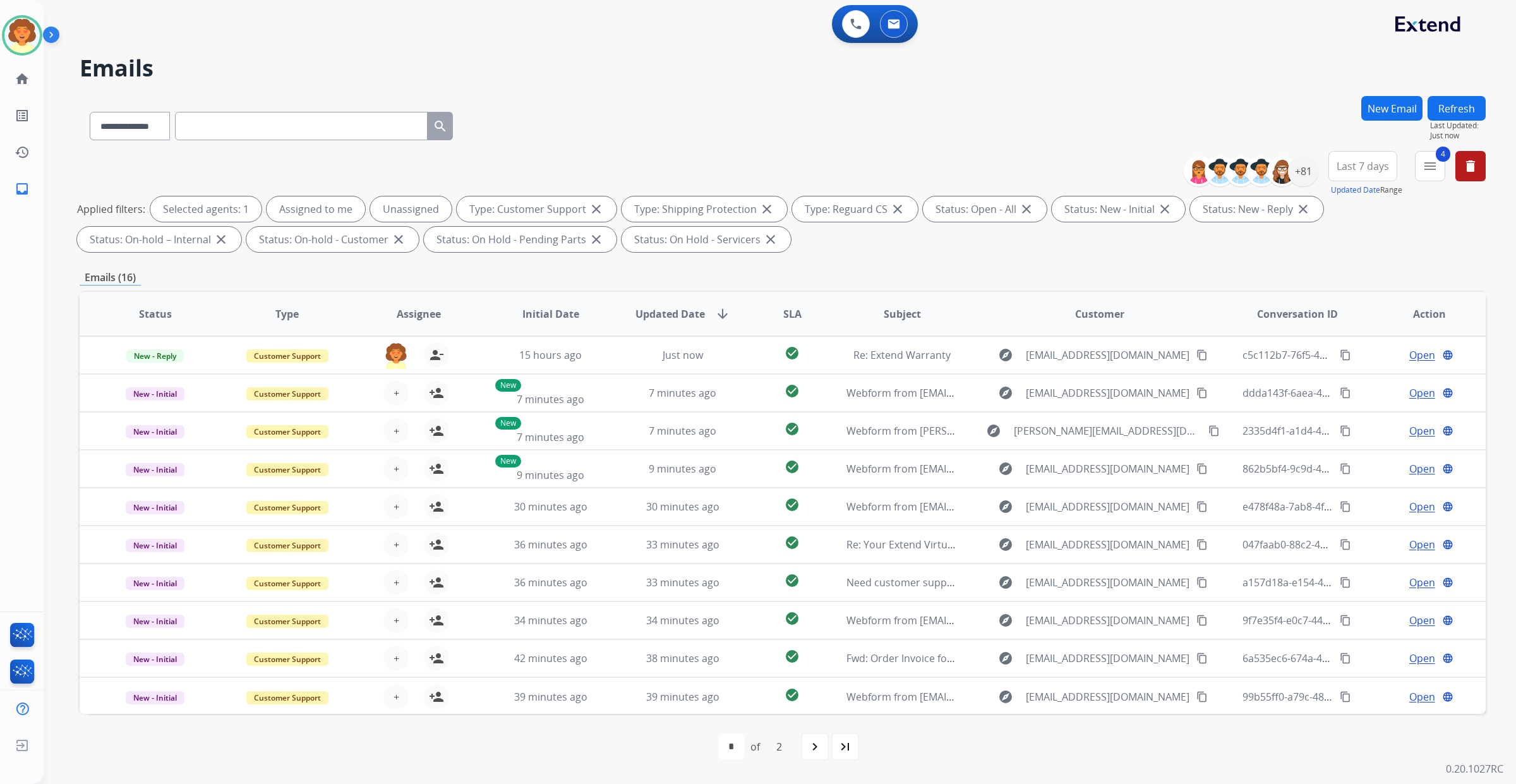
click at [1336, 169] on span "Last 7 days" at bounding box center [1362, 166] width 52 height 5
click at [1324, 329] on div "Last 90 days" at bounding box center [1358, 319] width 69 height 19
click at [1288, 187] on div "+131" at bounding box center [1303, 171] width 30 height 30
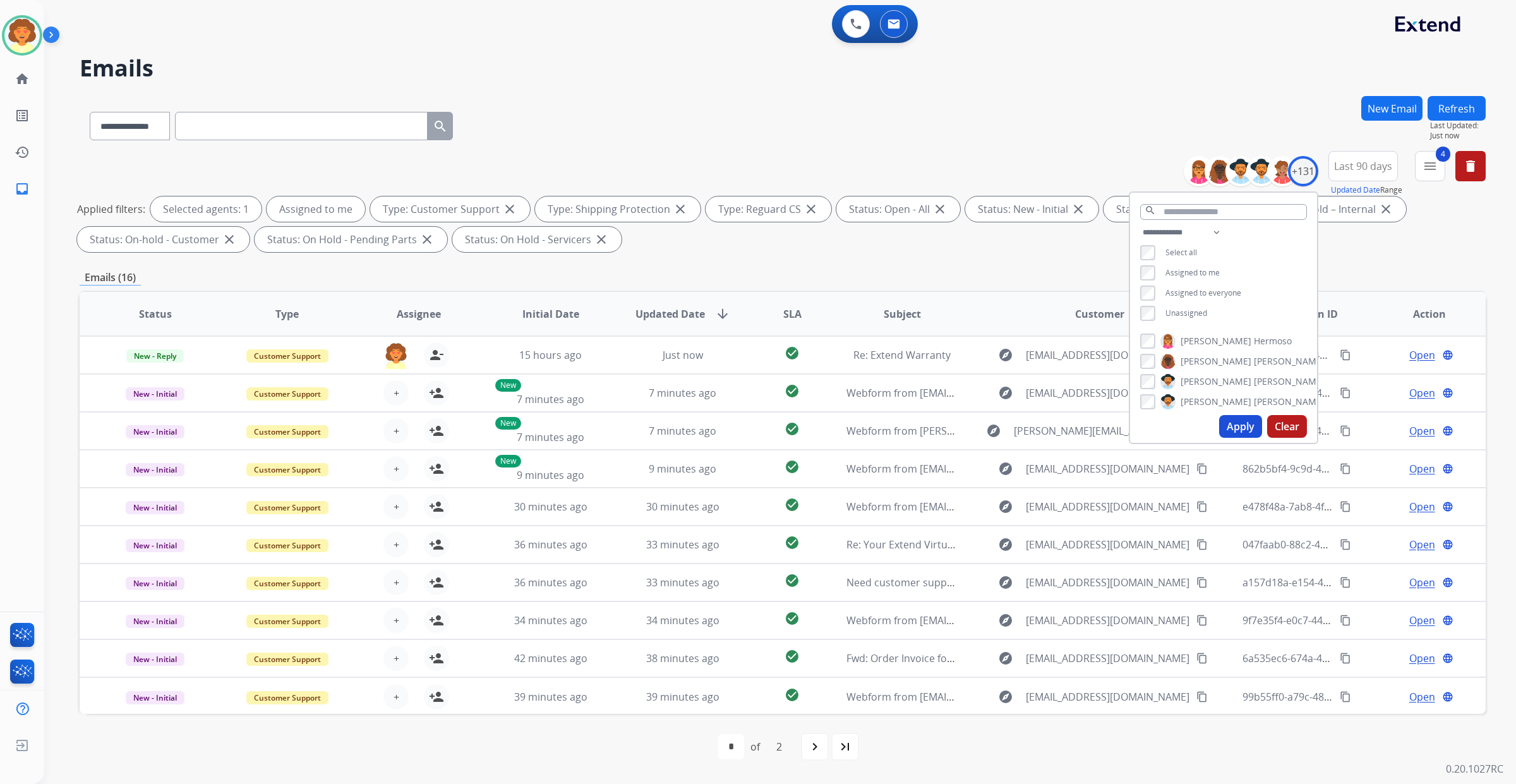
drag, startPoint x: 1086, startPoint y: 500, endPoint x: 1132, endPoint y: 465, distance: 57.8
click at [1219, 438] on button "Apply" at bounding box center [1240, 426] width 43 height 23
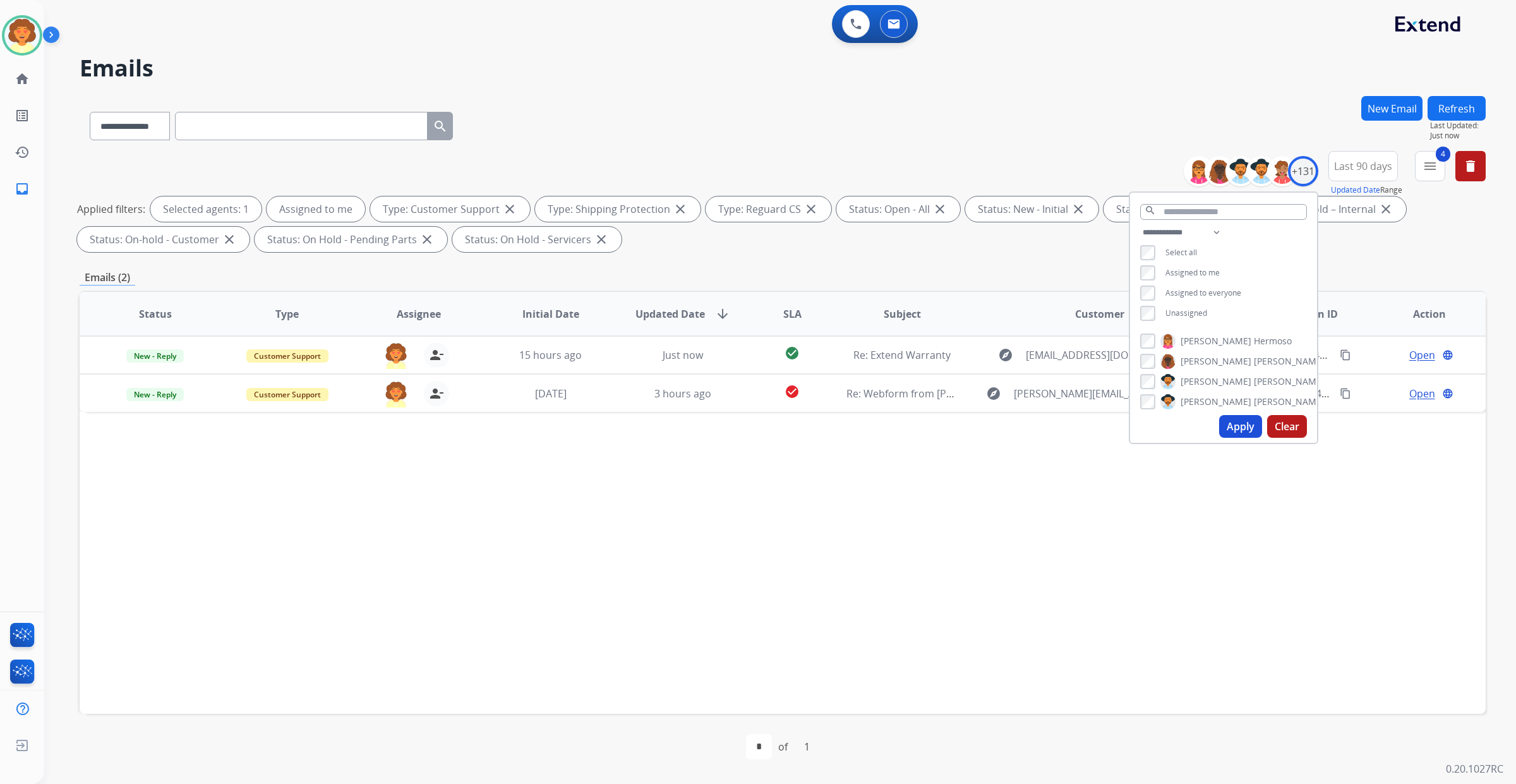
click at [1419, 431] on div "**********" at bounding box center [782, 438] width 1406 height 684
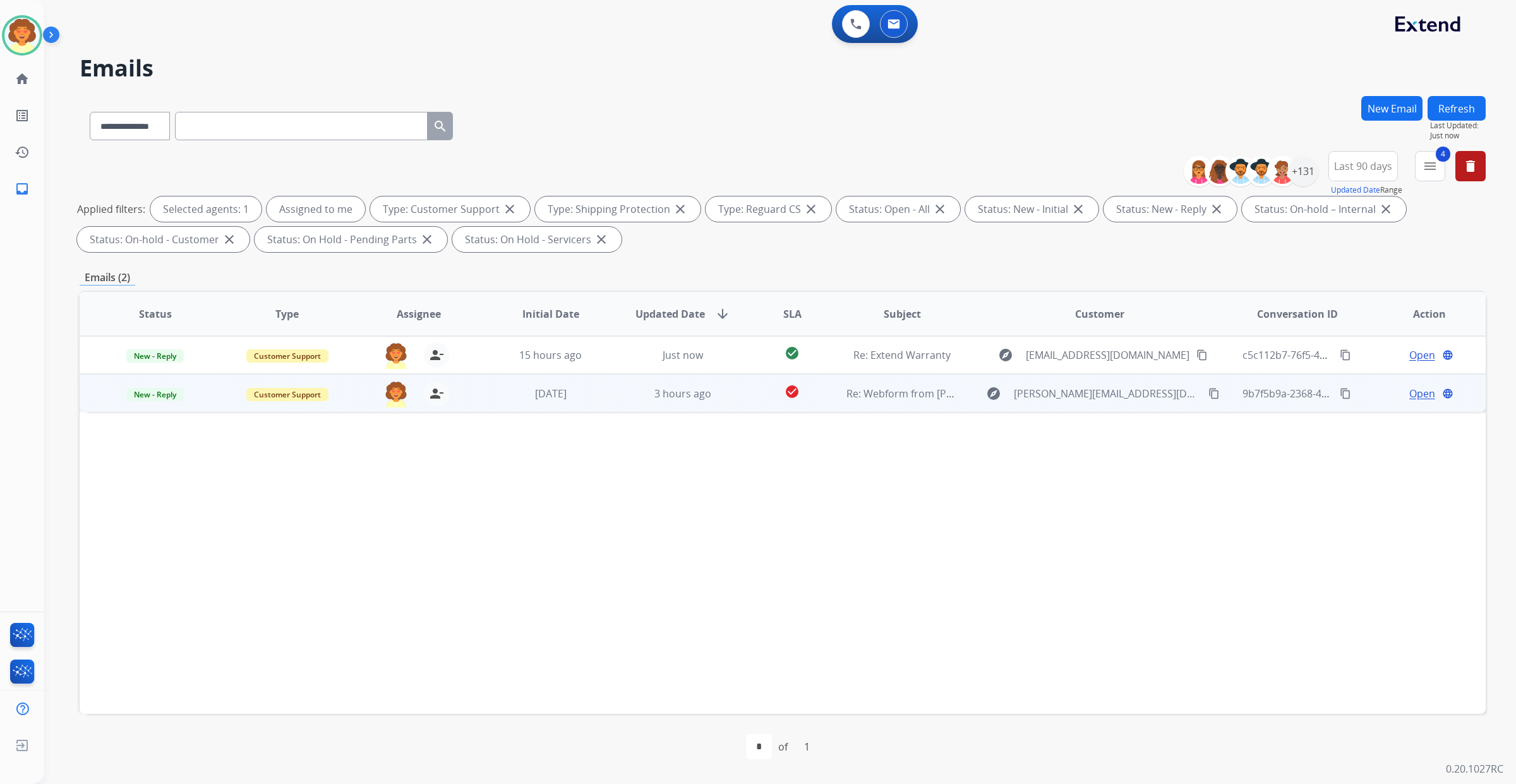
click at [1409, 401] on span "Open" at bounding box center [1421, 393] width 26 height 15
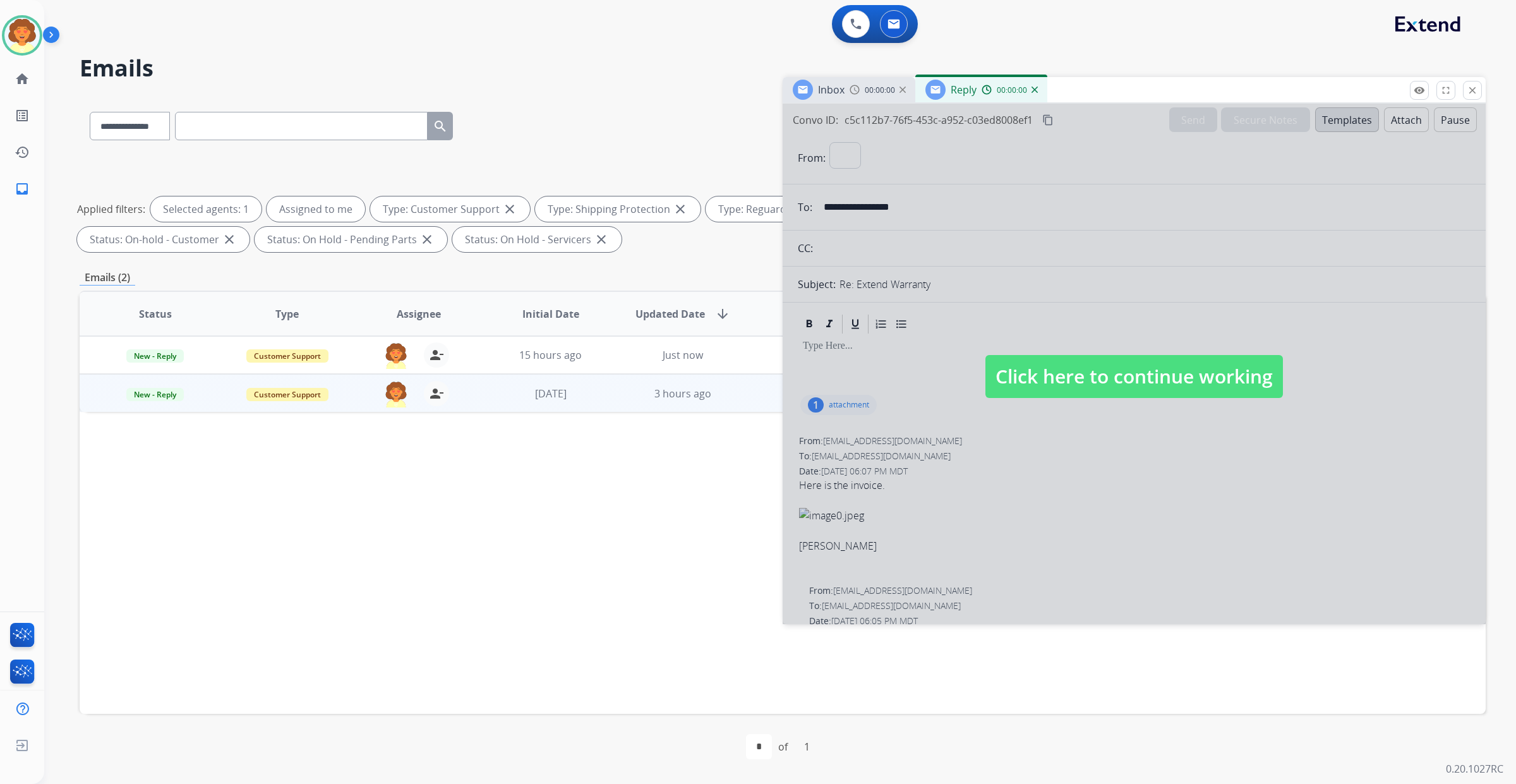
select select "**********"
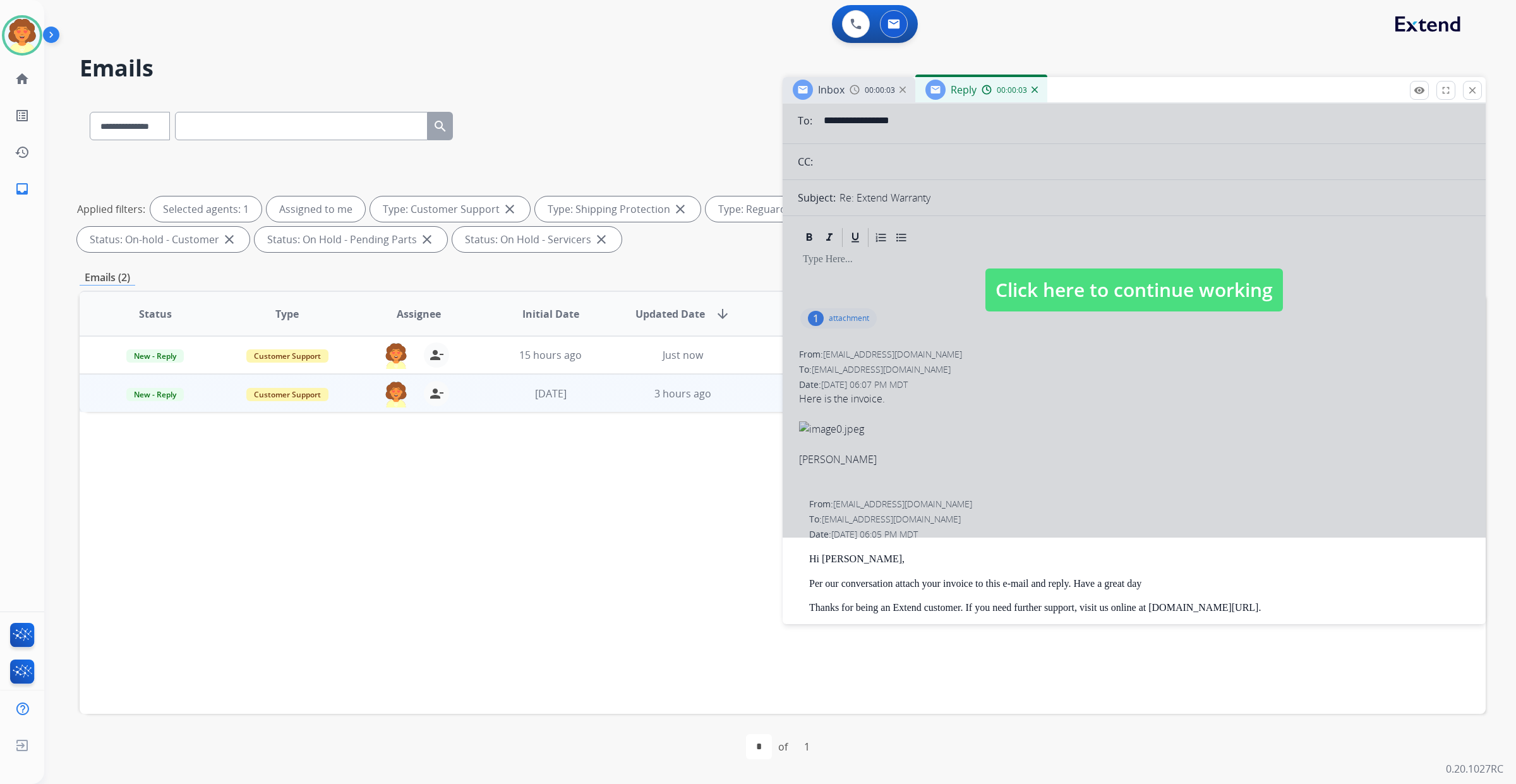
scroll to position [158, 0]
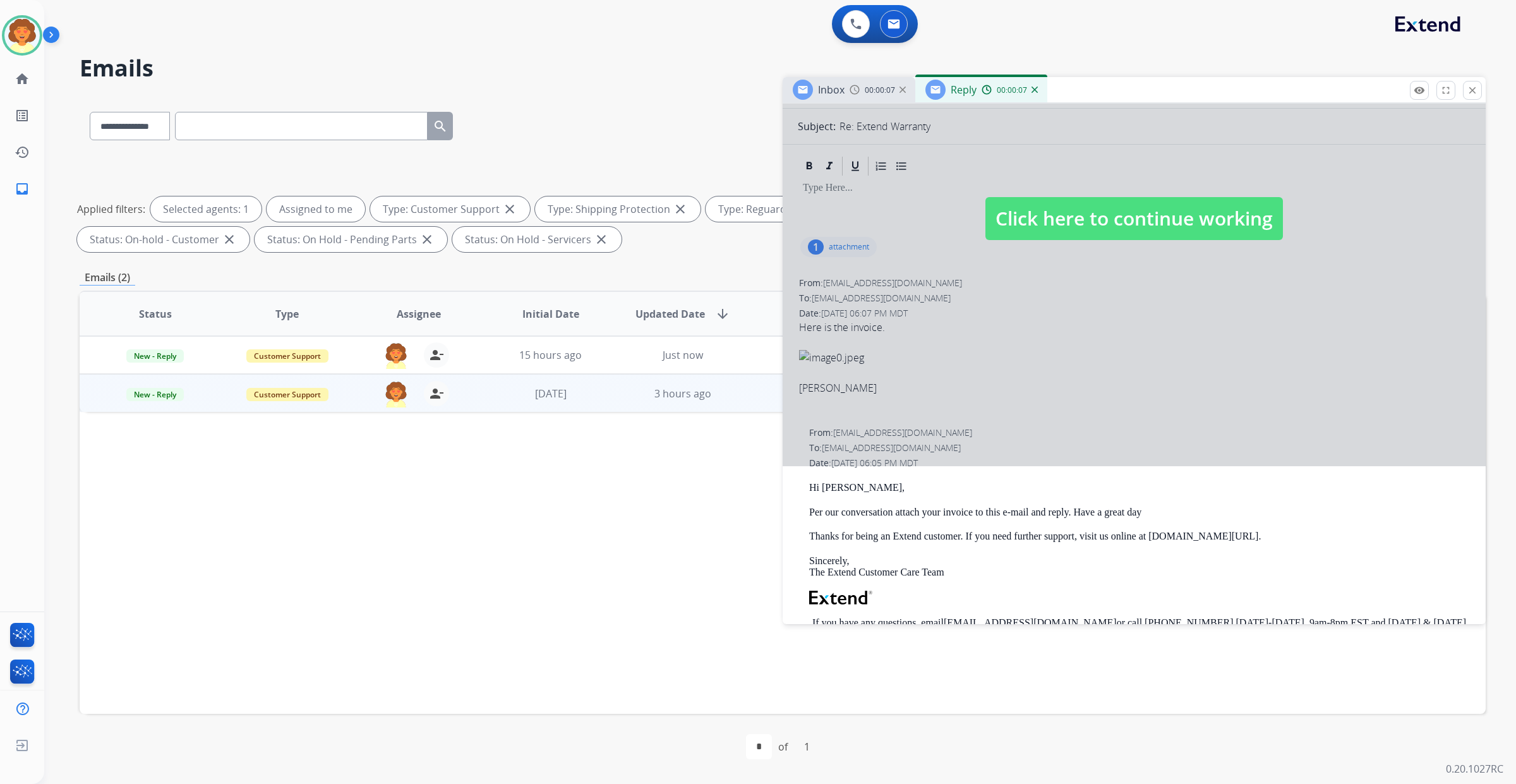
click at [831, 414] on div at bounding box center [1134, 206] width 703 height 521
select select
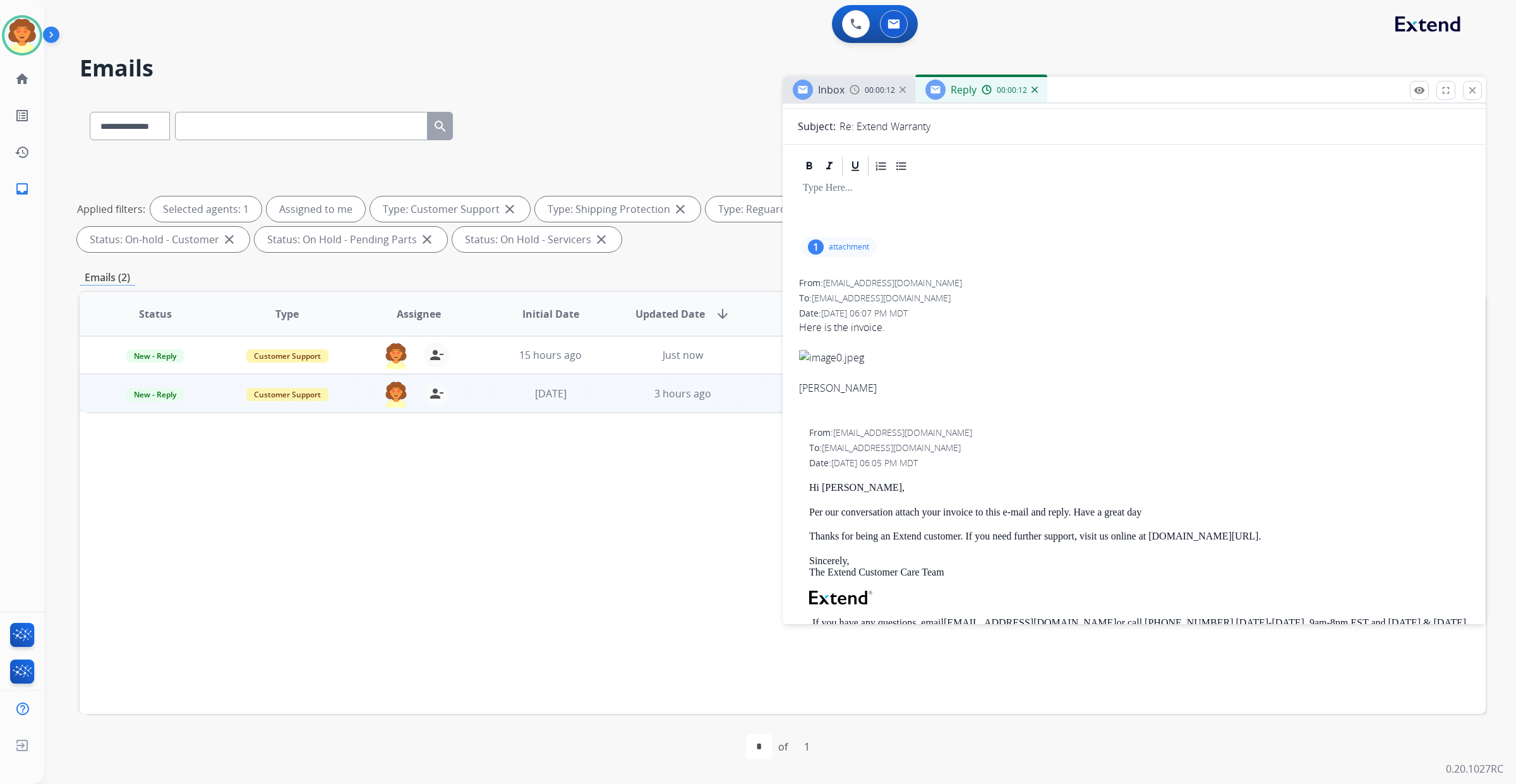
click at [824, 255] on div "1" at bounding box center [815, 247] width 16 height 15
click at [859, 304] on div at bounding box center [844, 282] width 63 height 44
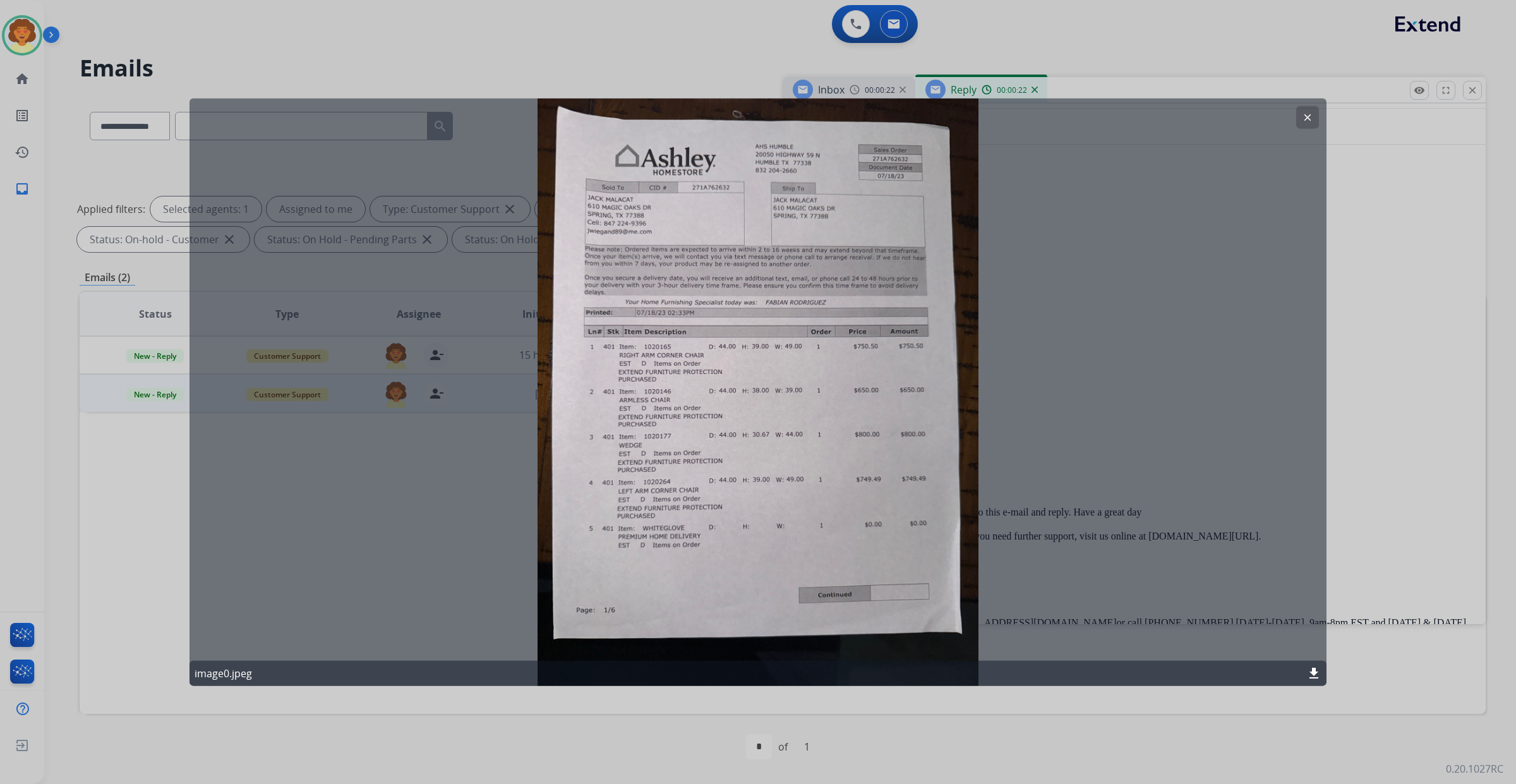
click at [1298, 115] on button "clear" at bounding box center [1307, 116] width 23 height 23
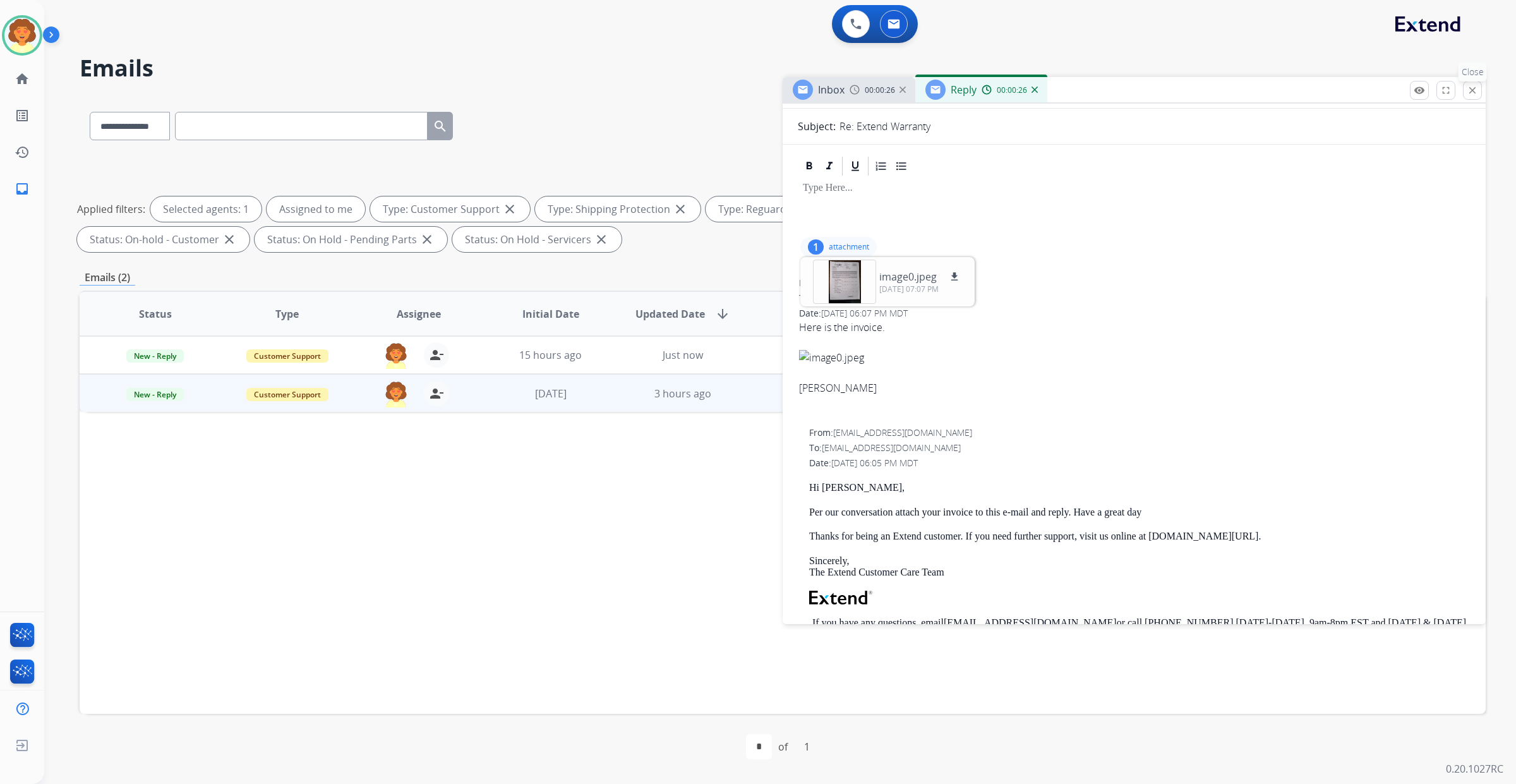
click at [1466, 96] on mat-icon "close" at bounding box center [1471, 89] width 11 height 11
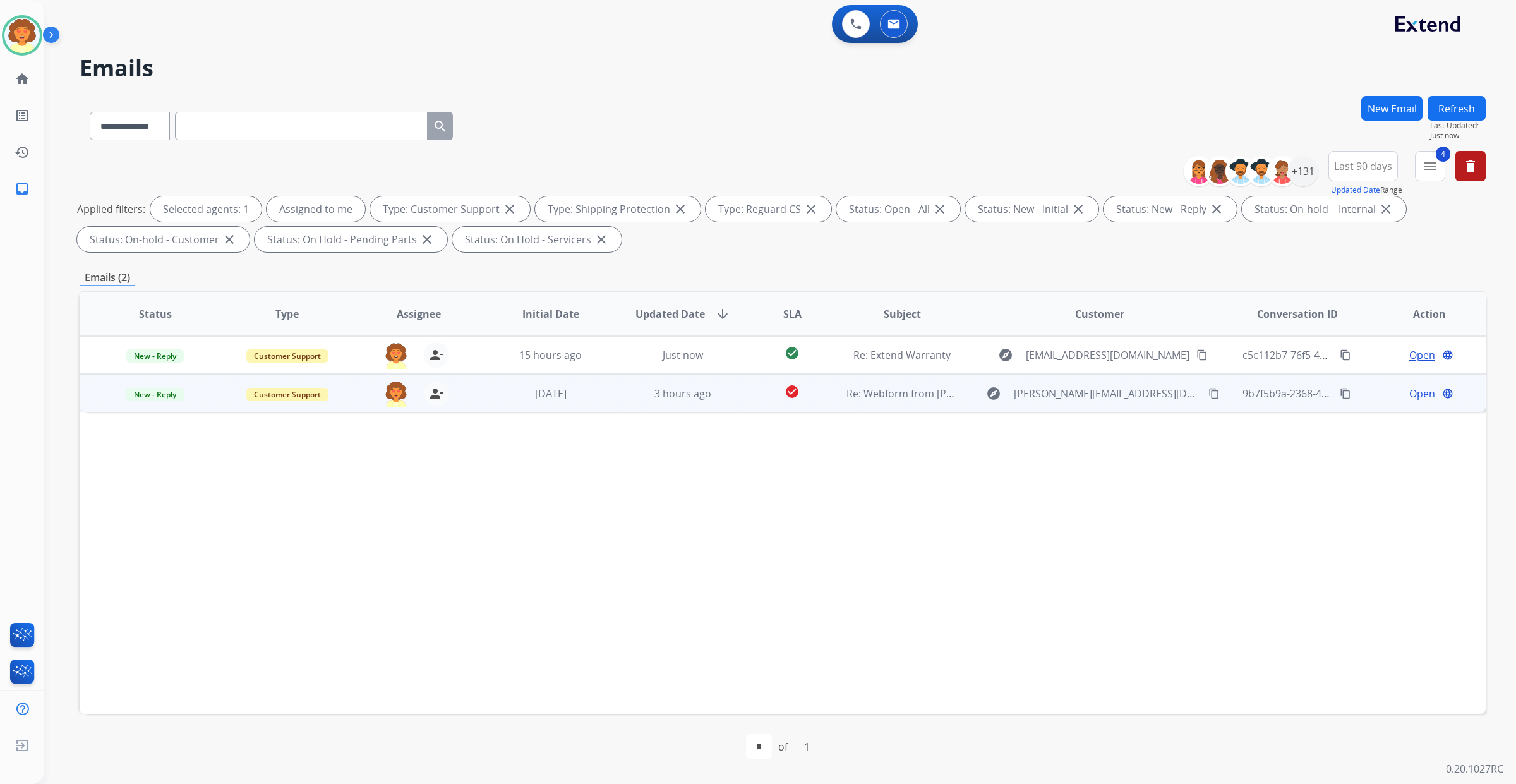
click at [1409, 401] on span "Open" at bounding box center [1421, 393] width 26 height 15
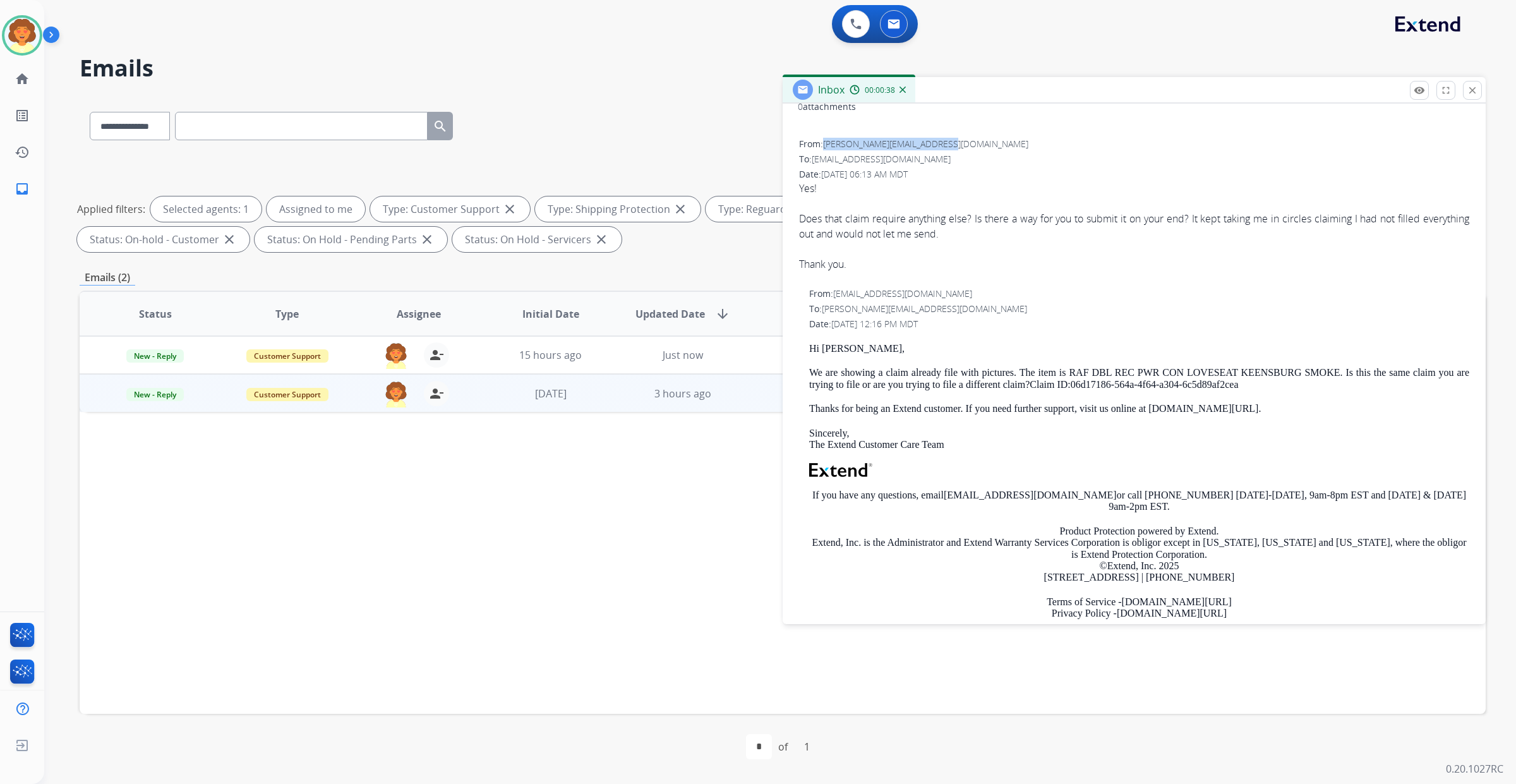
drag, startPoint x: 847, startPoint y: 262, endPoint x: 1036, endPoint y: 247, distance: 189.6
click at [1036, 247] on div "From: [PERSON_NAME][EMAIL_ADDRESS][DOMAIN_NAME] To: [EMAIL_ADDRESS][DOMAIN_NAME…" at bounding box center [1134, 436] width 673 height 607
copy span "[PERSON_NAME][EMAIL_ADDRESS][DOMAIN_NAME]"
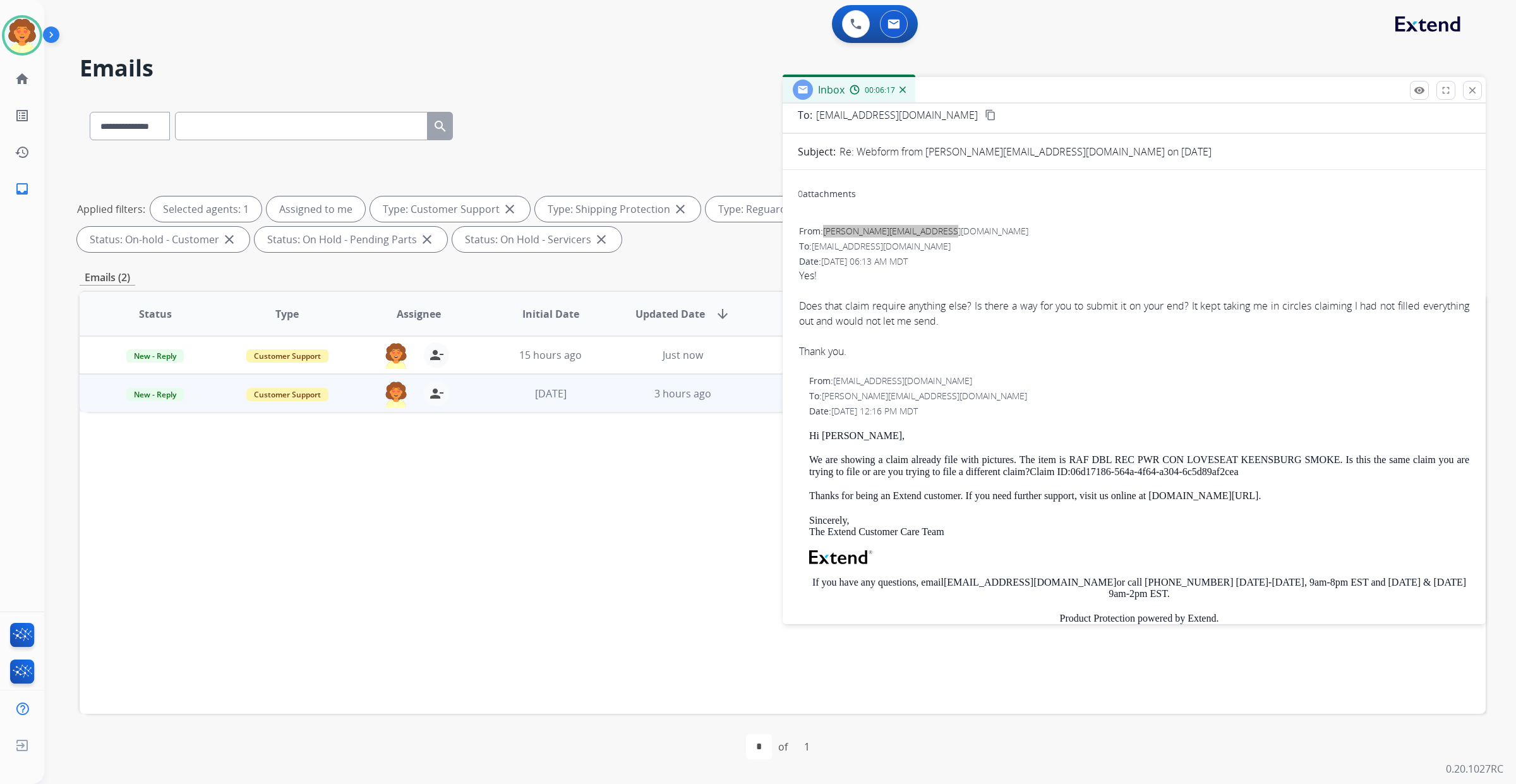
scroll to position [0, 0]
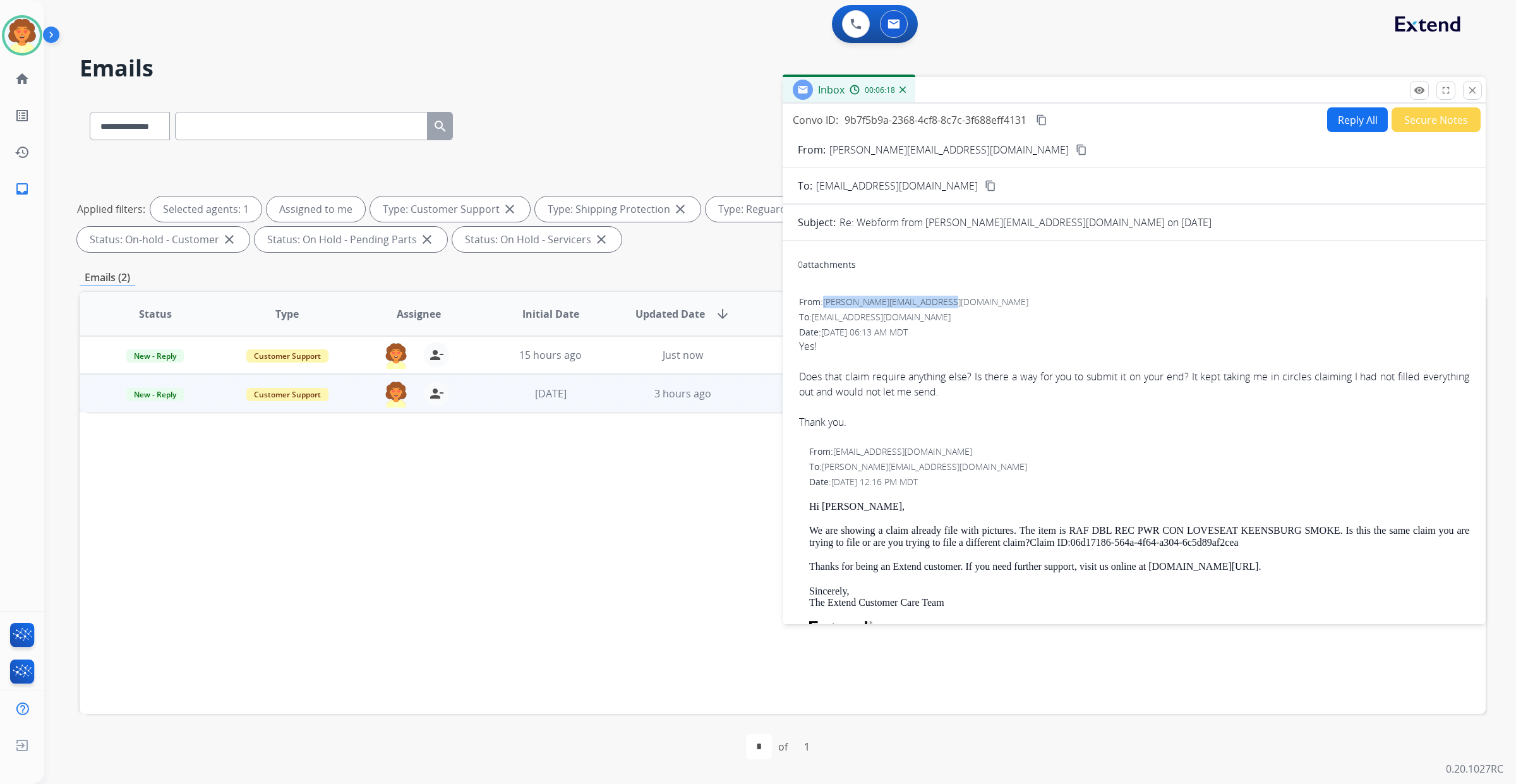
click at [1327, 132] on button "Reply All" at bounding box center [1357, 119] width 61 height 24
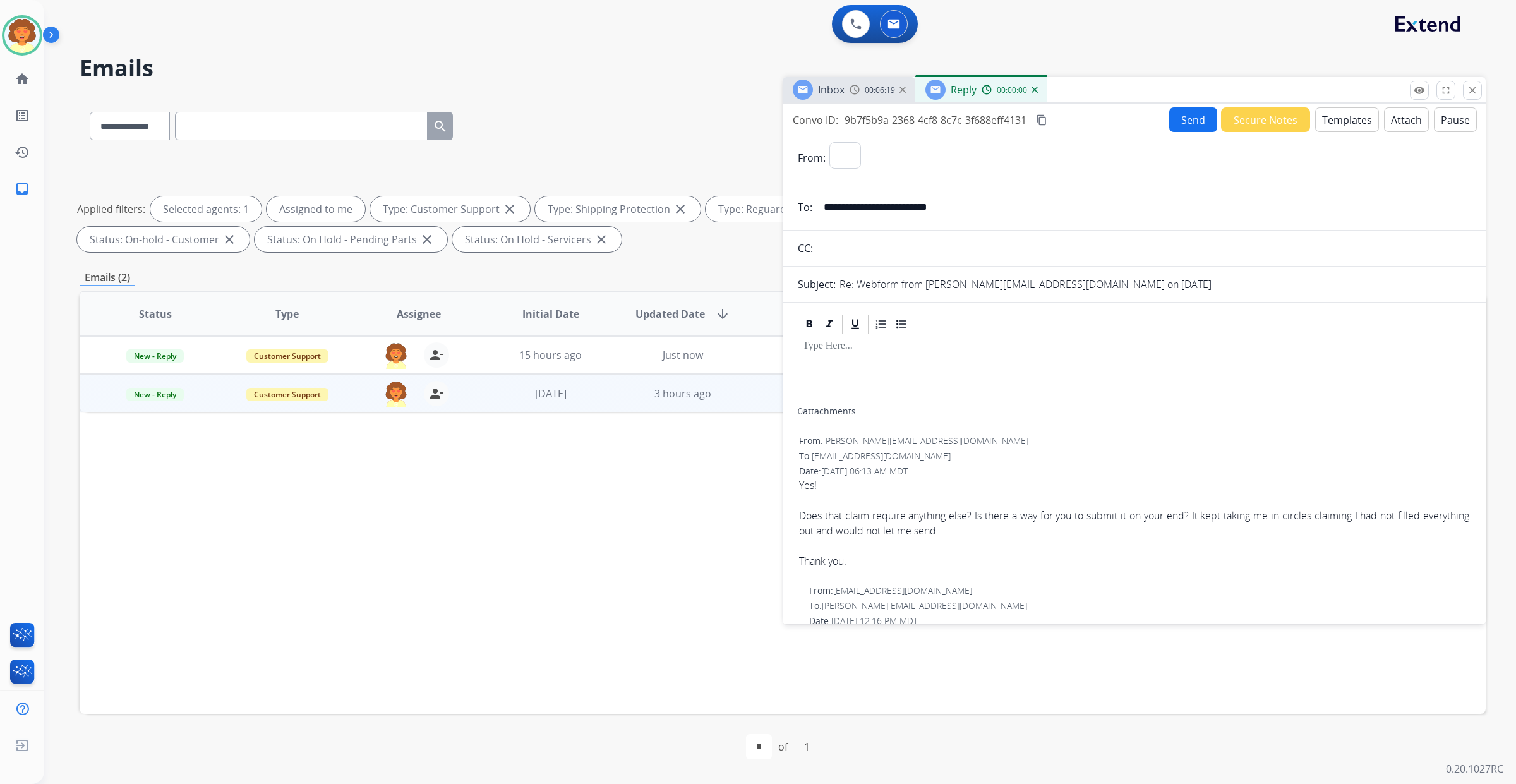
select select "**********"
click at [1315, 132] on button "Templates" at bounding box center [1347, 119] width 64 height 24
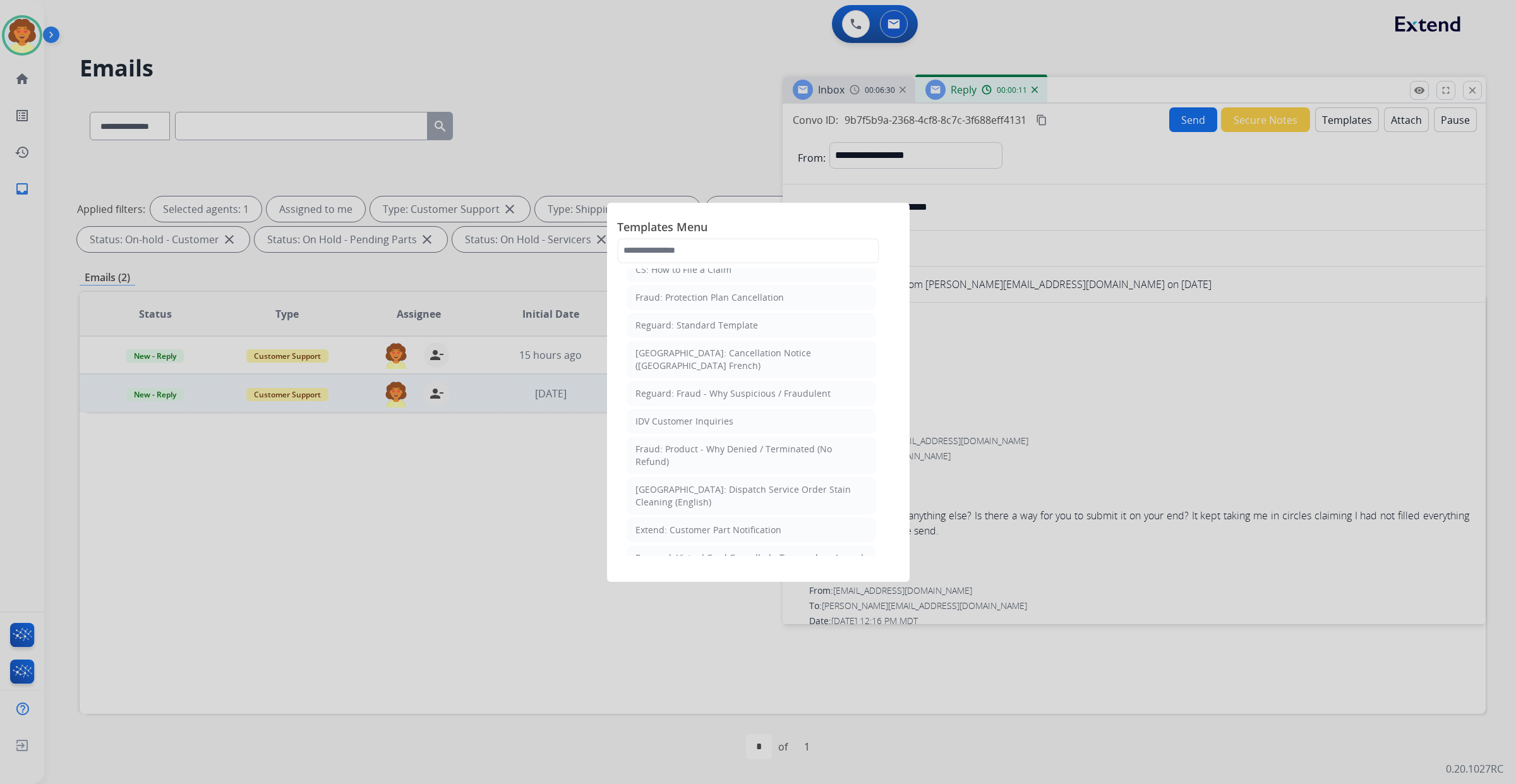
scroll to position [316, 0]
click at [717, 142] on div "Standard Template" at bounding box center [676, 135] width 82 height 13
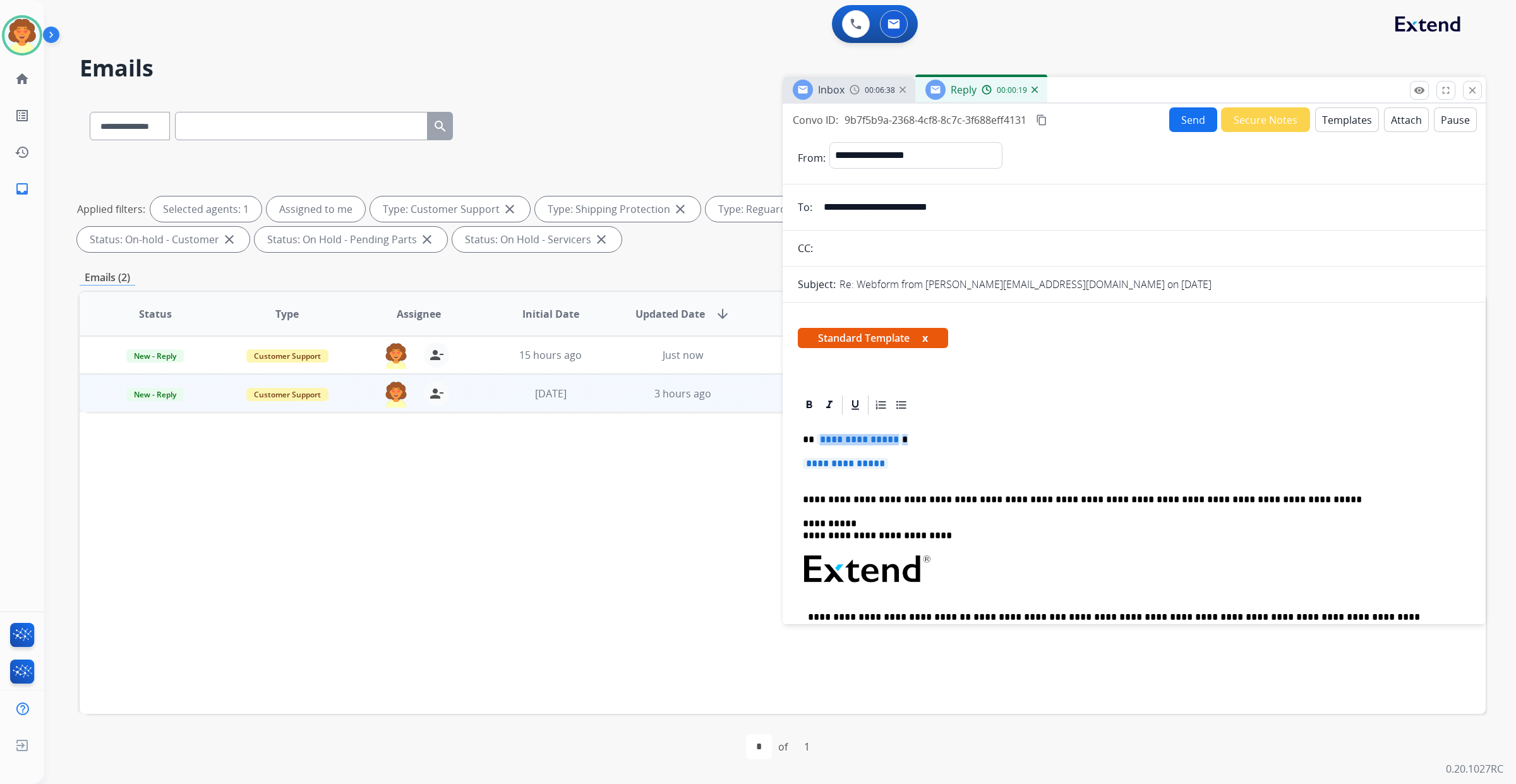
drag, startPoint x: 828, startPoint y: 633, endPoint x: 917, endPoint y: 673, distance: 97.6
click at [917, 673] on div "**********" at bounding box center [1134, 606] width 673 height 380
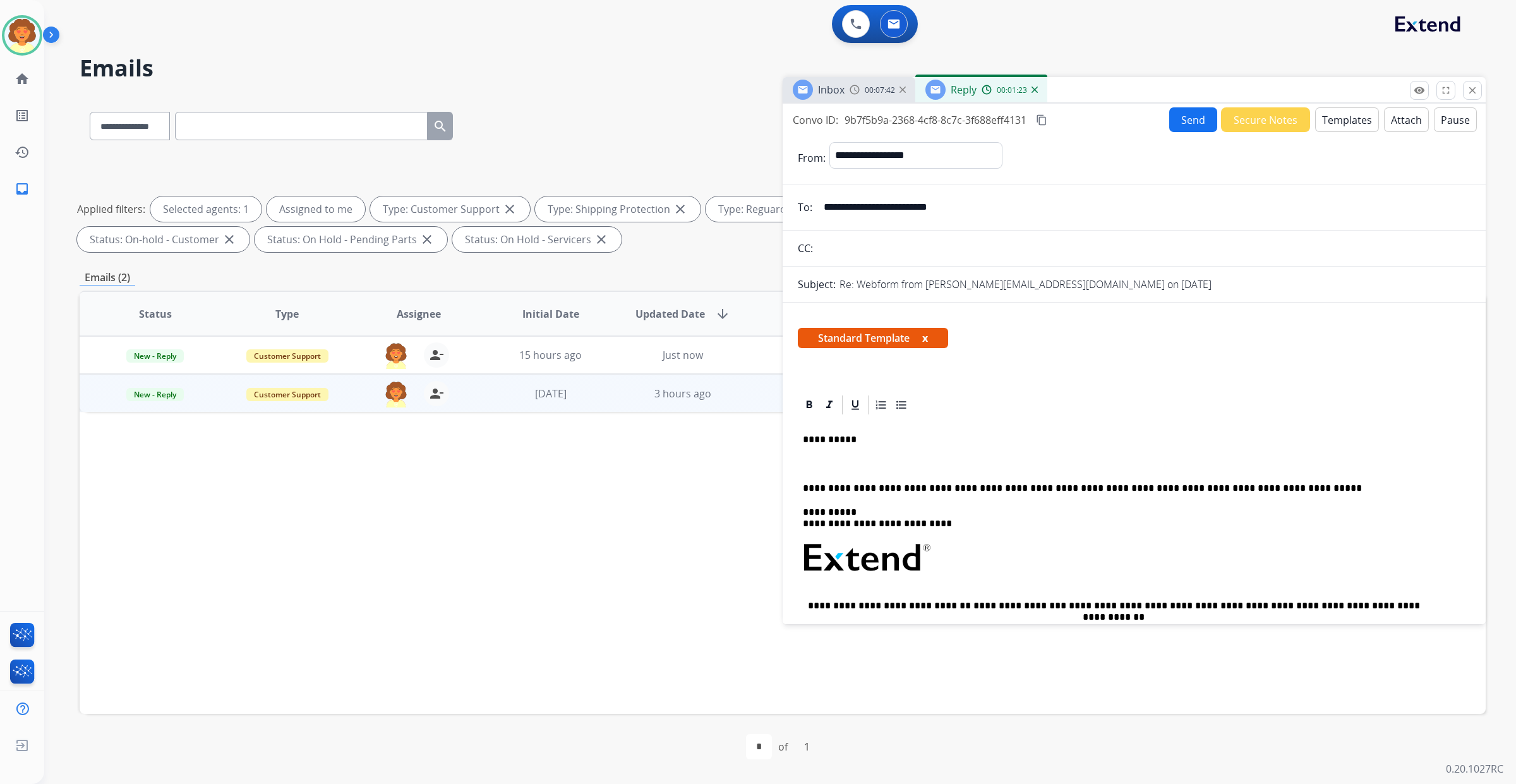
click at [821, 469] on p at bounding box center [1134, 462] width 663 height 11
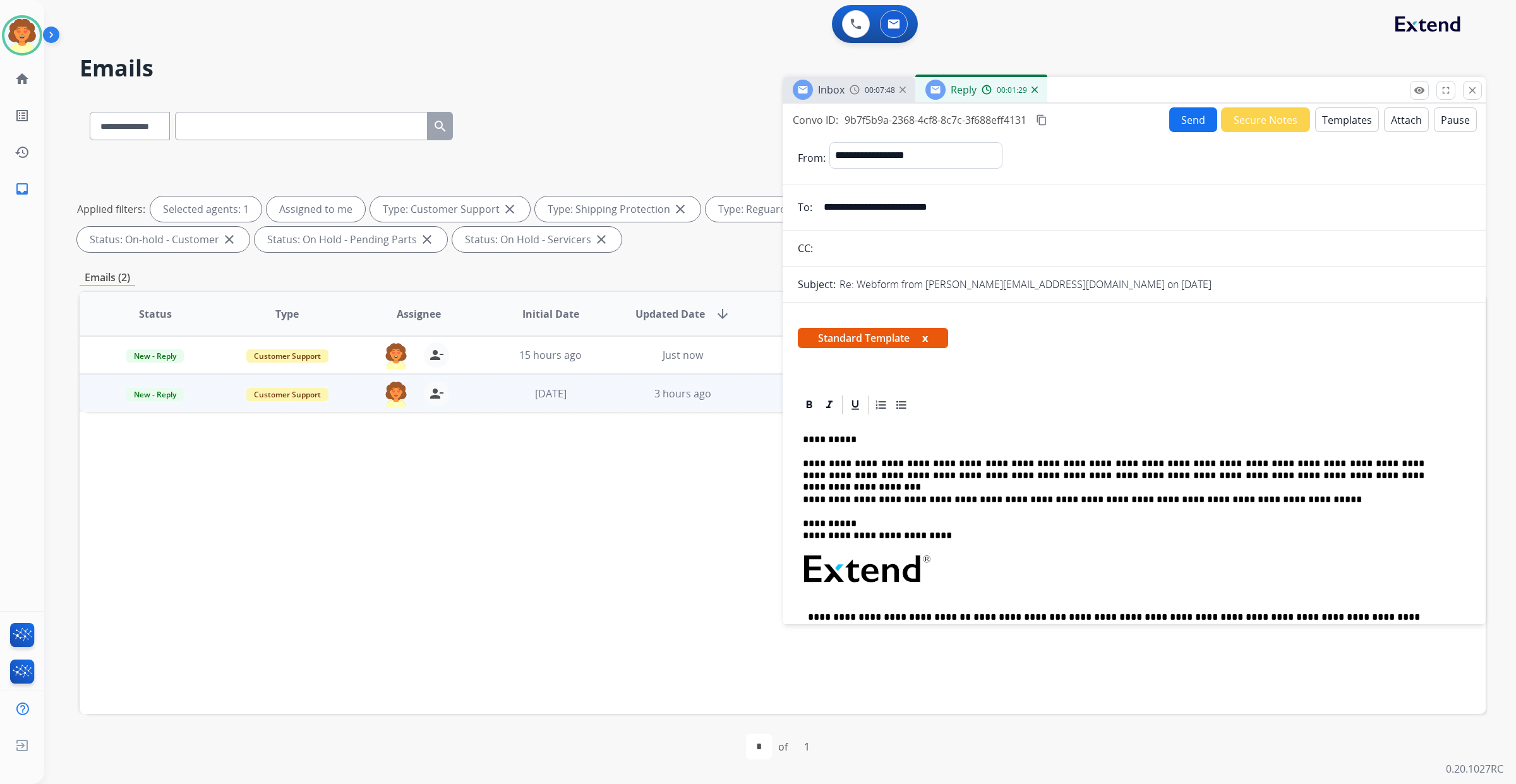
click at [1169, 132] on button "Send" at bounding box center [1193, 119] width 48 height 24
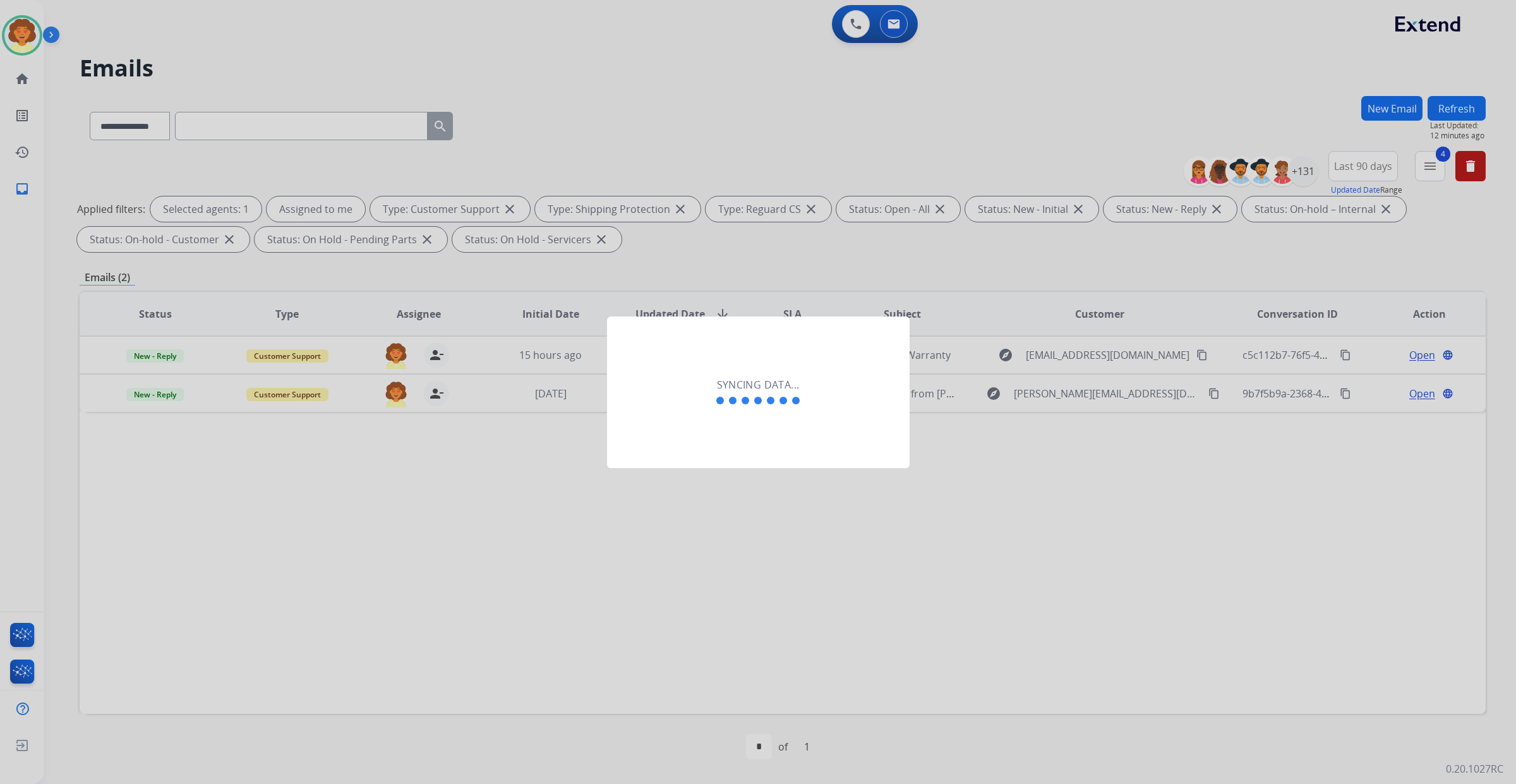
click at [731, 177] on div at bounding box center [758, 392] width 1516 height 784
click at [1207, 377] on div at bounding box center [758, 392] width 1516 height 784
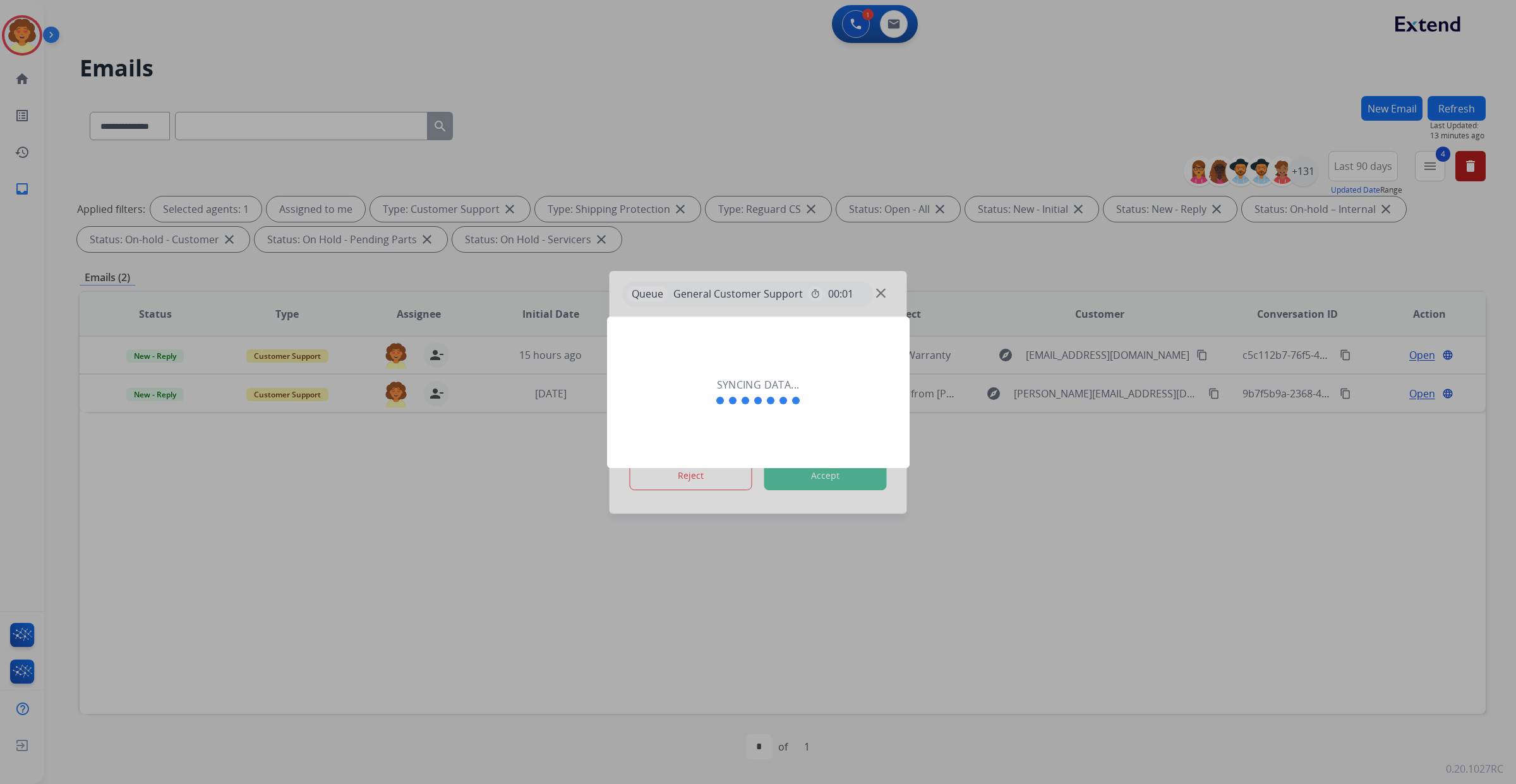
drag, startPoint x: 733, startPoint y: 183, endPoint x: 760, endPoint y: 205, distance: 34.8
click at [740, 194] on div at bounding box center [758, 392] width 1516 height 784
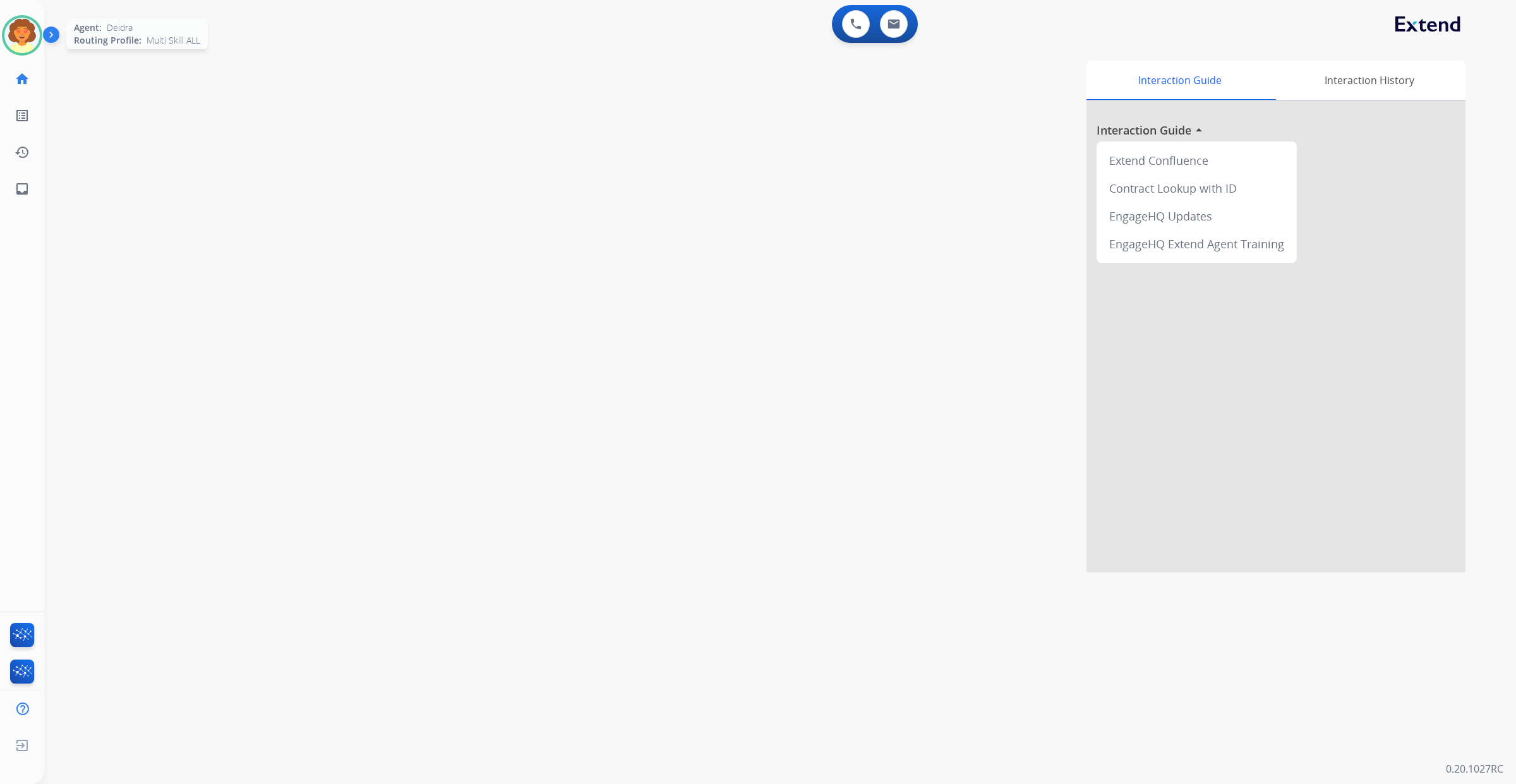
click at [31, 53] on img at bounding box center [22, 35] width 35 height 35
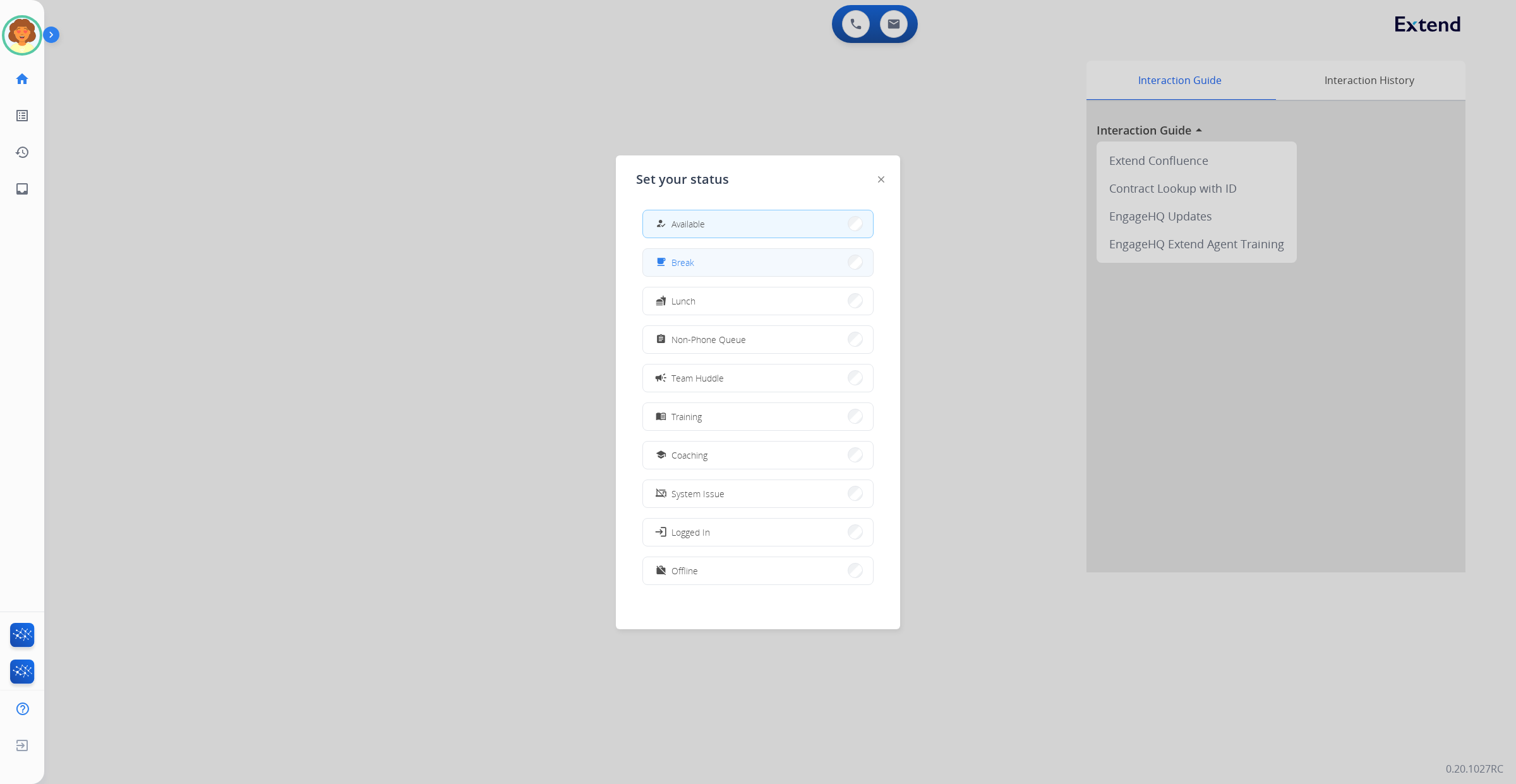
click at [755, 276] on button "free_breakfast Break" at bounding box center [758, 262] width 230 height 27
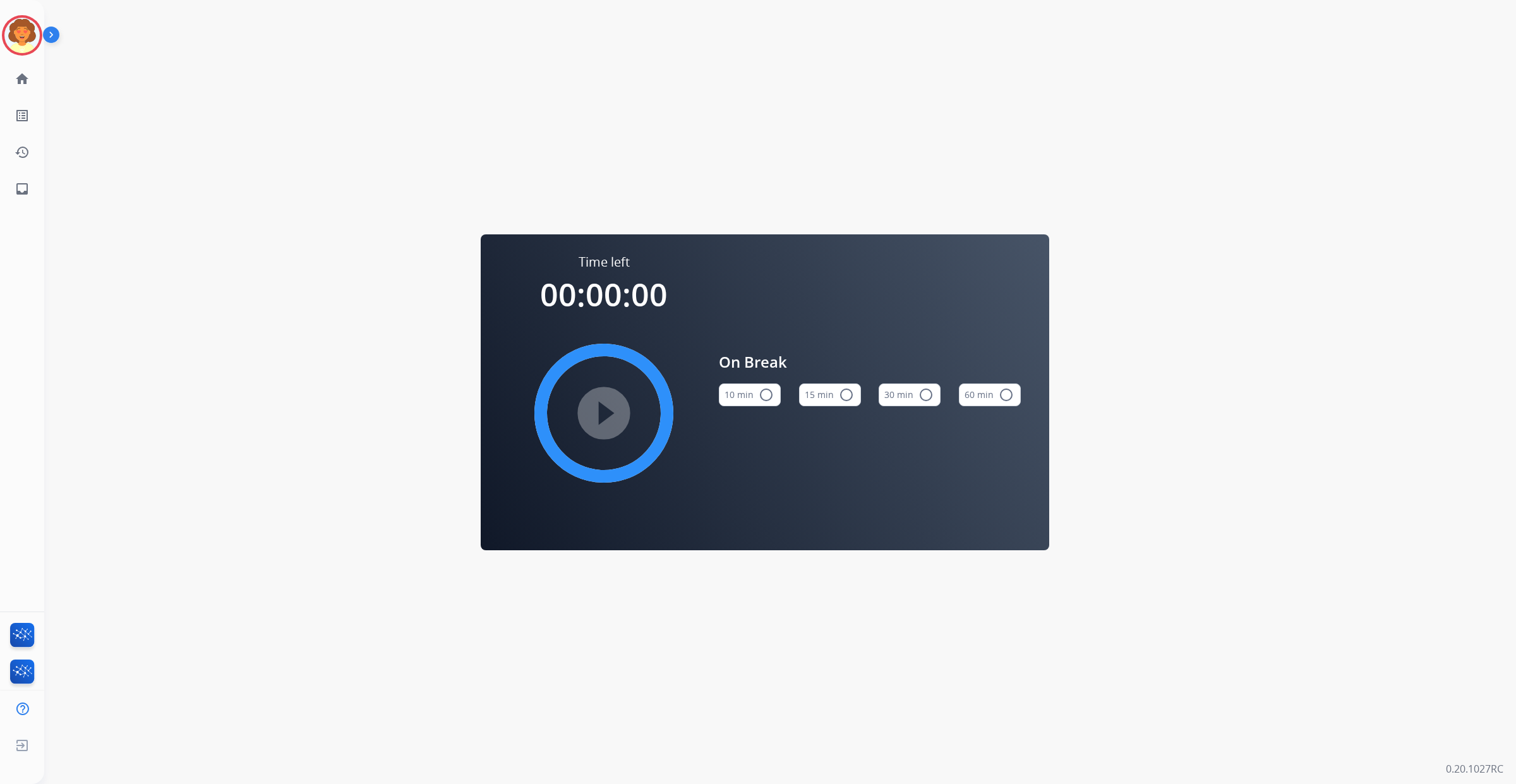
click at [821, 395] on button "15 min radio_button_unchecked" at bounding box center [830, 394] width 62 height 23
click at [596, 420] on mat-icon "play_circle_filled" at bounding box center [604, 413] width 15 height 15
click at [4, 53] on img at bounding box center [22, 35] width 35 height 35
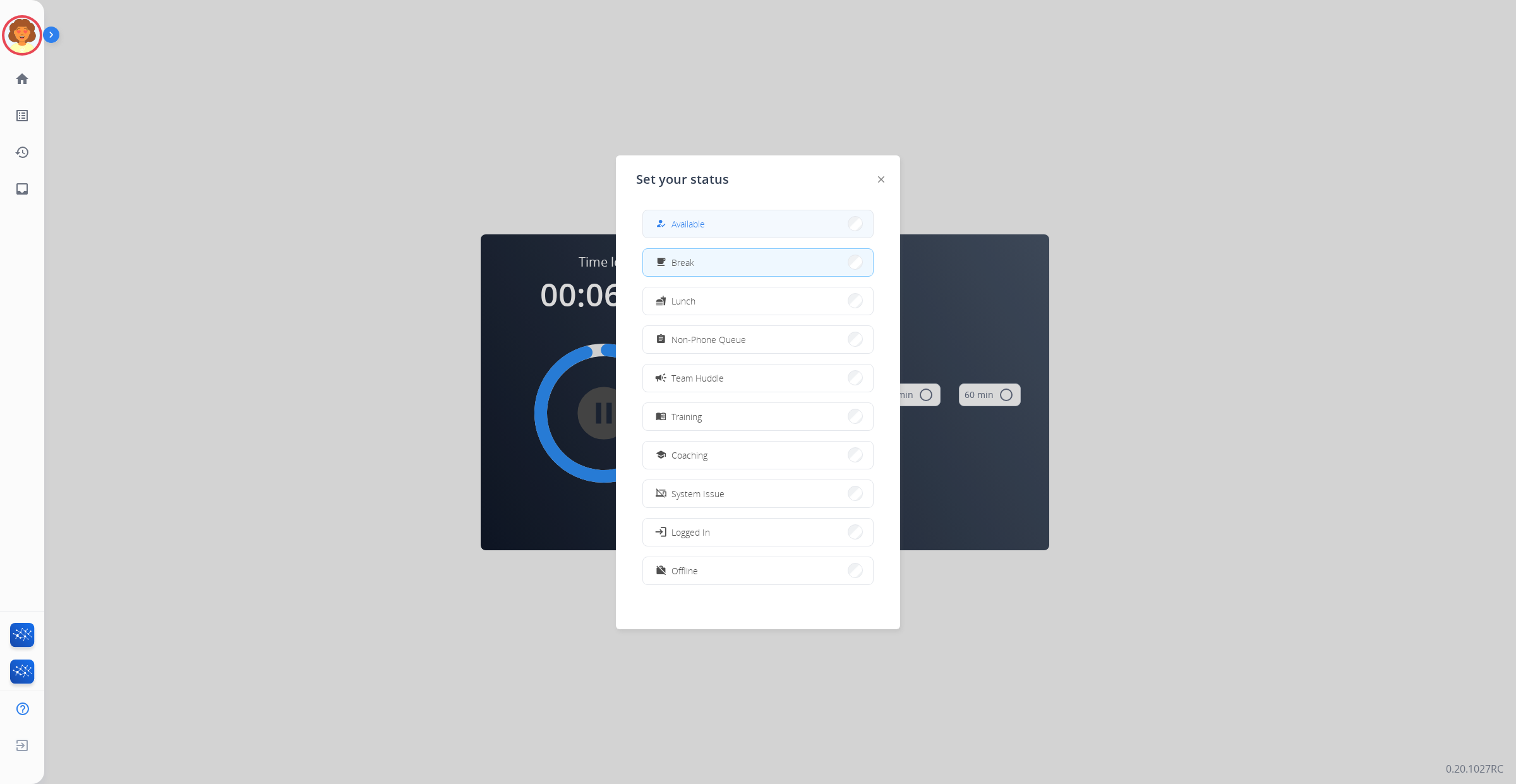
click at [671, 231] on div "how_to_reg" at bounding box center [663, 224] width 19 height 15
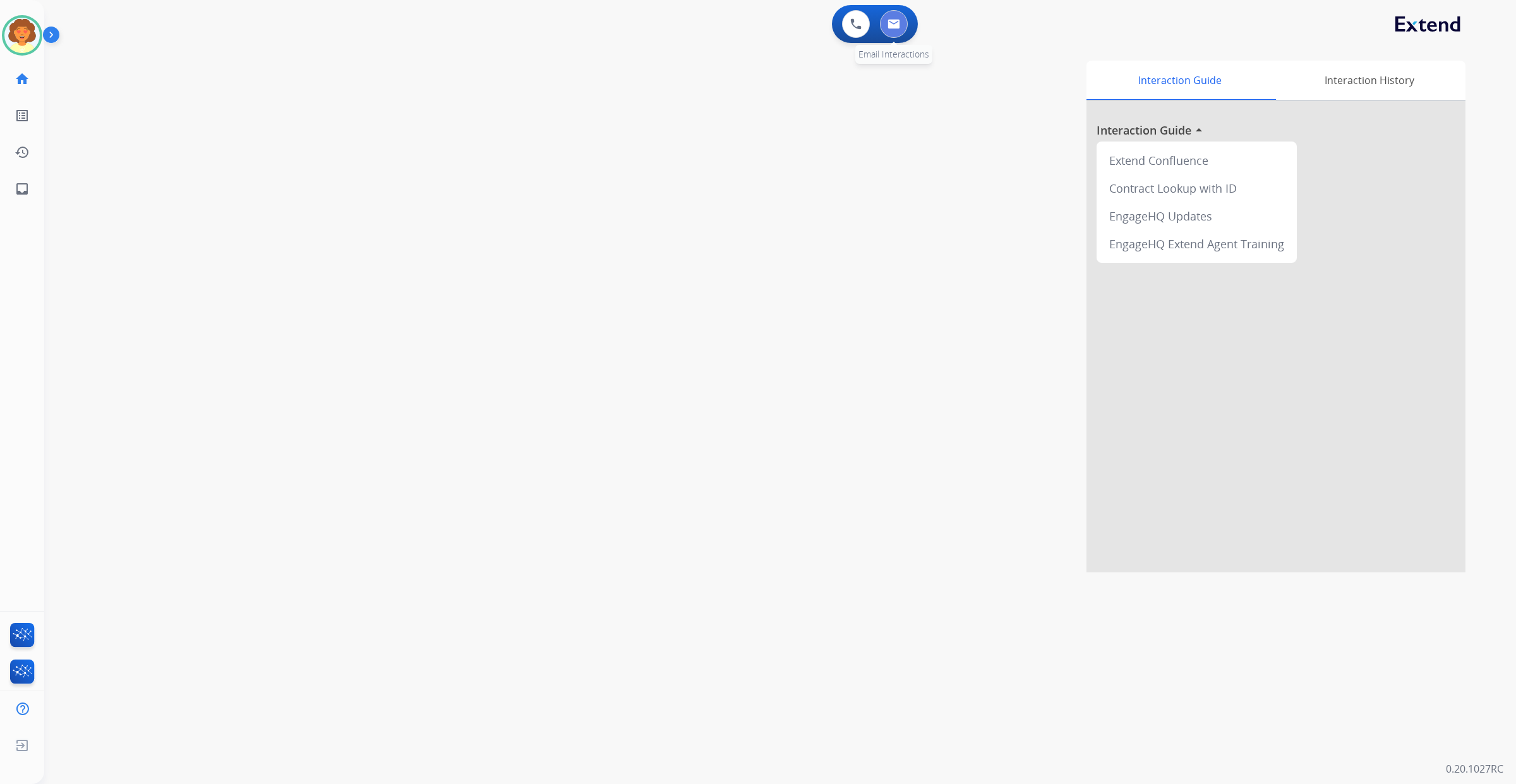
click at [890, 29] on img at bounding box center [893, 24] width 13 height 10
select select "**********"
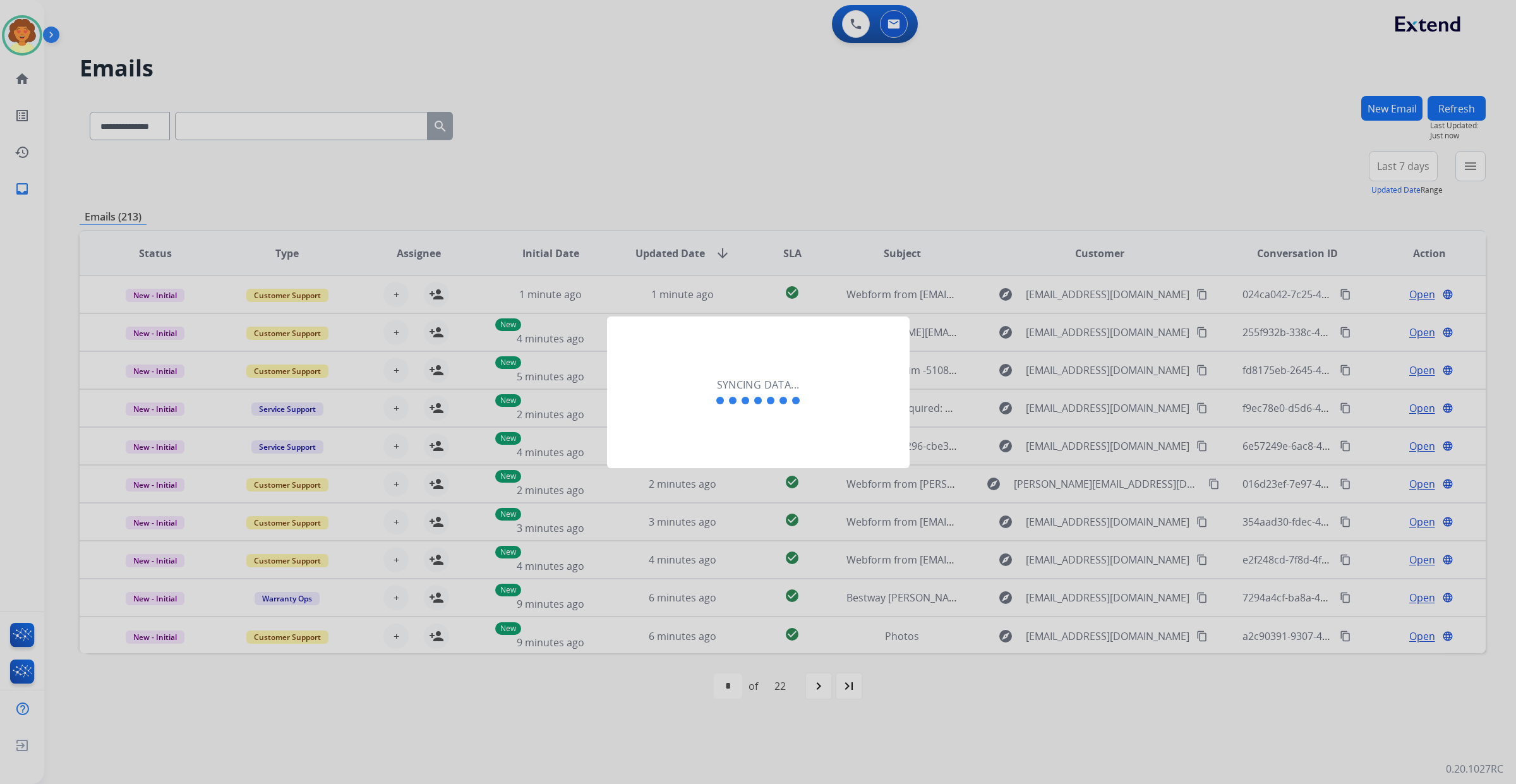
click at [283, 185] on div at bounding box center [758, 392] width 1516 height 784
click at [772, 189] on div at bounding box center [758, 392] width 1516 height 784
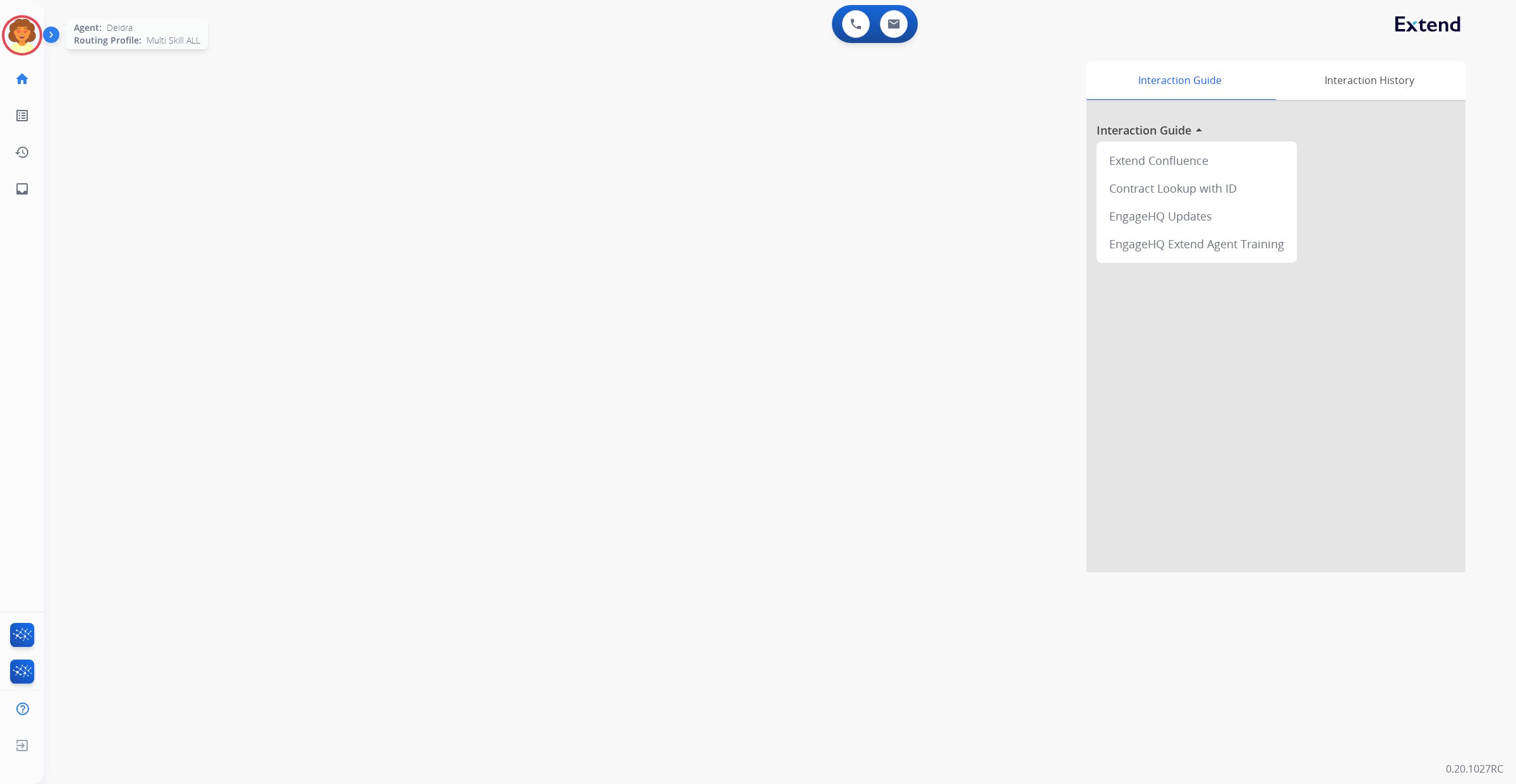
click at [6, 46] on img at bounding box center [22, 35] width 35 height 35
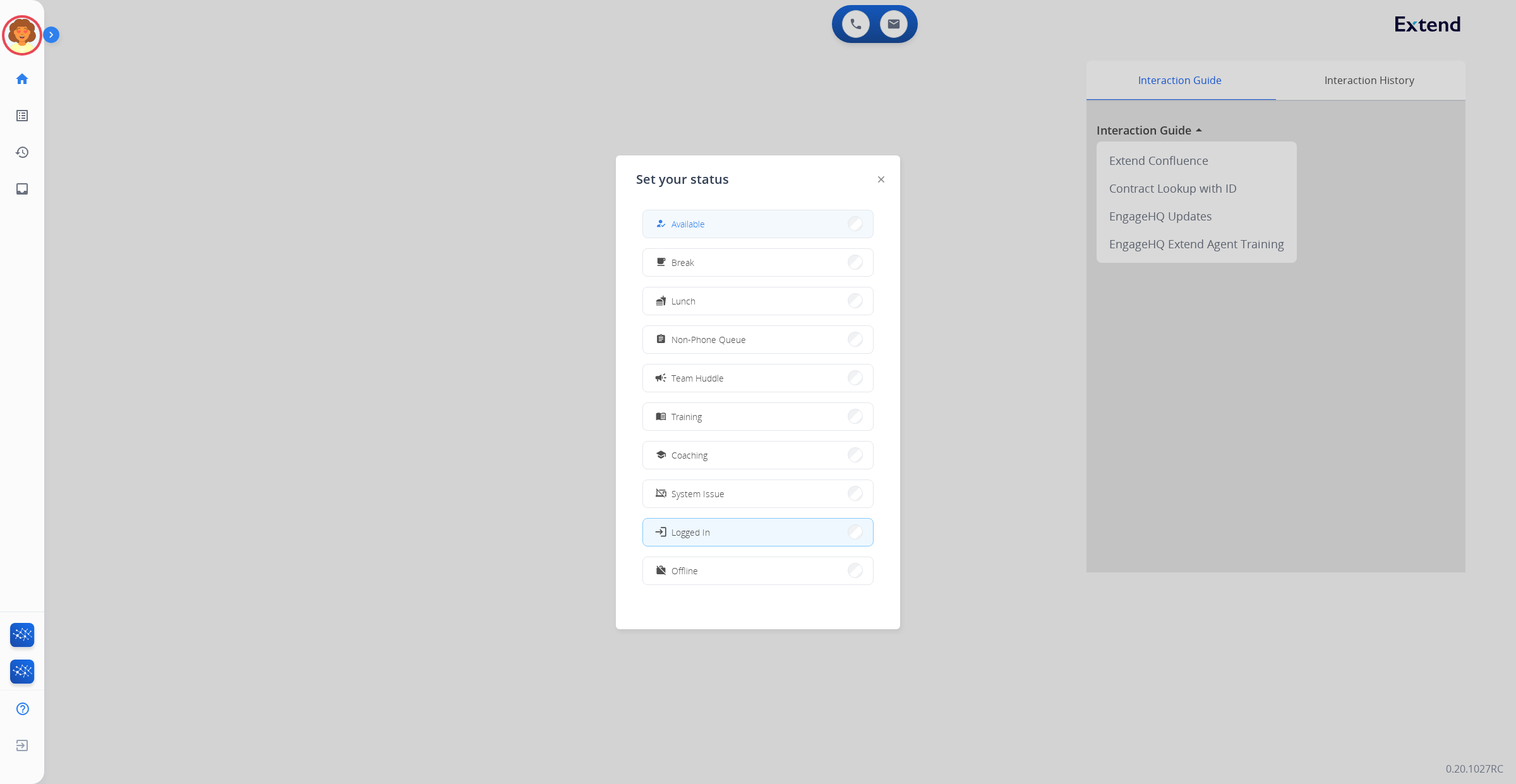
click at [705, 229] on span "Available" at bounding box center [688, 224] width 34 height 14
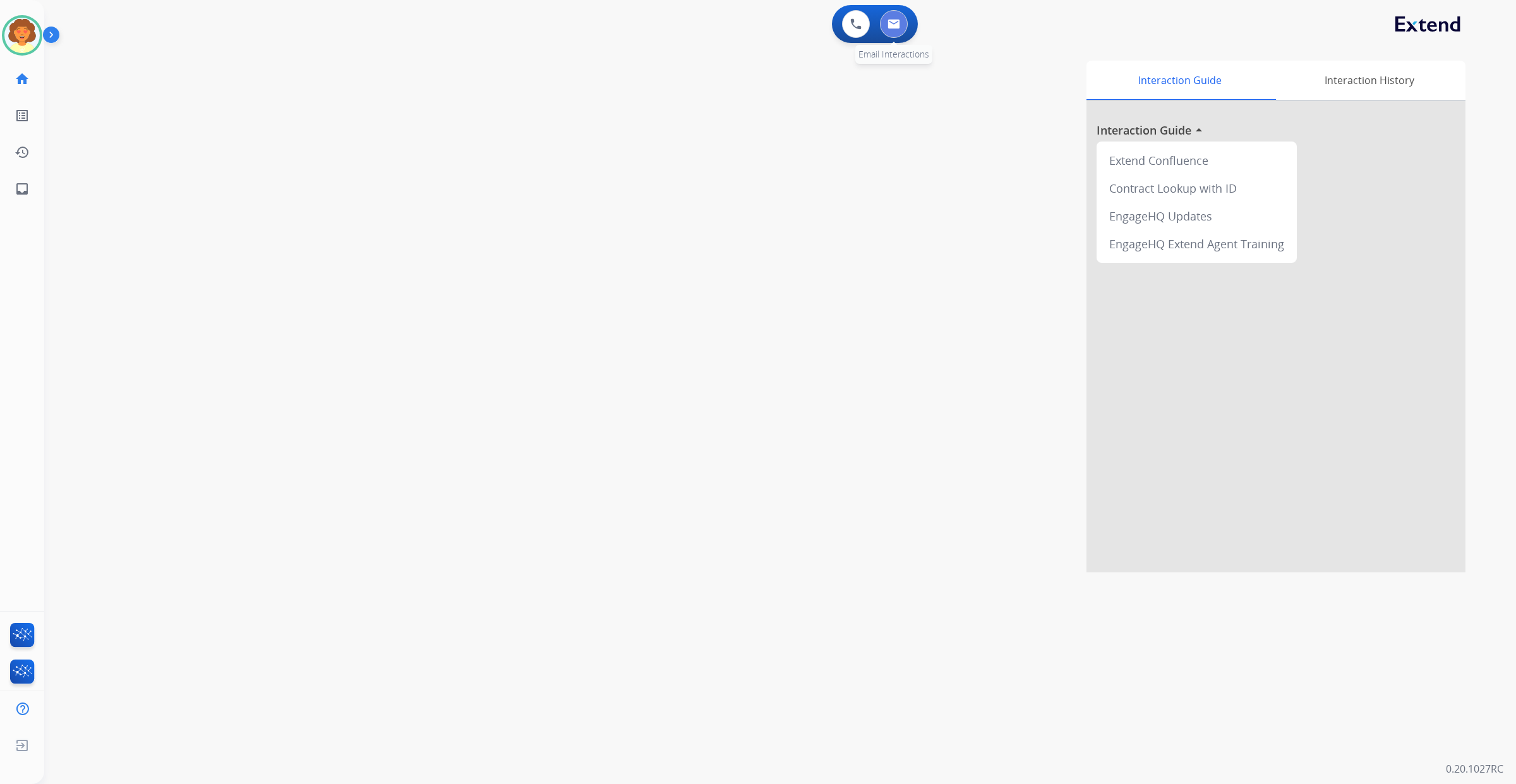
click at [889, 29] on img at bounding box center [893, 24] width 13 height 10
select select "**********"
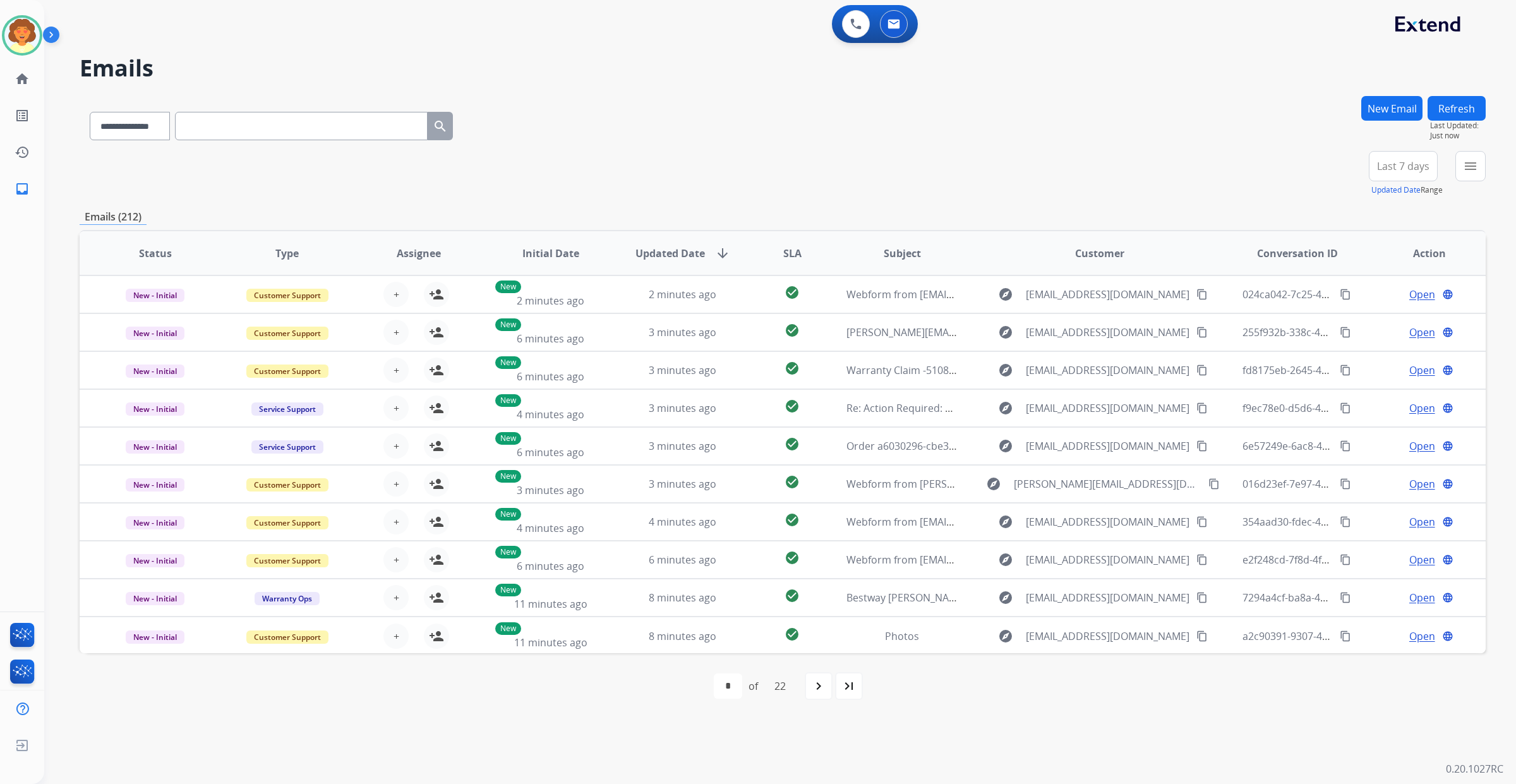
click at [292, 140] on input "text" at bounding box center [300, 126] width 252 height 29
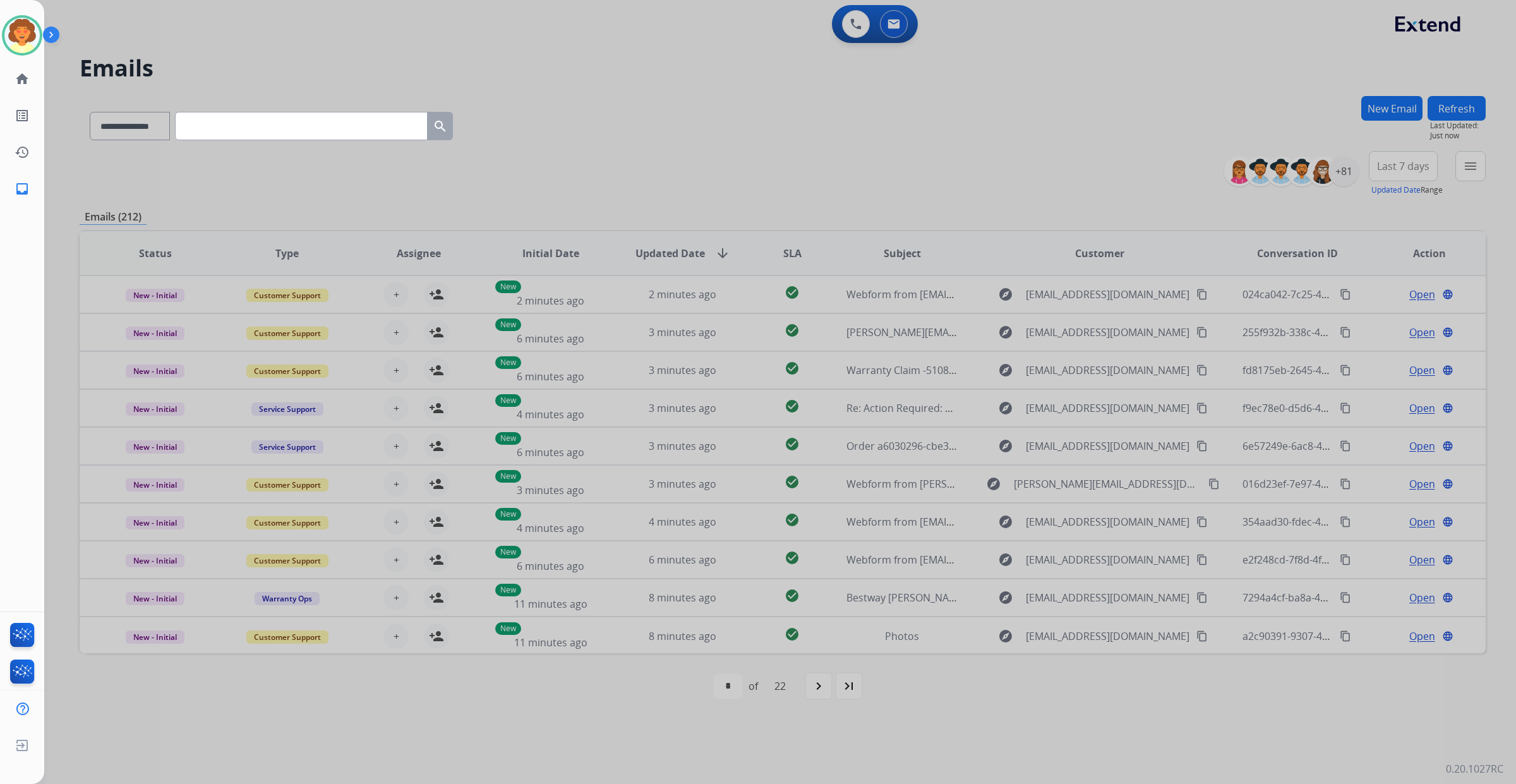
click at [691, 209] on div at bounding box center [758, 392] width 1516 height 784
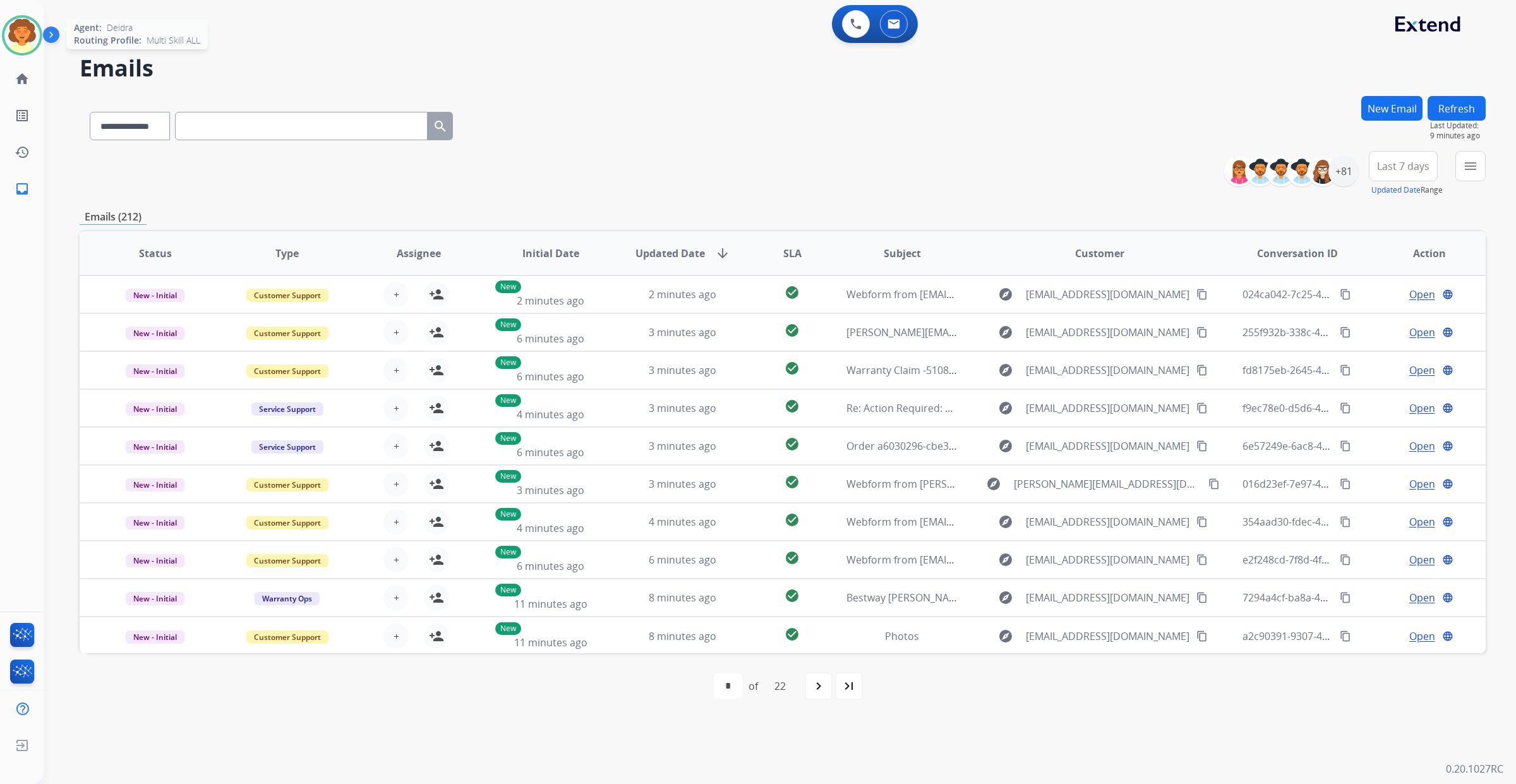
click at [5, 38] on img at bounding box center [22, 35] width 35 height 35
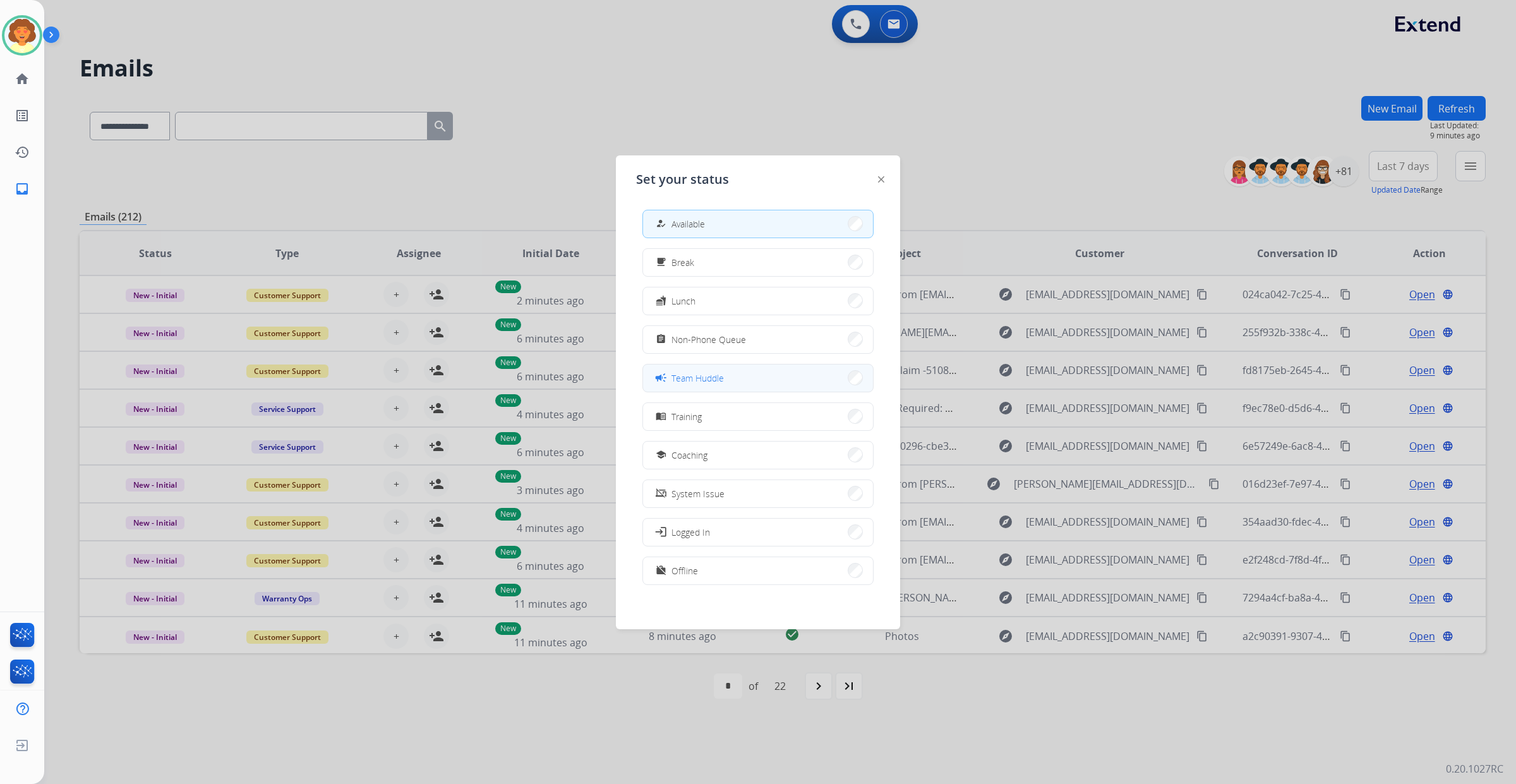
click at [751, 392] on button "campaign Team Huddle" at bounding box center [758, 378] width 230 height 27
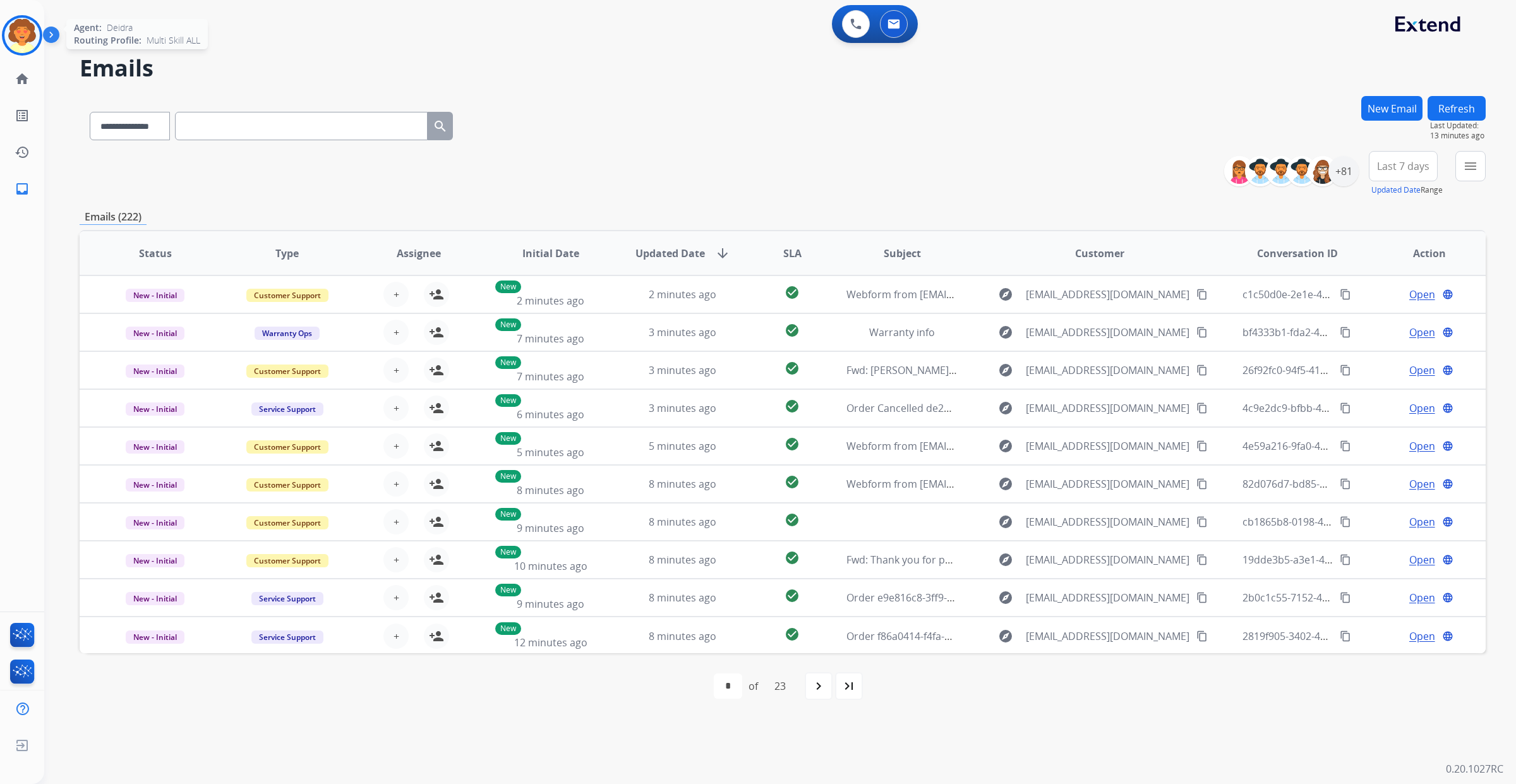
click at [21, 53] on img at bounding box center [22, 35] width 35 height 35
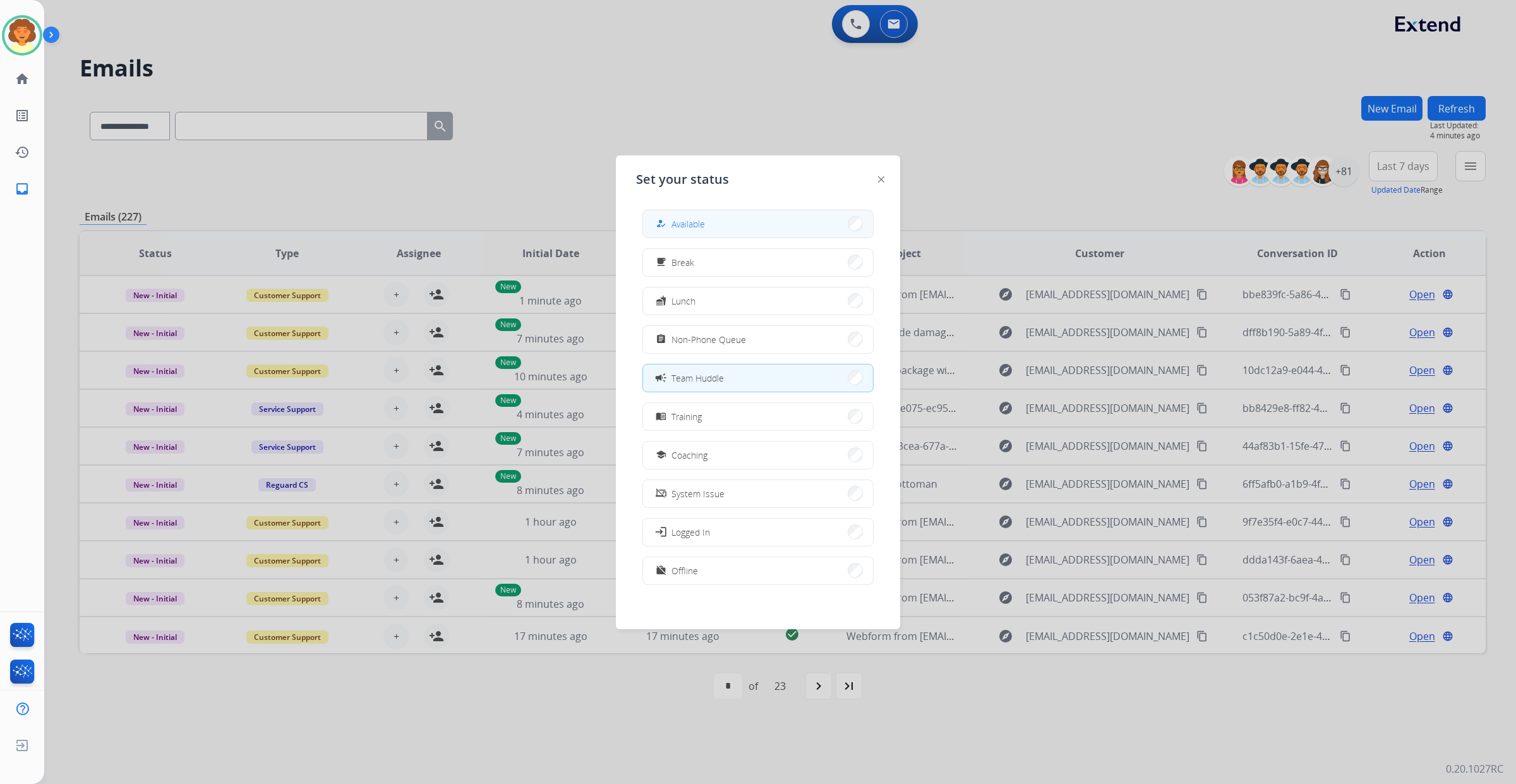
click at [722, 230] on button "how_to_reg Available" at bounding box center [758, 224] width 230 height 27
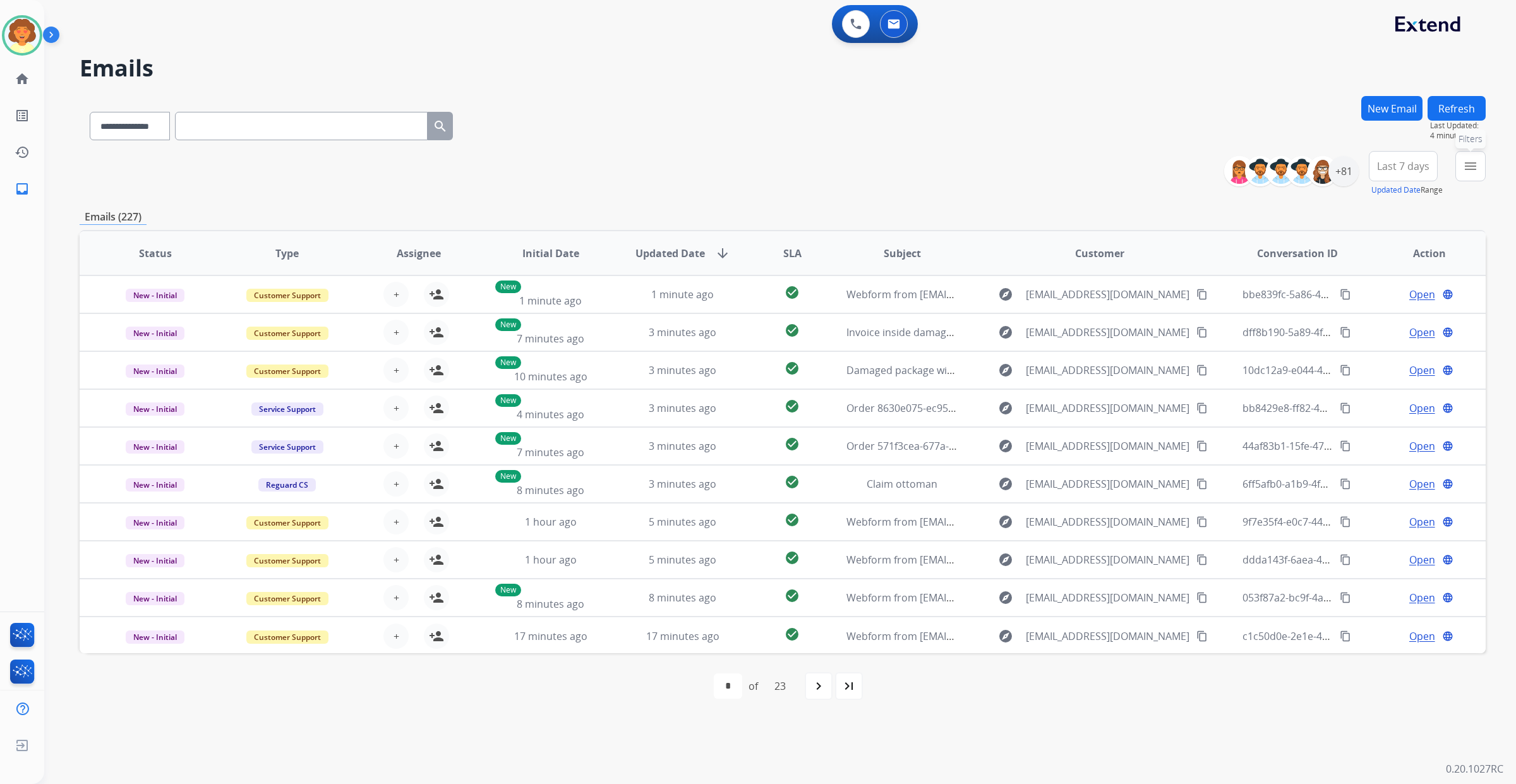
click at [1463, 174] on mat-icon "menu" at bounding box center [1470, 166] width 15 height 15
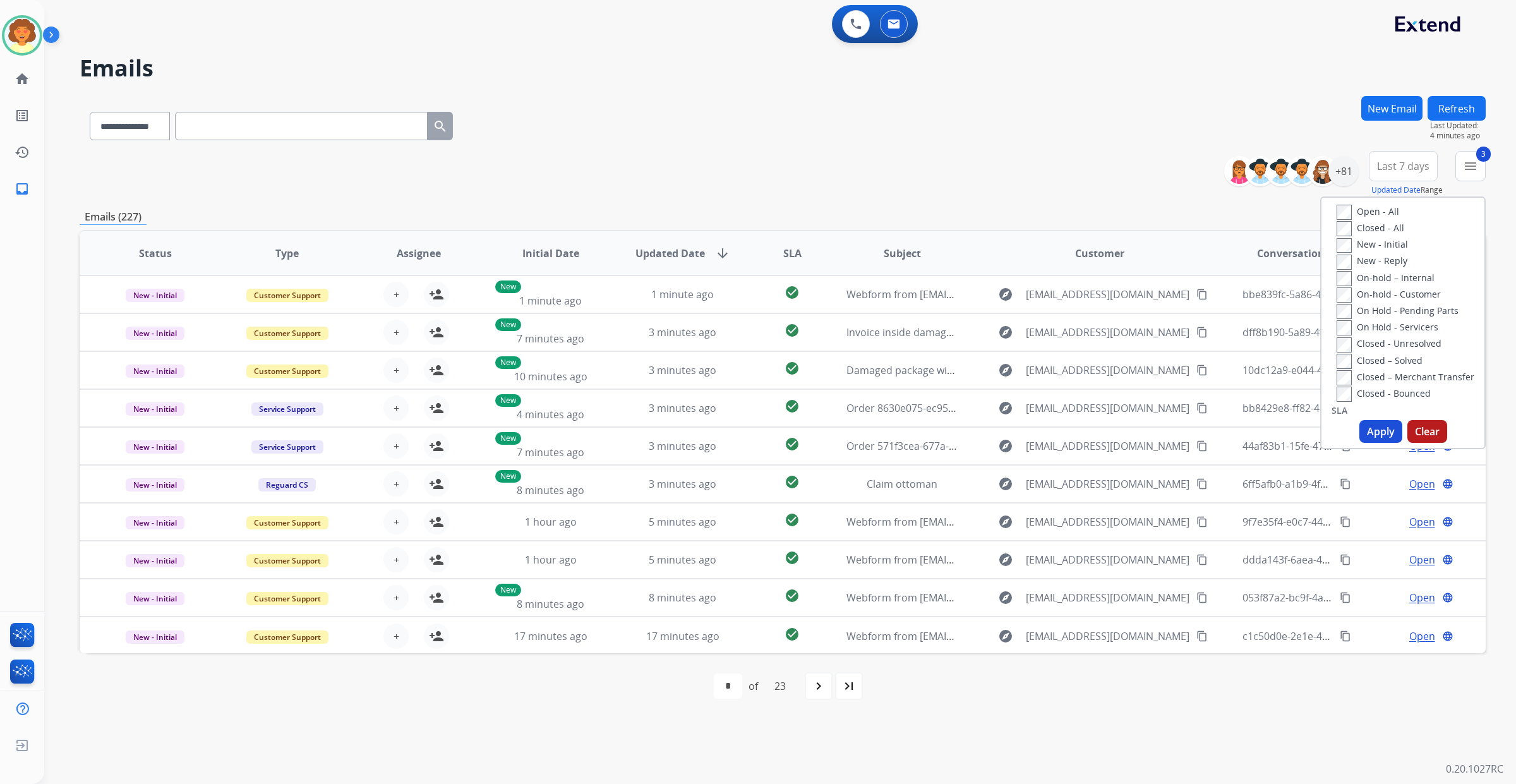
scroll to position [237, 0]
click at [1359, 443] on button "Apply" at bounding box center [1380, 431] width 43 height 23
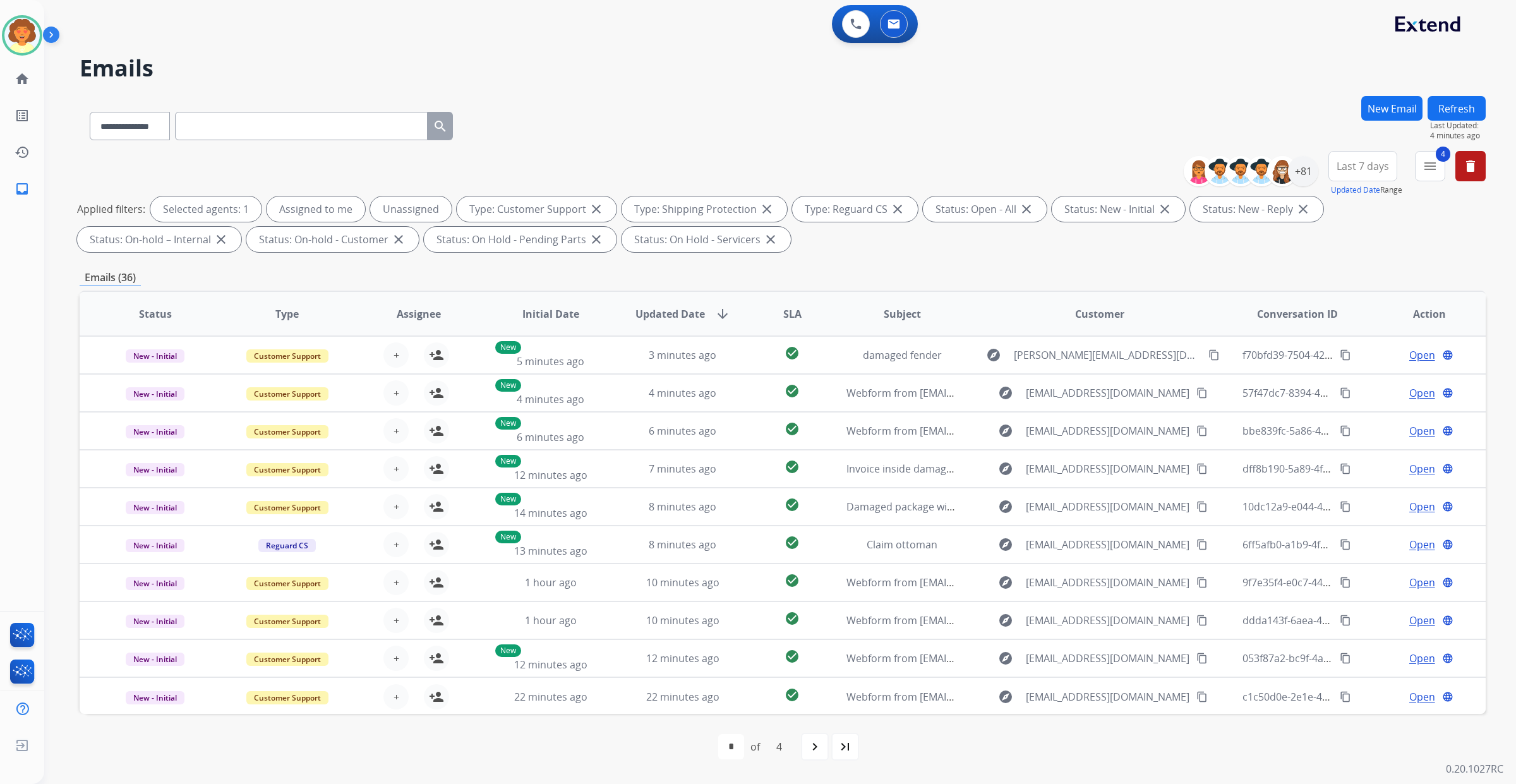
click at [1336, 169] on span "Last 7 days" at bounding box center [1362, 166] width 52 height 5
click at [1324, 329] on div "Last 90 days" at bounding box center [1358, 319] width 69 height 19
click at [1288, 187] on div "+131" at bounding box center [1303, 171] width 30 height 30
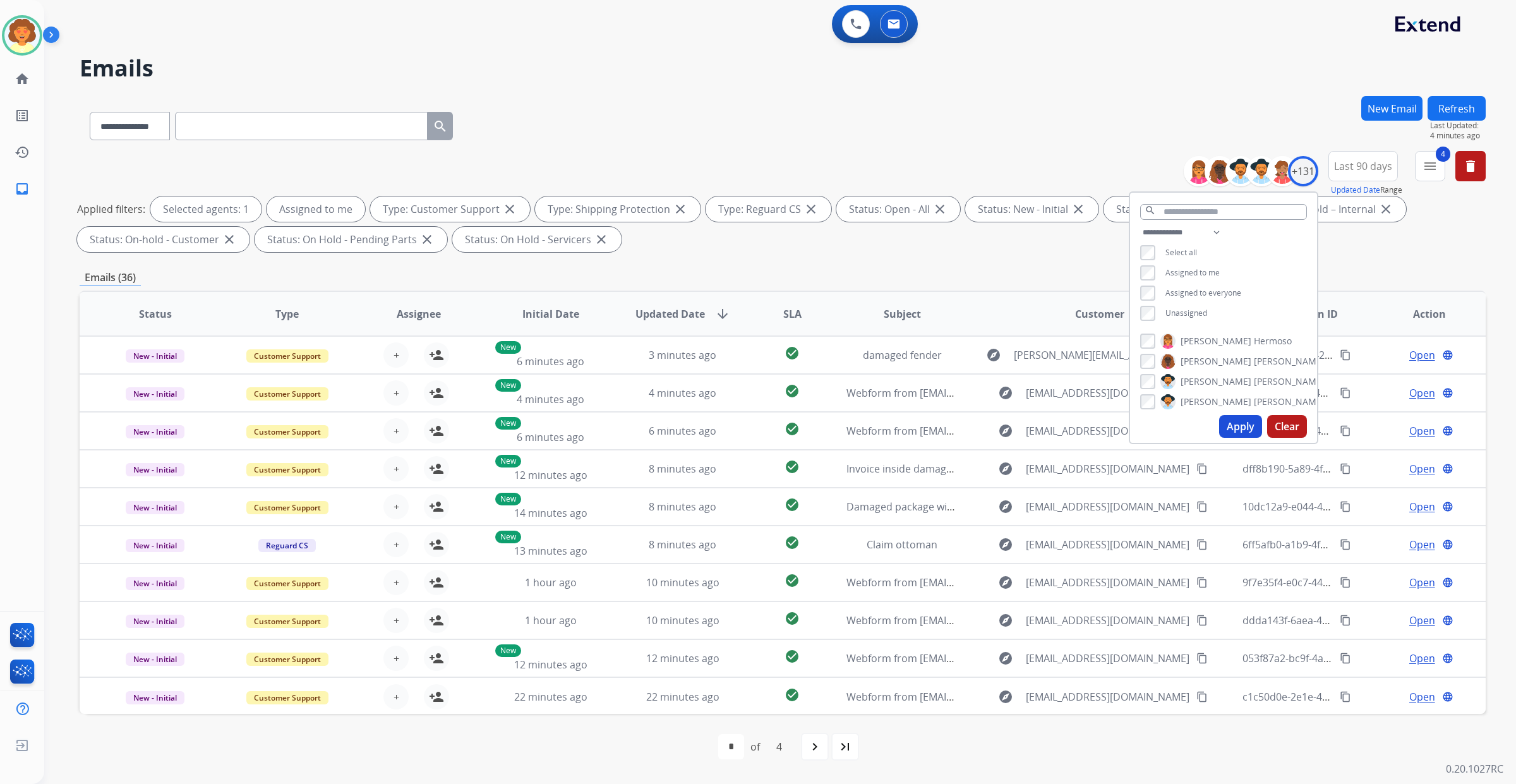
click at [1219, 438] on button "Apply" at bounding box center [1240, 426] width 43 height 23
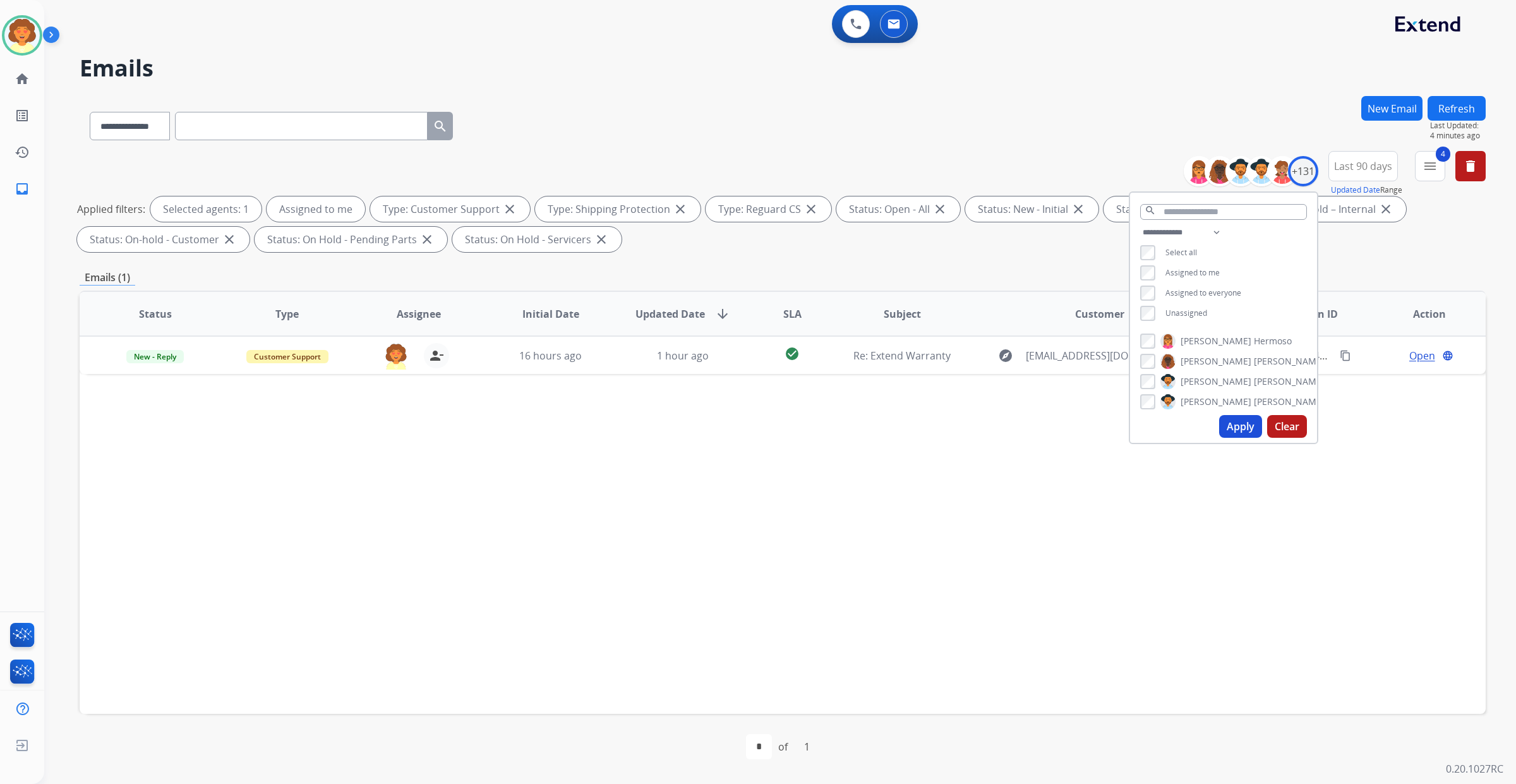
click at [631, 706] on div "Status Type Assignee Initial Date Updated Date arrow_downward SLA Subject Custo…" at bounding box center [782, 501] width 1406 height 423
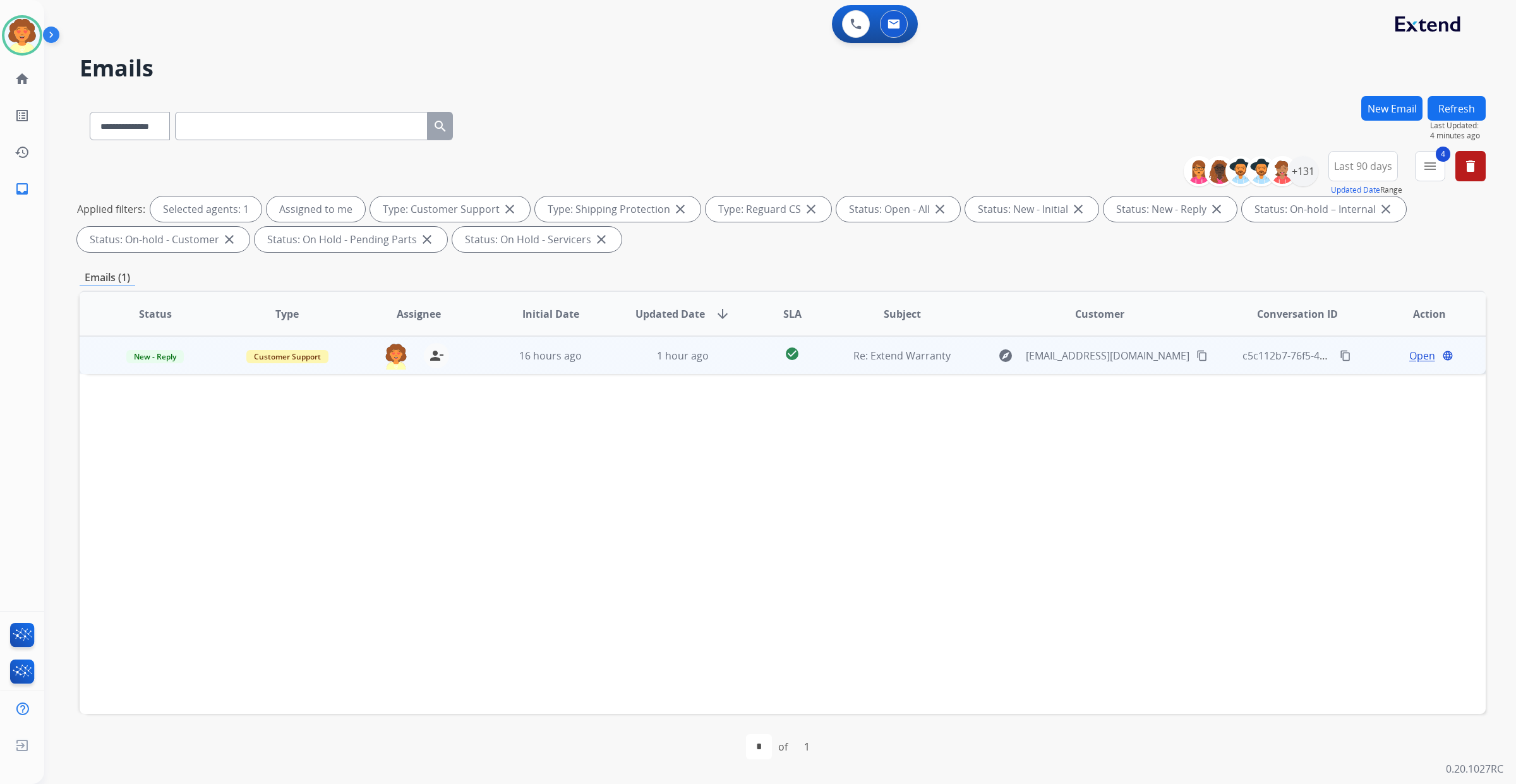
click at [1409, 363] on span "Open" at bounding box center [1421, 355] width 26 height 15
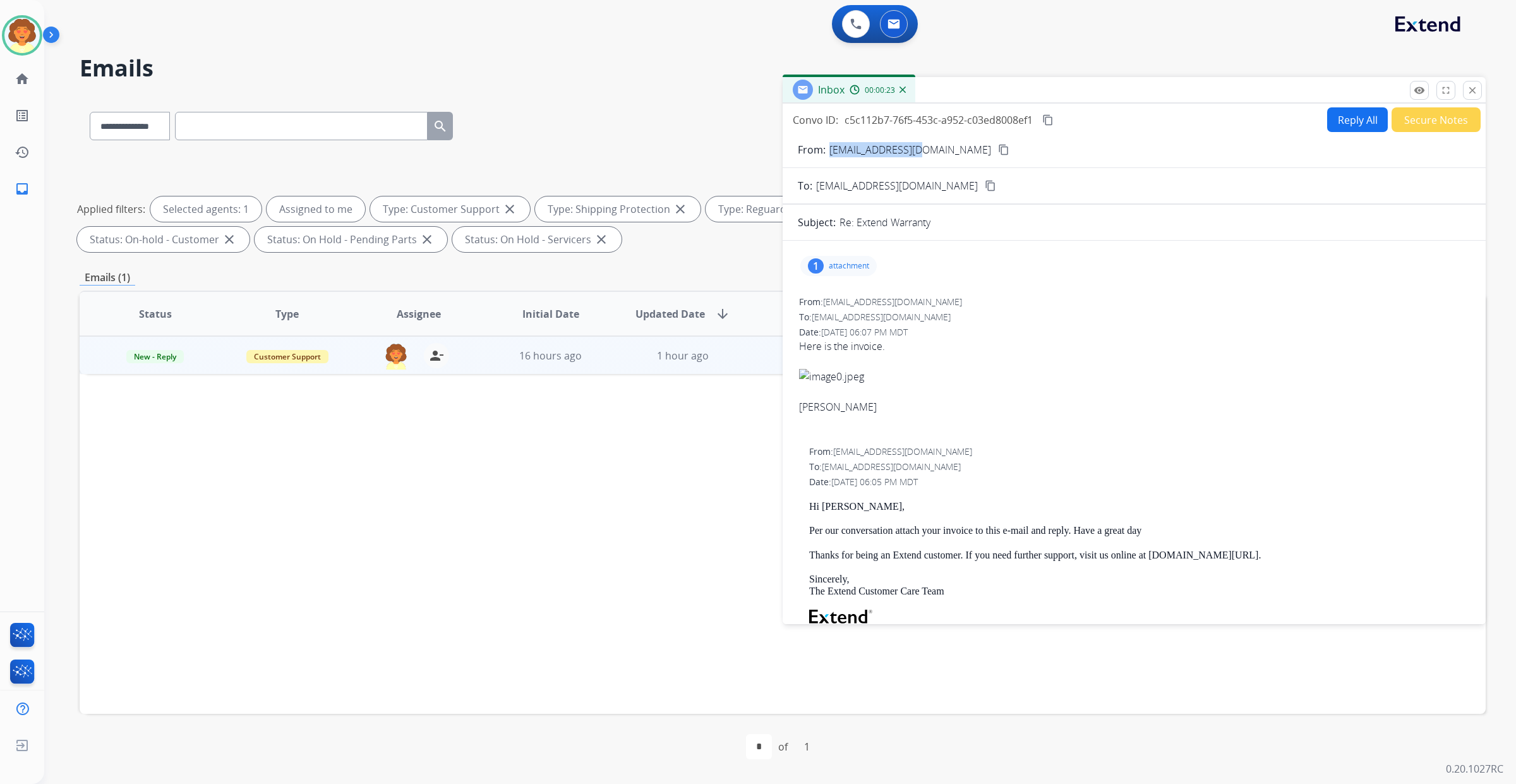
drag, startPoint x: 853, startPoint y: 208, endPoint x: 995, endPoint y: 212, distance: 142.1
click at [991, 157] on p "[EMAIL_ADDRESS][DOMAIN_NAME]" at bounding box center [910, 149] width 162 height 15
copy p "[EMAIL_ADDRESS][DOMAIN_NAME]"
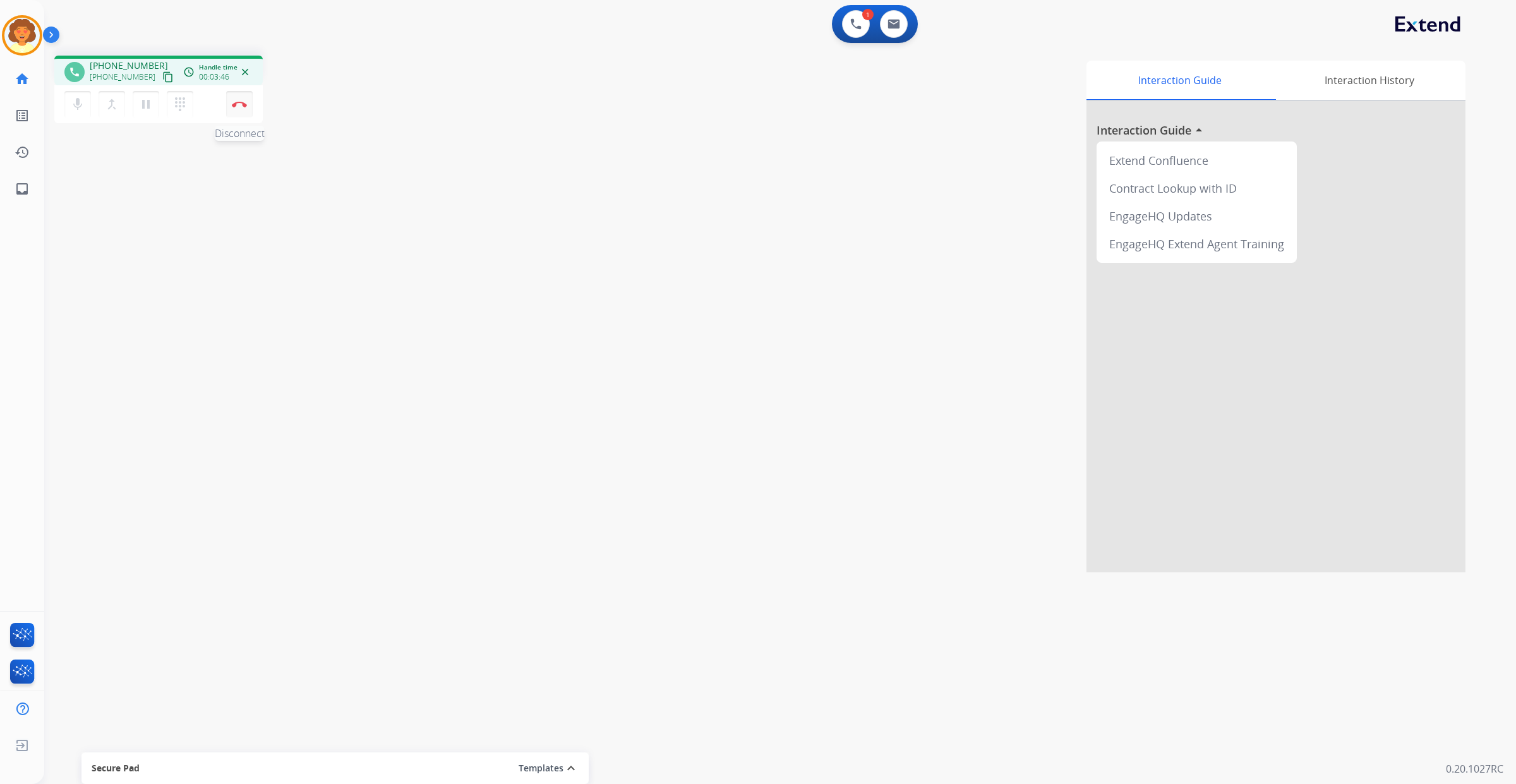
click at [241, 107] on img at bounding box center [240, 104] width 15 height 6
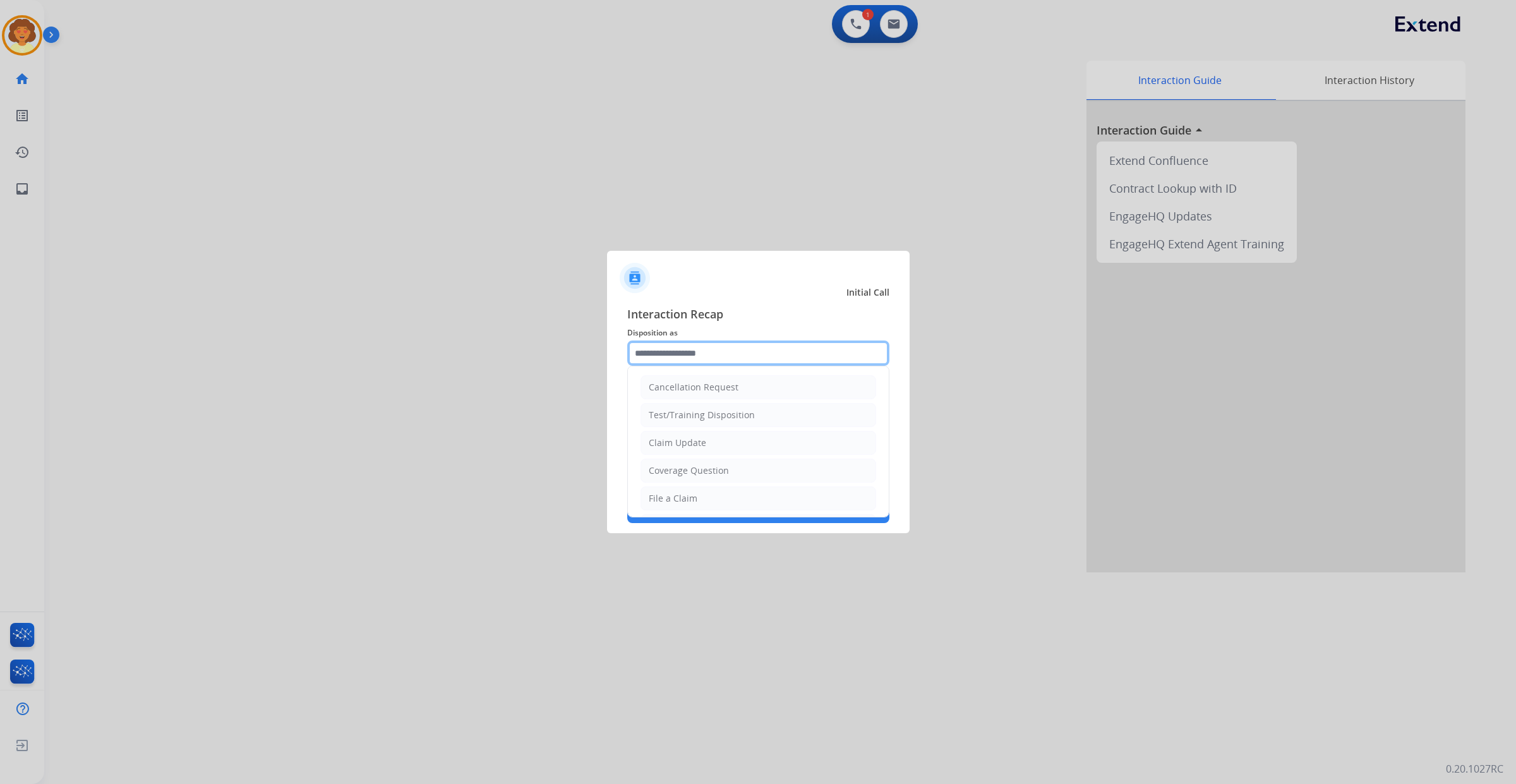
click at [676, 340] on input "text" at bounding box center [758, 353] width 263 height 25
click at [728, 397] on div "Coverage Question" at bounding box center [688, 391] width 80 height 13
type input "**********"
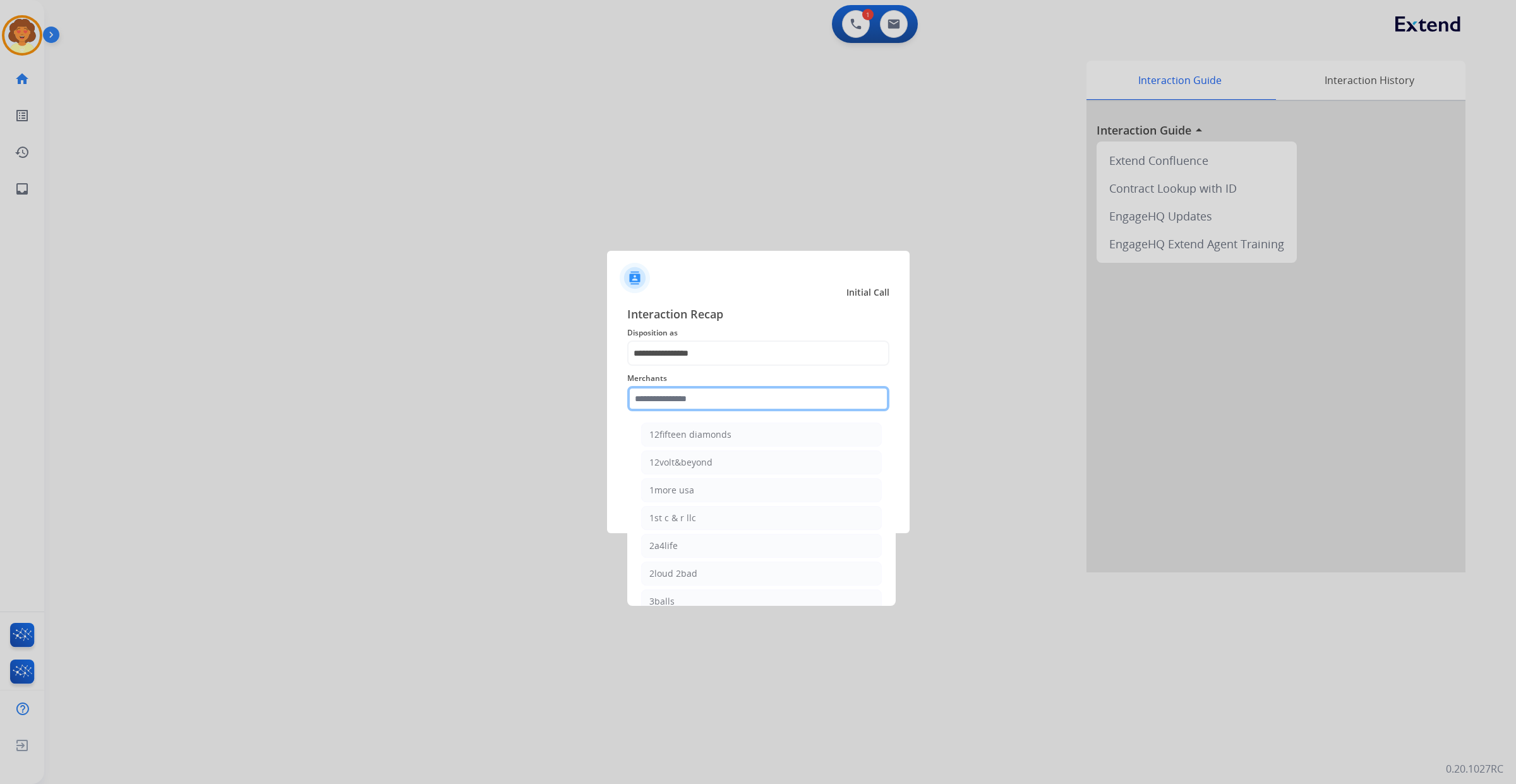
click at [678, 395] on input "text" at bounding box center [758, 398] width 263 height 25
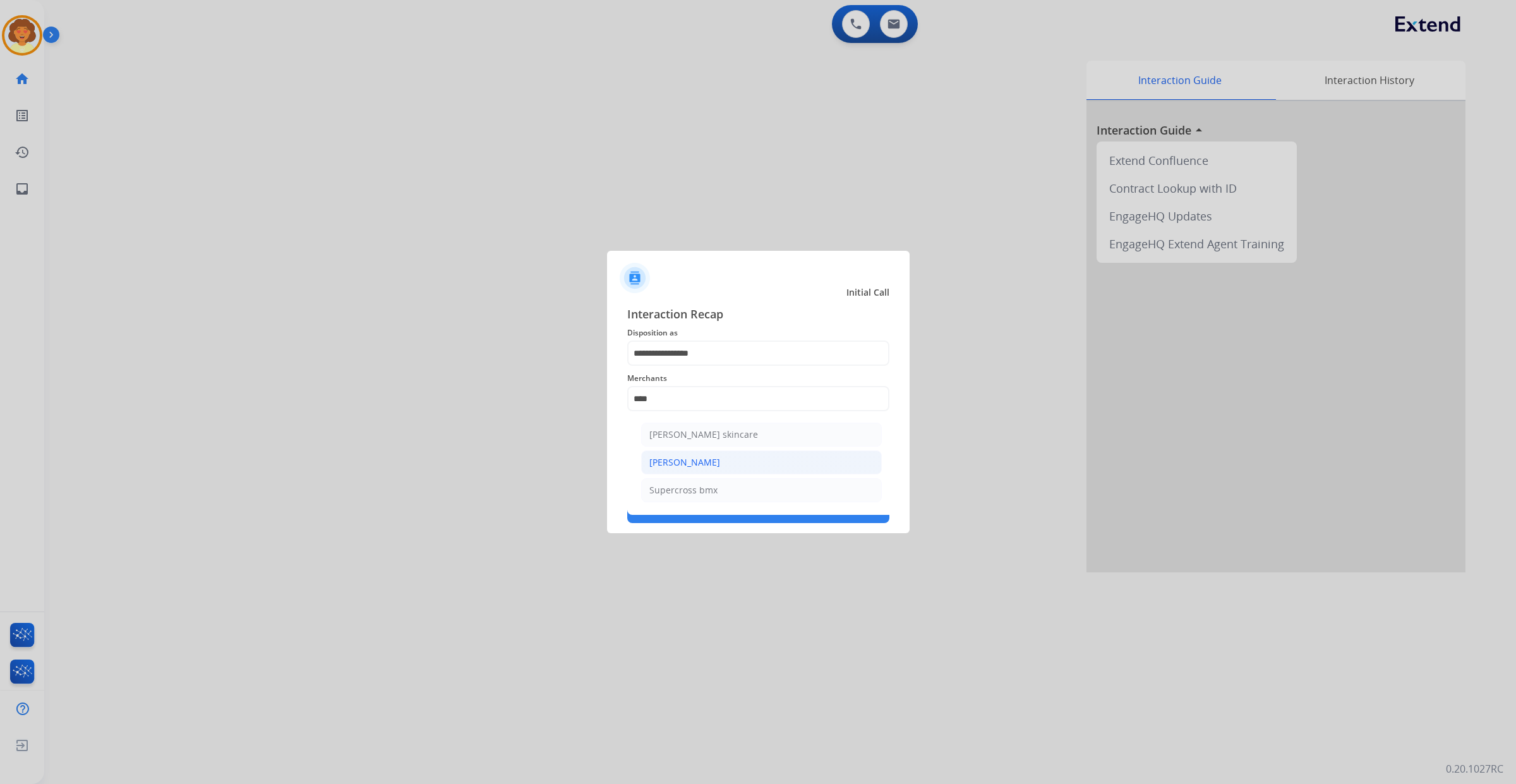
click at [751, 474] on li "[PERSON_NAME]" at bounding box center [761, 462] width 241 height 24
type input "**********"
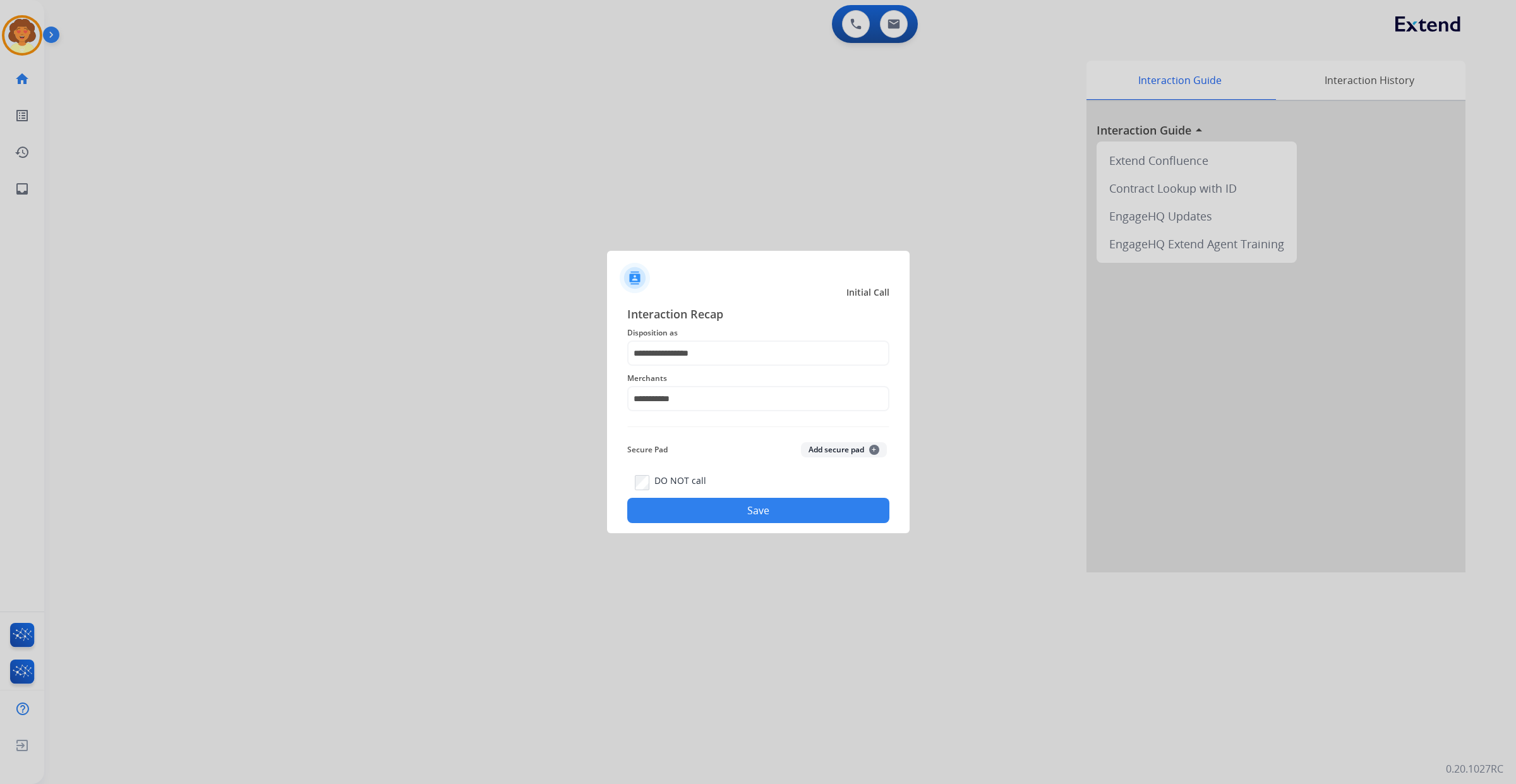
click at [692, 523] on button "Save" at bounding box center [758, 511] width 263 height 25
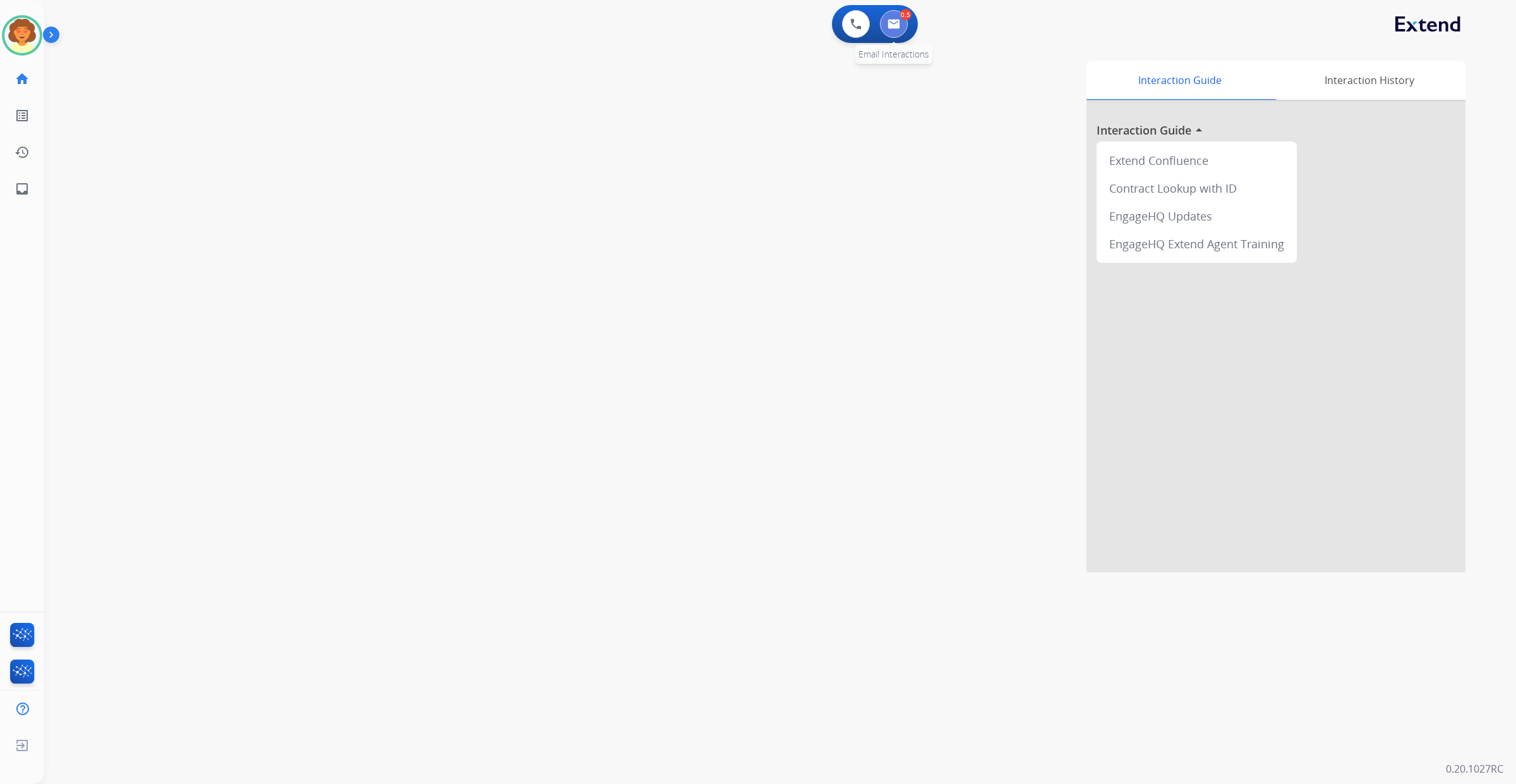
click at [888, 29] on img at bounding box center [893, 24] width 13 height 10
select select "**********"
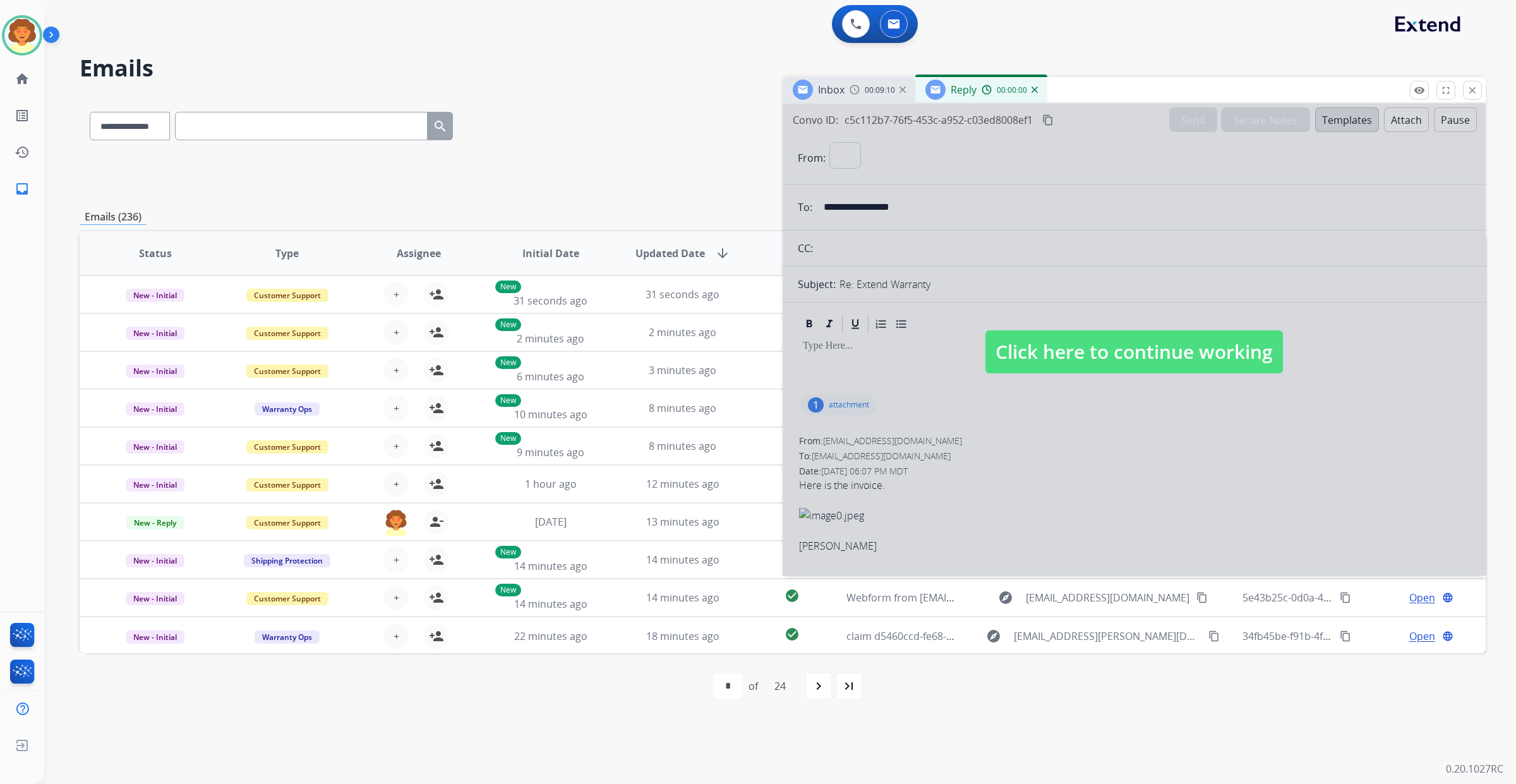
select select "**********"
click at [30, 53] on img at bounding box center [22, 35] width 35 height 35
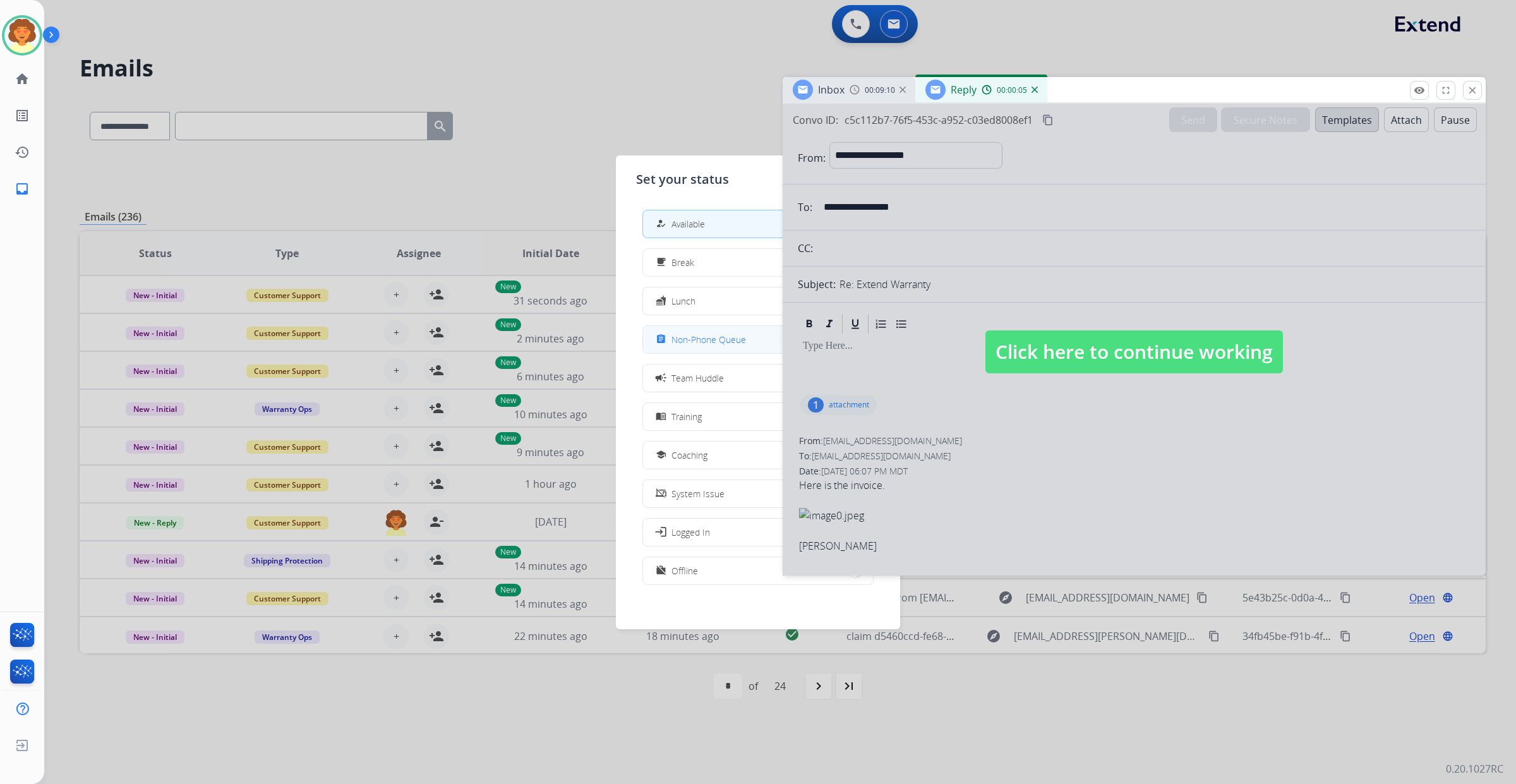
click at [721, 347] on div "assignment Non-Phone Queue" at bounding box center [700, 339] width 93 height 15
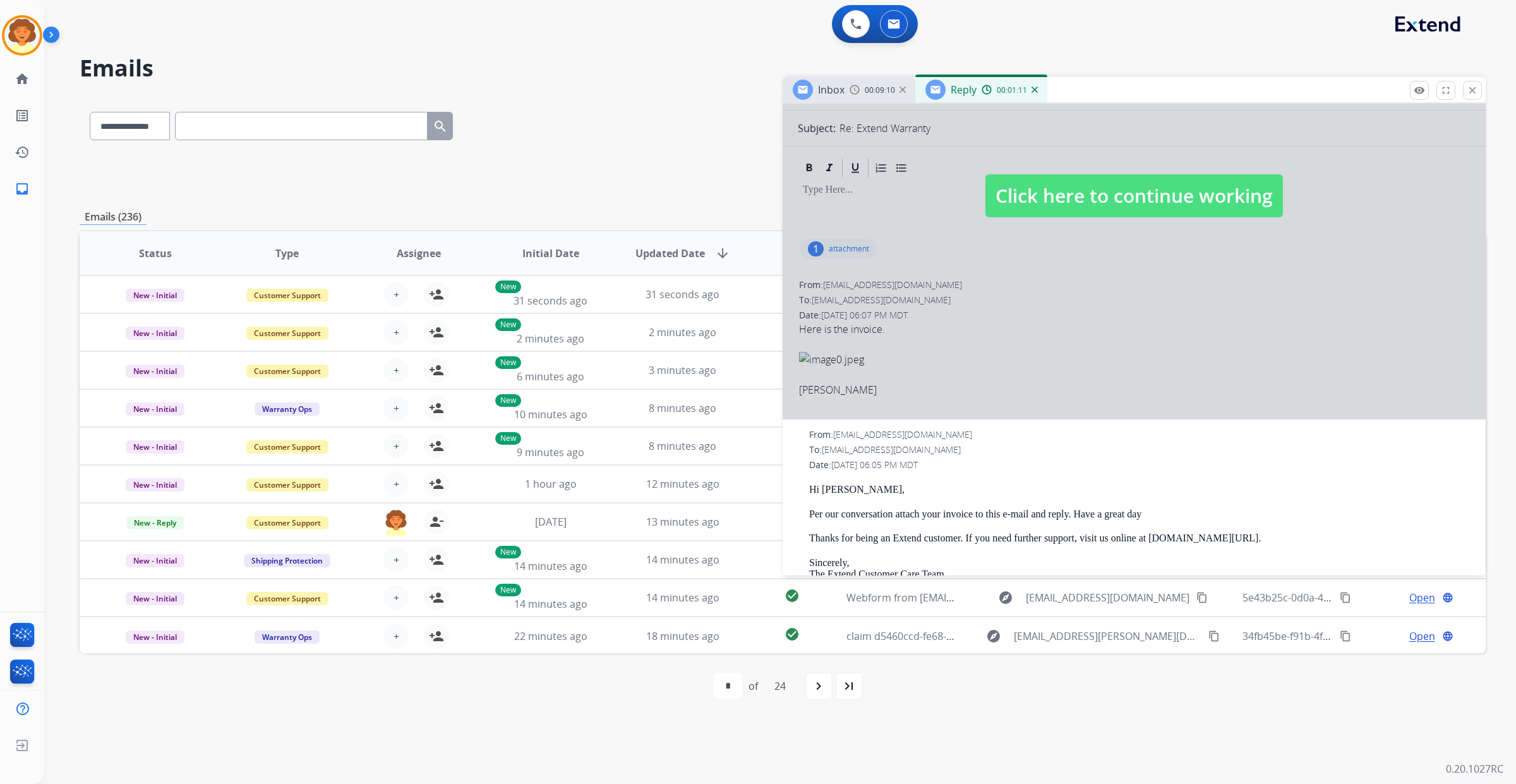
scroll to position [158, 0]
drag, startPoint x: 845, startPoint y: 457, endPoint x: 874, endPoint y: 451, distance: 29.6
click at [874, 418] on div at bounding box center [1134, 181] width 703 height 472
select select
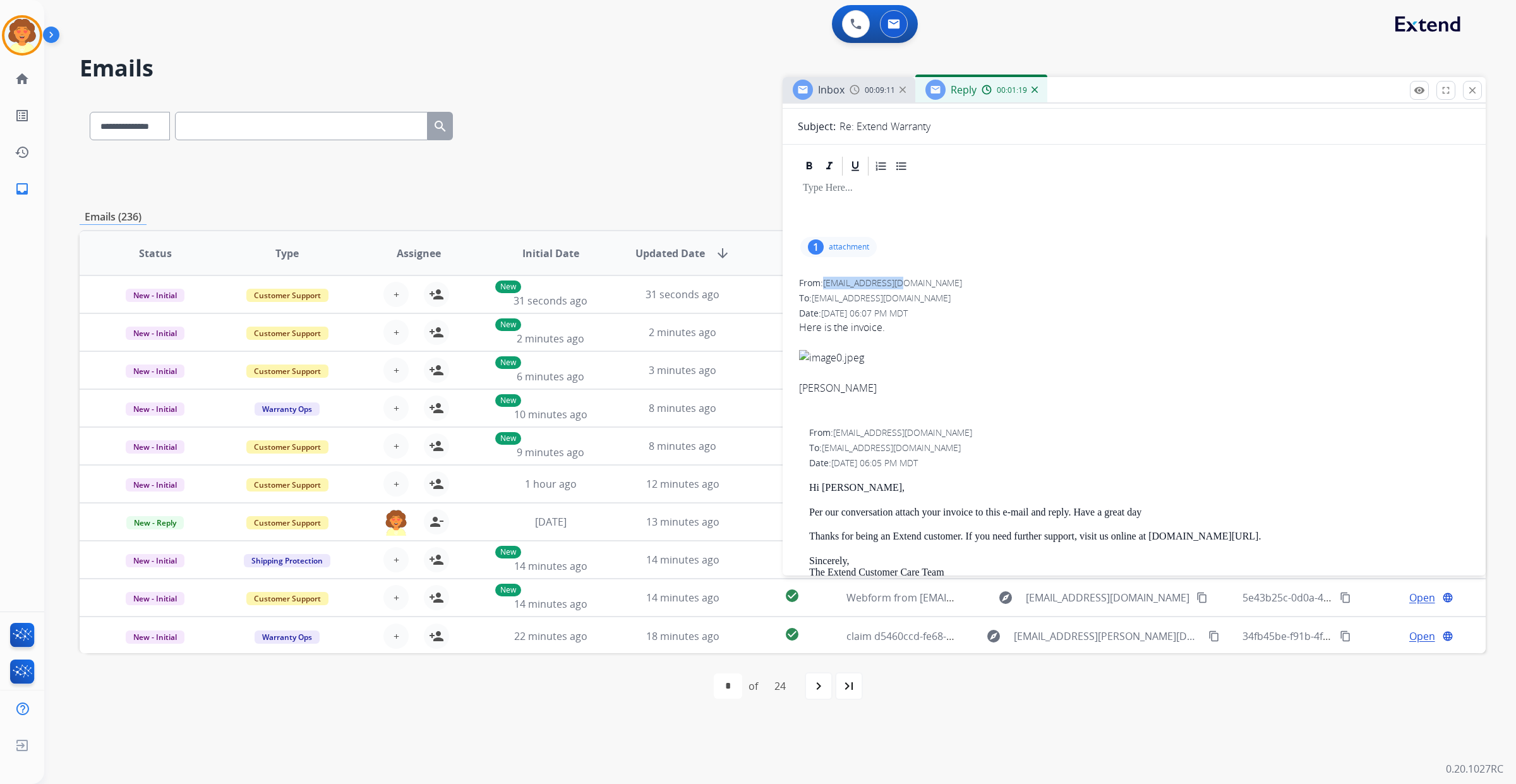
drag, startPoint x: 845, startPoint y: 460, endPoint x: 972, endPoint y: 464, distance: 127.1
click at [972, 289] on div "From: [EMAIL_ADDRESS][DOMAIN_NAME]" at bounding box center [1134, 283] width 670 height 13
copy span "[EMAIL_ADDRESS][DOMAIN_NAME]"
